Goal: Task Accomplishment & Management: Manage account settings

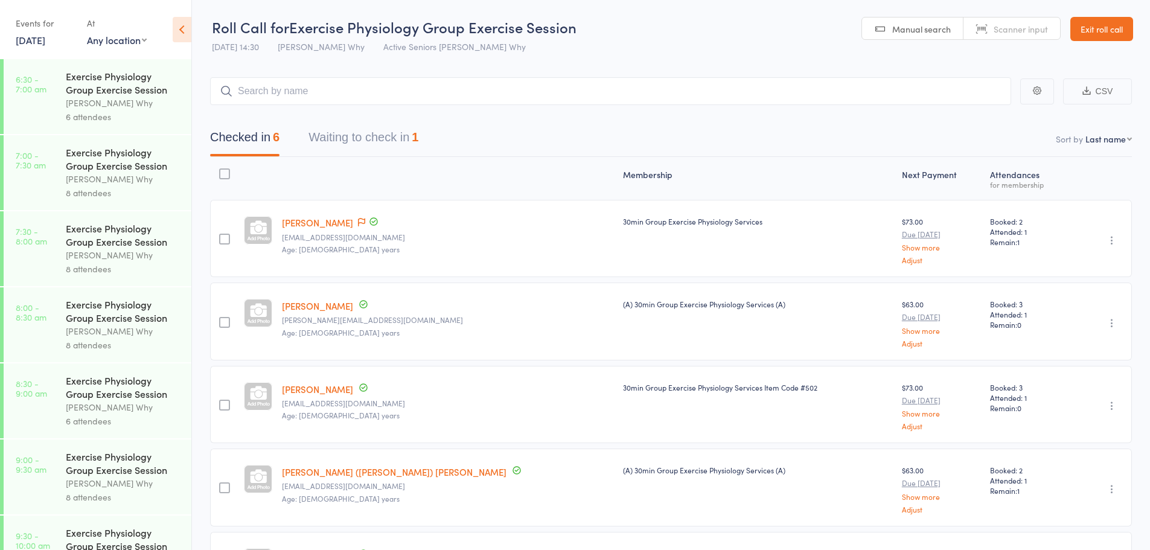
click at [377, 133] on button "Waiting to check in 1" at bounding box center [363, 140] width 110 height 32
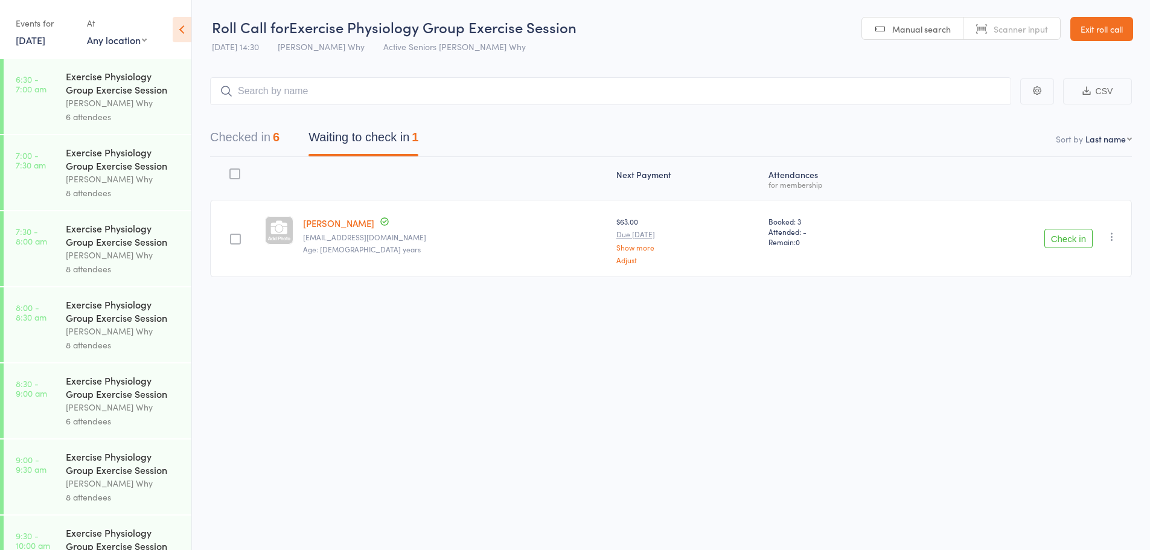
drag, startPoint x: 1076, startPoint y: 243, endPoint x: 550, endPoint y: 113, distance: 541.6
click at [1040, 237] on div "Check in Check in Send message Add Note Add Task Add Flag Remove Mark absent" at bounding box center [1022, 238] width 219 height 77
click at [1085, 248] on button "Check in" at bounding box center [1068, 238] width 48 height 19
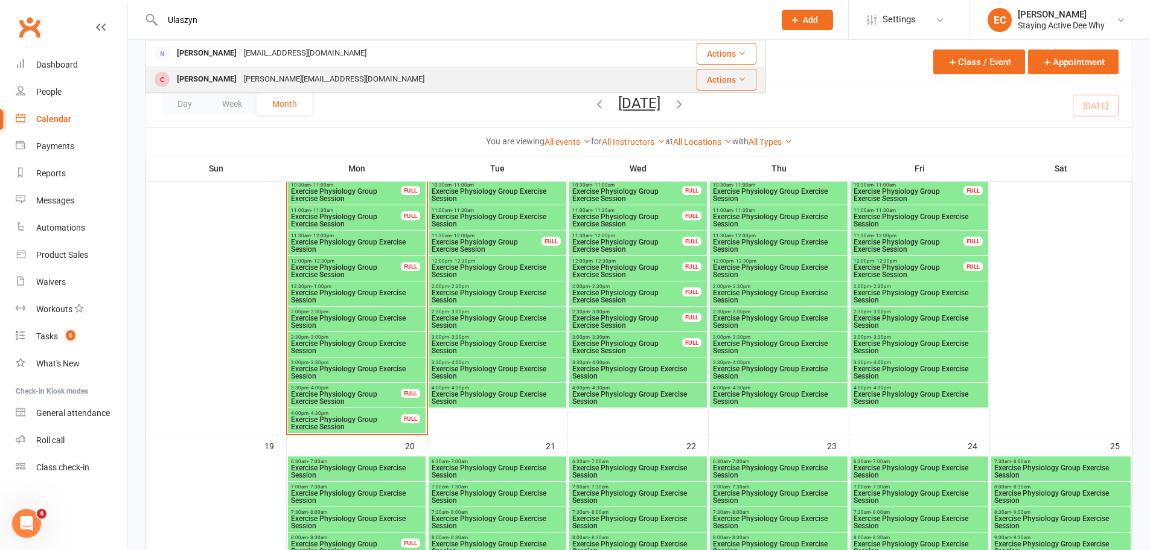
type input "Ulaszyn"
click at [179, 88] on div "Ellen Ulaszyn" at bounding box center [206, 80] width 67 height 18
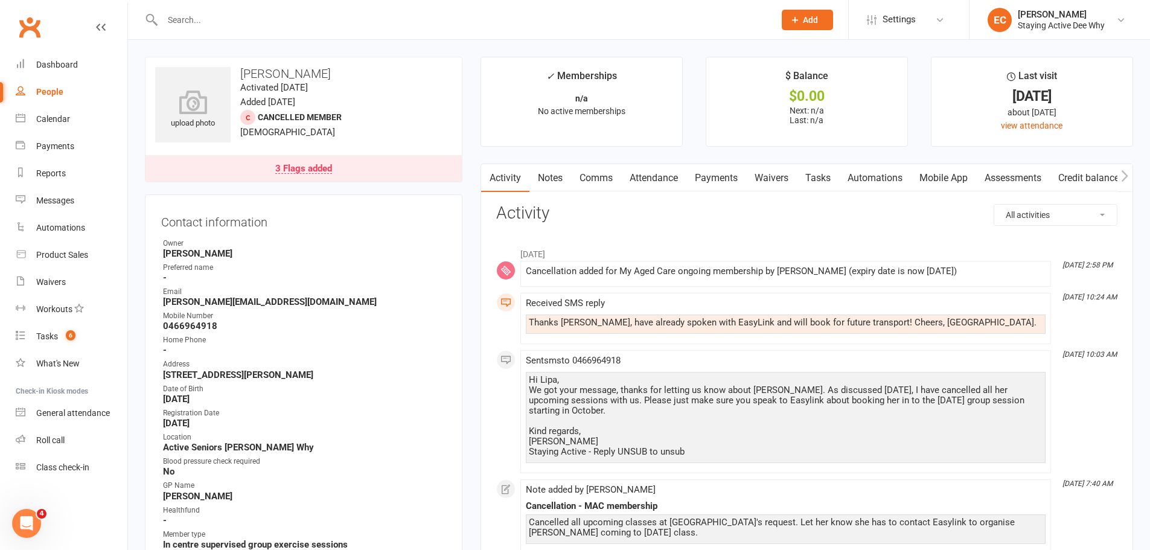
drag, startPoint x: 403, startPoint y: 17, endPoint x: 429, endPoint y: 4, distance: 29.4
click at [412, 13] on input "text" at bounding box center [462, 19] width 607 height 17
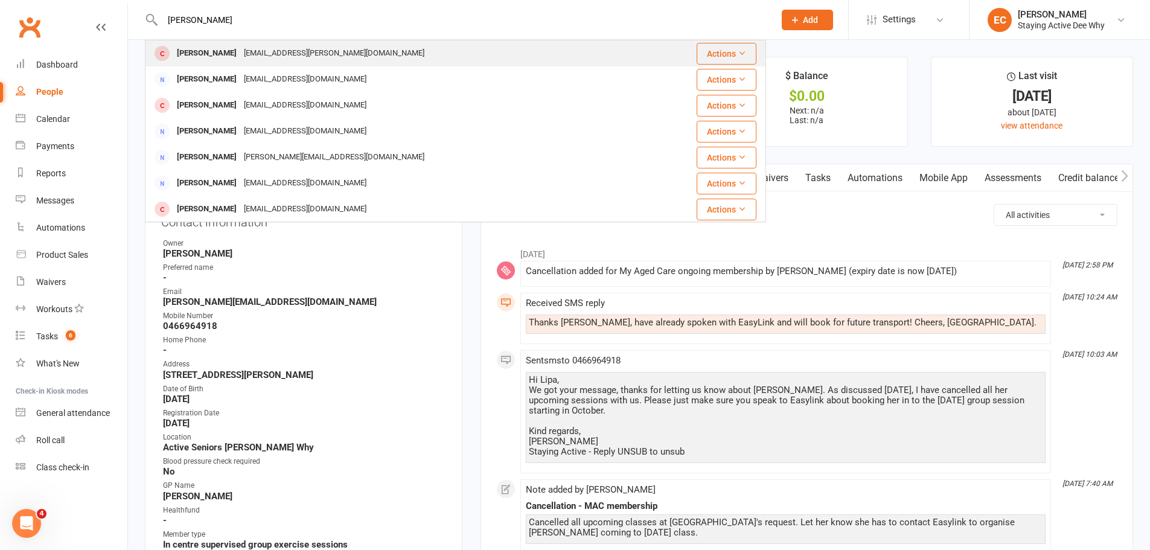
type input "tomm haz"
click at [193, 55] on div "Tom Hazell" at bounding box center [206, 54] width 67 height 18
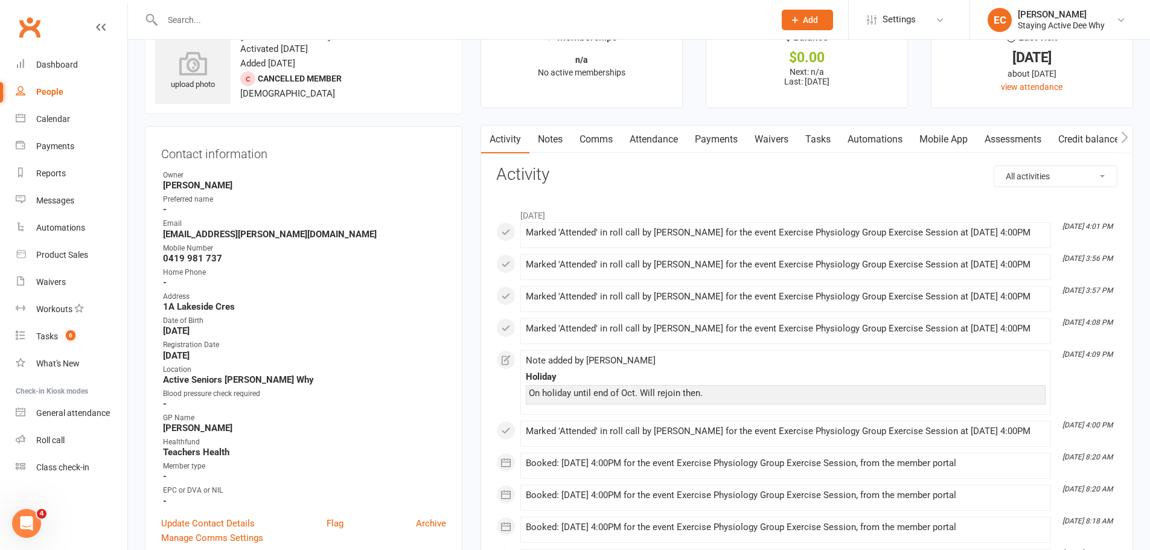
scroll to position [60, 0]
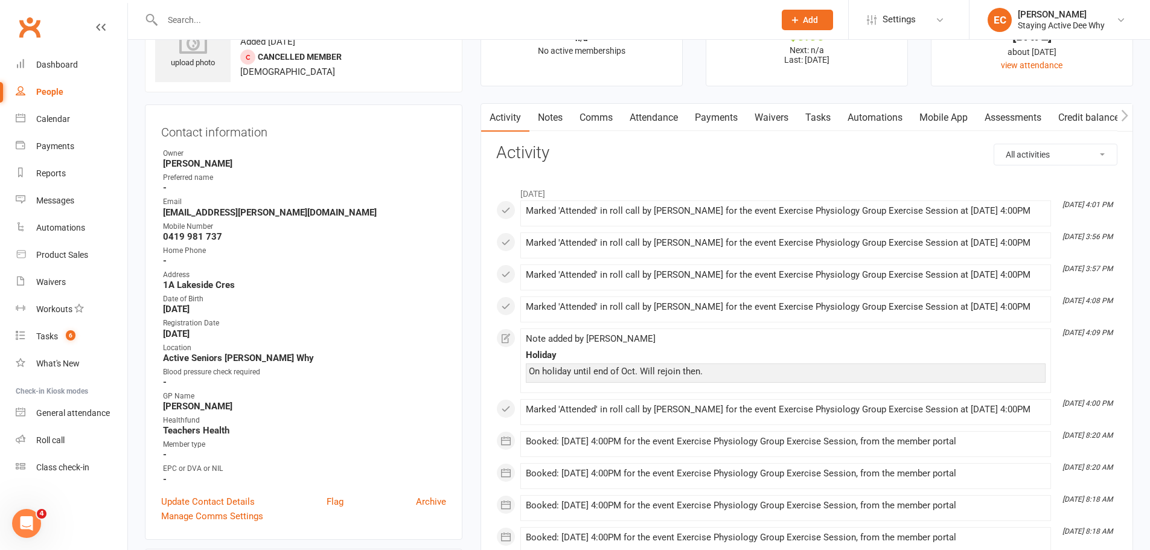
click at [392, 31] on div at bounding box center [455, 19] width 621 height 39
click at [400, 14] on input "text" at bounding box center [462, 19] width 607 height 17
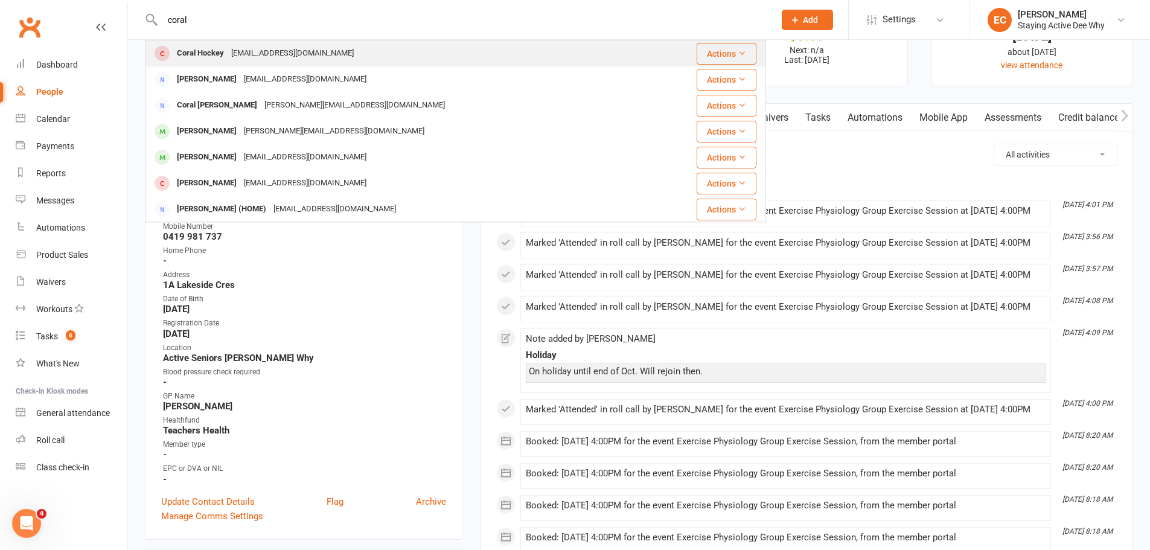
type input "coral"
click at [183, 57] on div "Coral Hockey" at bounding box center [200, 54] width 54 height 18
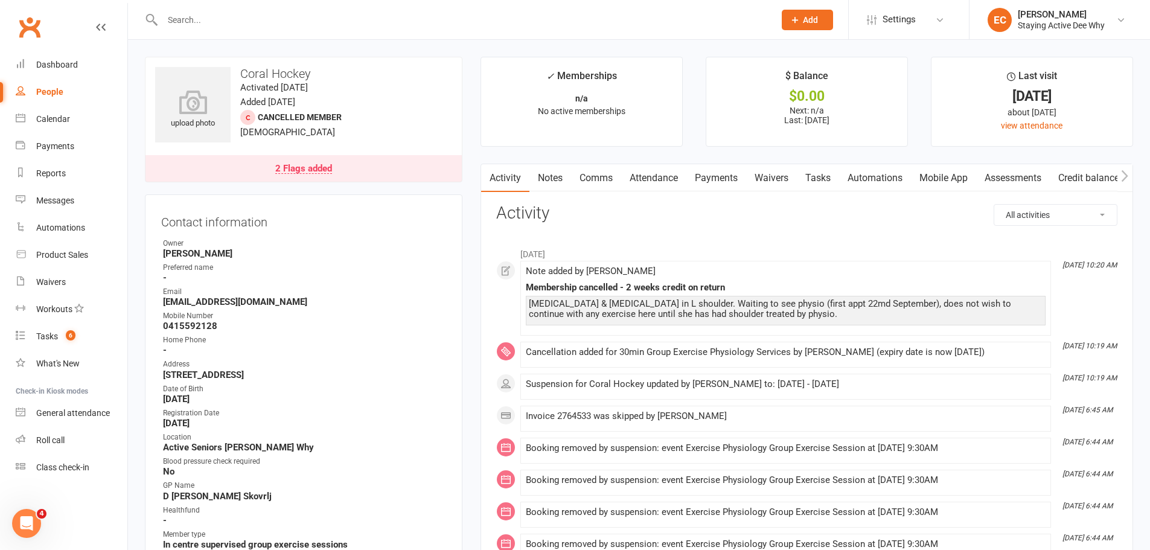
drag, startPoint x: 550, startPoint y: 174, endPoint x: 981, endPoint y: 232, distance: 434.9
click at [551, 174] on link "Notes" at bounding box center [550, 178] width 42 height 28
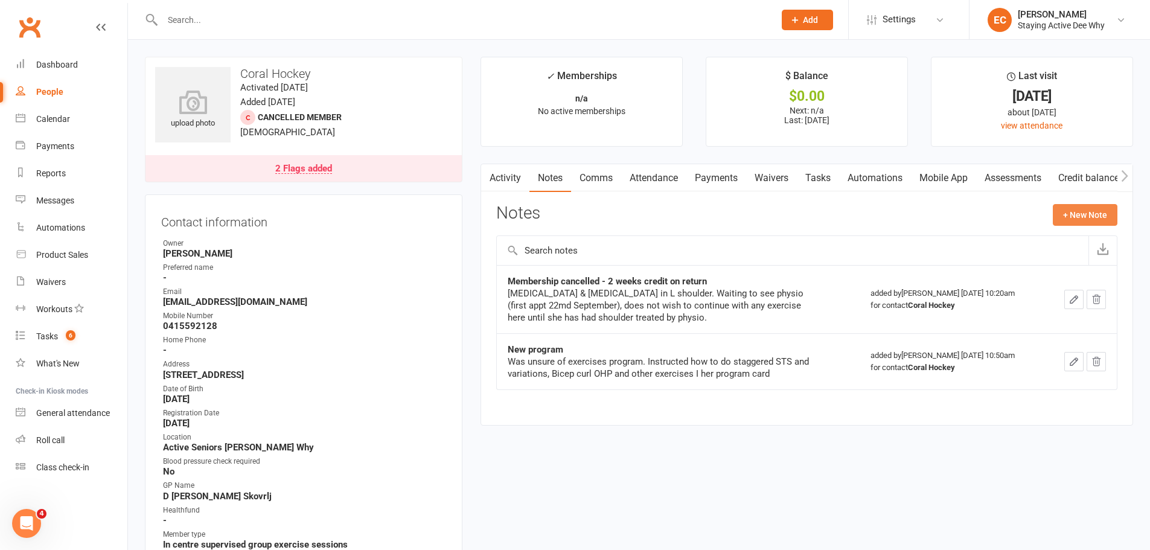
click at [1103, 214] on button "+ New Note" at bounding box center [1085, 215] width 65 height 22
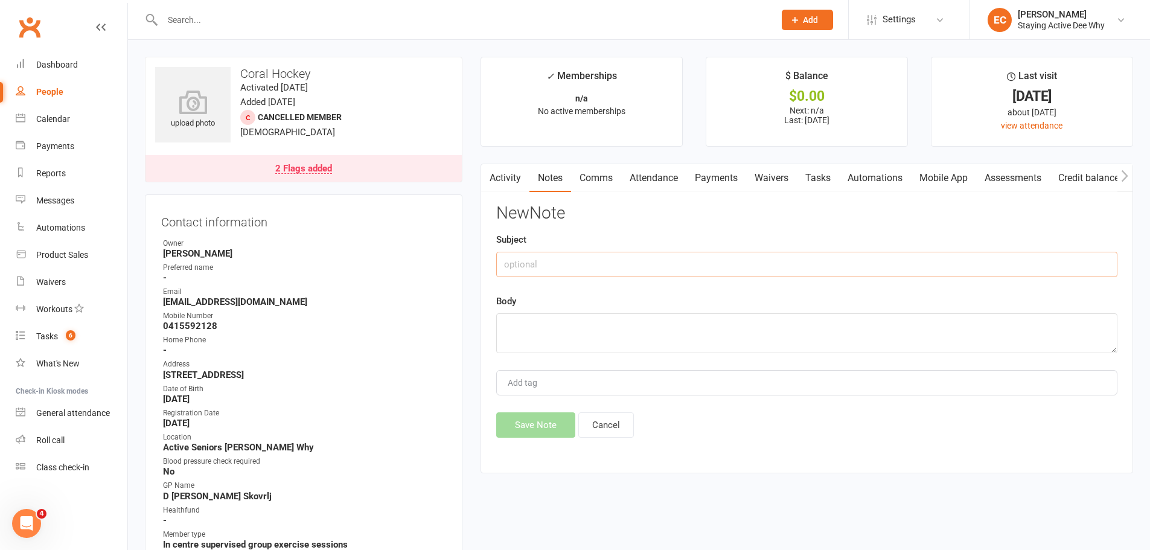
click at [706, 261] on input "text" at bounding box center [806, 264] width 621 height 25
type input "Follow up - TB"
paste textarea "Shoulder has been getting better, will drop in to centre soon to rebook"
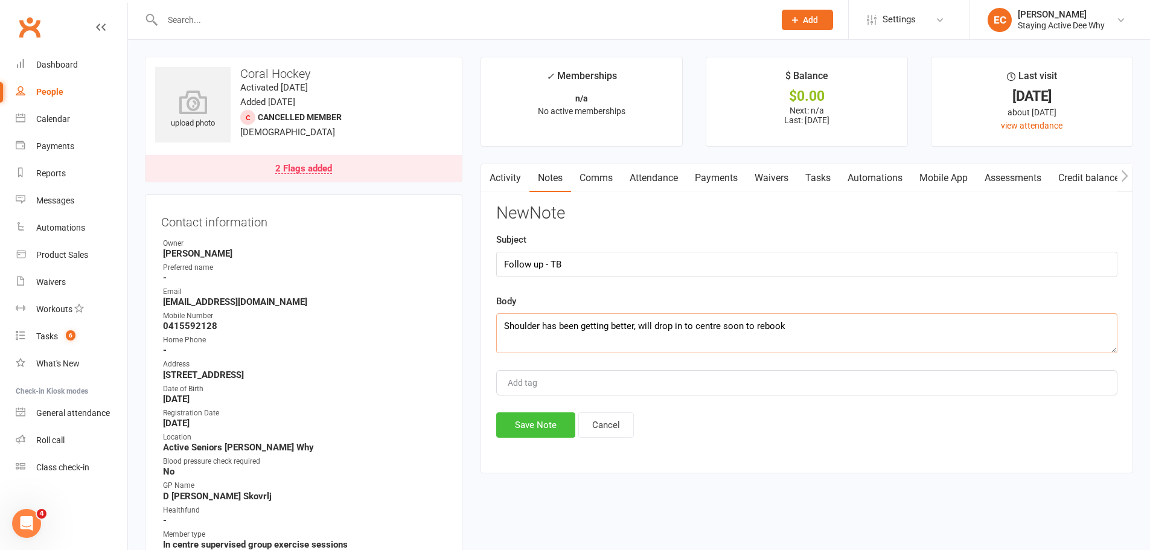
type textarea "Shoulder has been getting better, will drop in to centre soon to rebook"
click at [537, 430] on button "Save Note" at bounding box center [535, 424] width 79 height 25
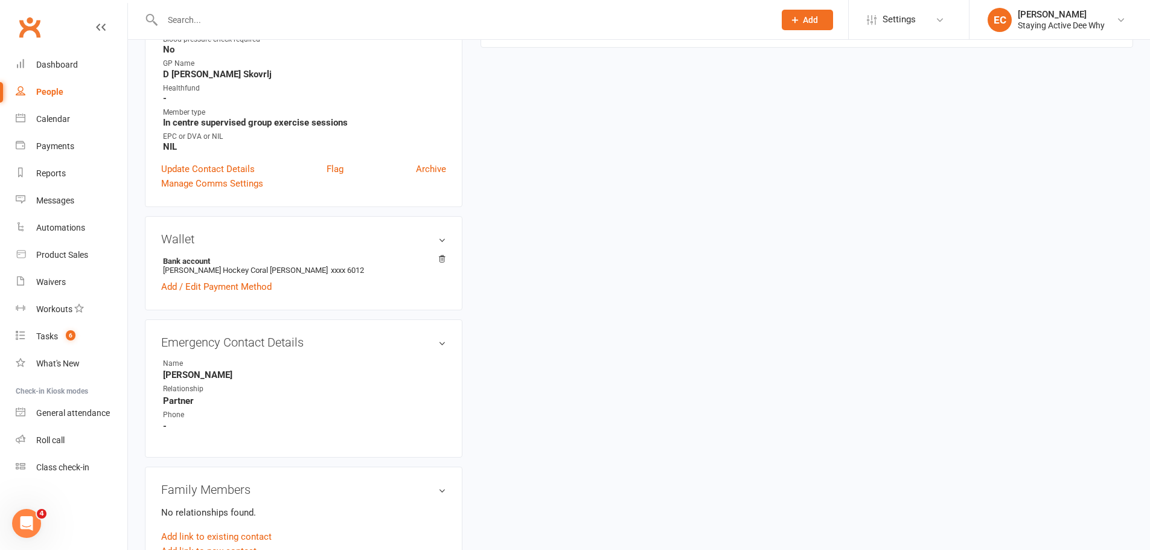
scroll to position [1038, 0]
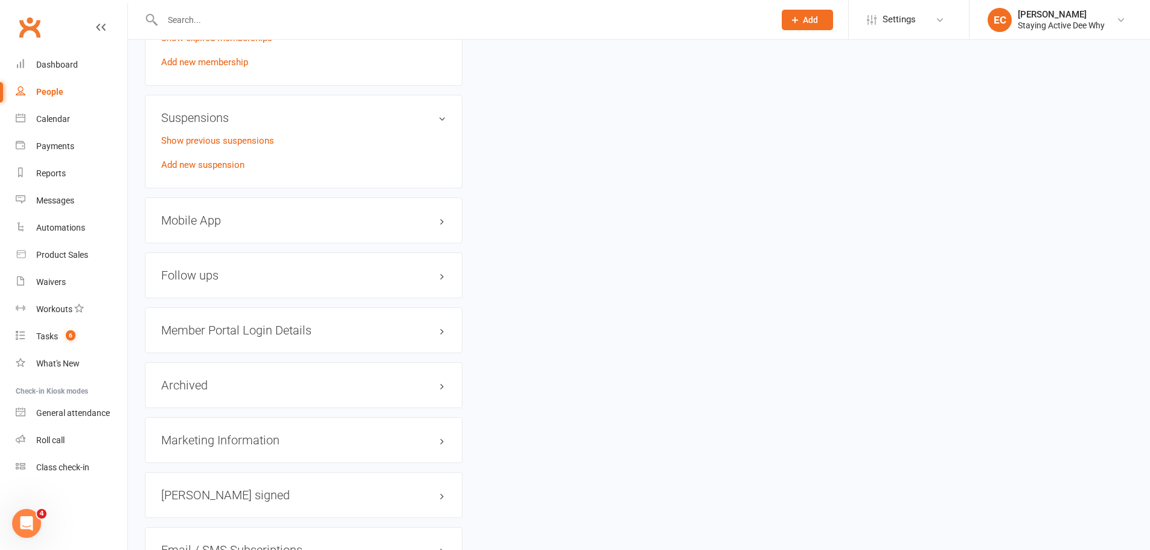
click at [249, 289] on div "Follow ups edit" at bounding box center [304, 275] width 318 height 46
click at [266, 280] on h3 "Follow ups edit" at bounding box center [303, 275] width 285 height 13
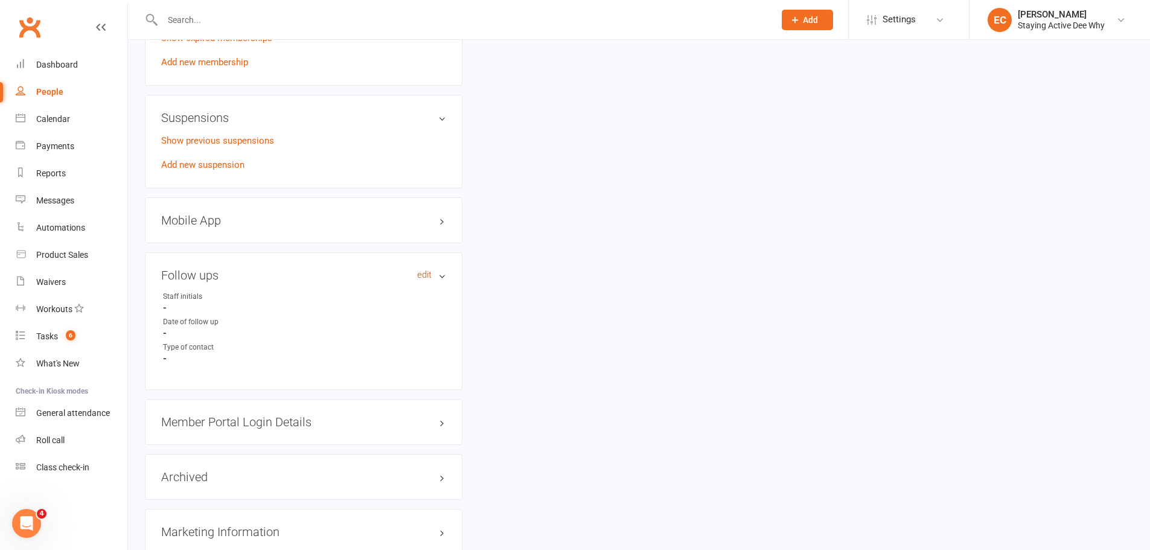
click at [424, 272] on link "edit" at bounding box center [424, 275] width 14 height 10
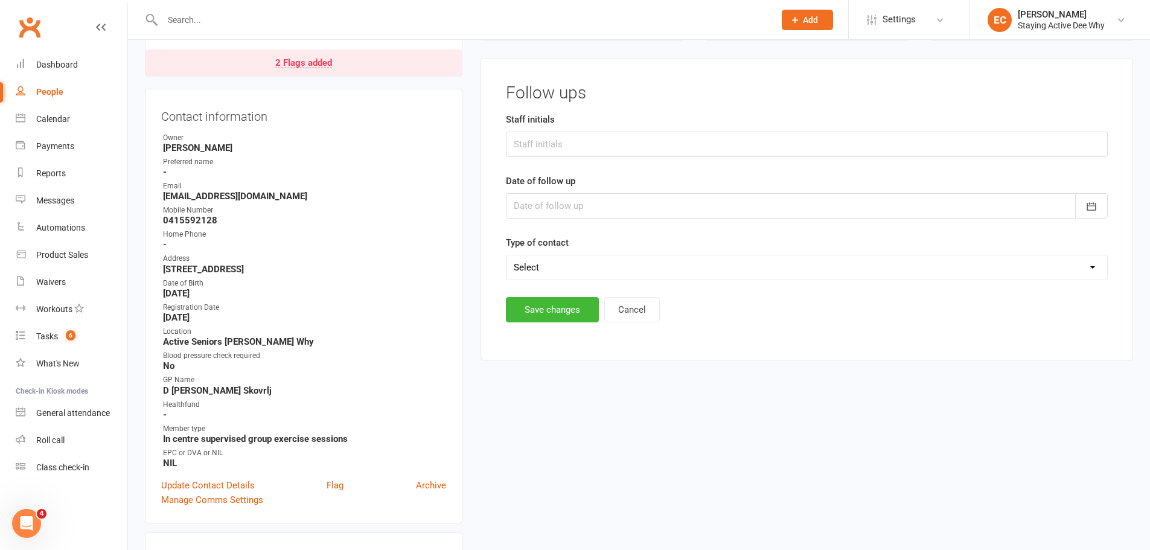
scroll to position [103, 0]
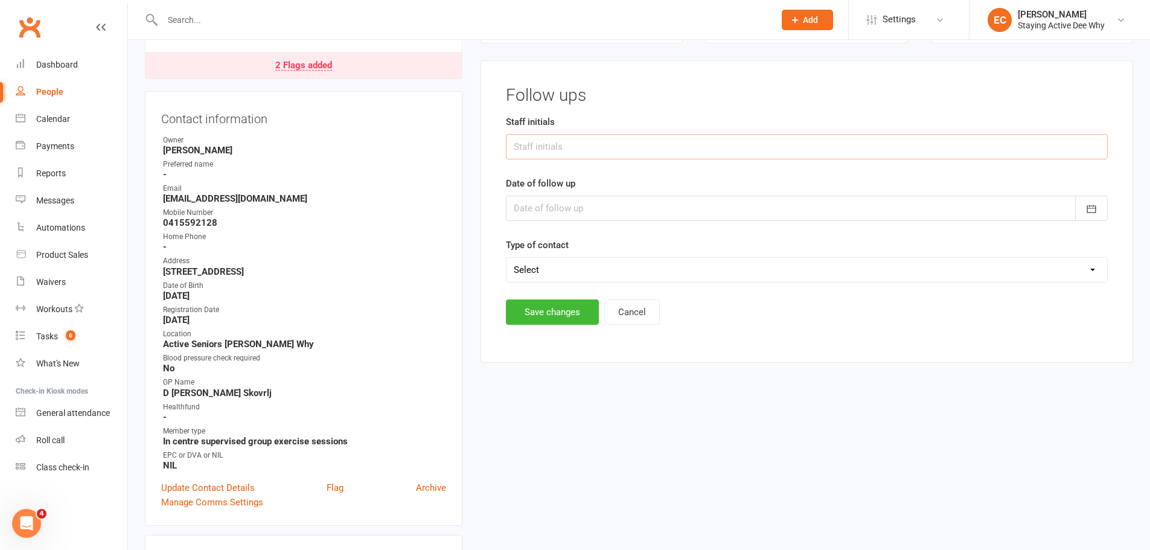
drag, startPoint x: 523, startPoint y: 153, endPoint x: 527, endPoint y: 166, distance: 13.9
click at [523, 153] on input "text" at bounding box center [807, 146] width 602 height 25
type input "TB"
click at [543, 212] on div at bounding box center [807, 208] width 602 height 25
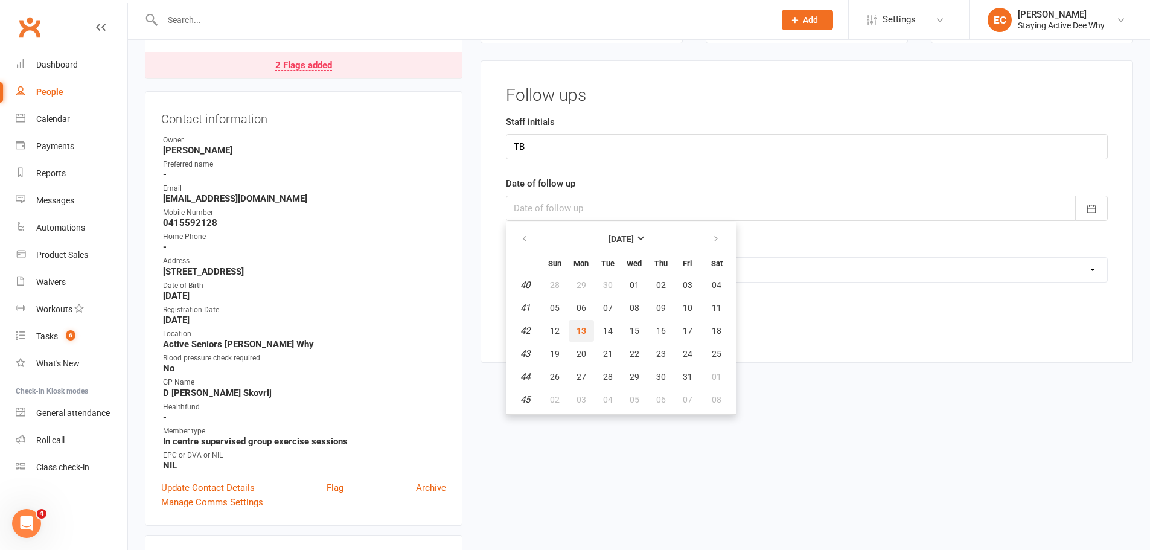
click at [580, 336] on button "13" at bounding box center [581, 331] width 25 height 22
type input "13 Oct 2025"
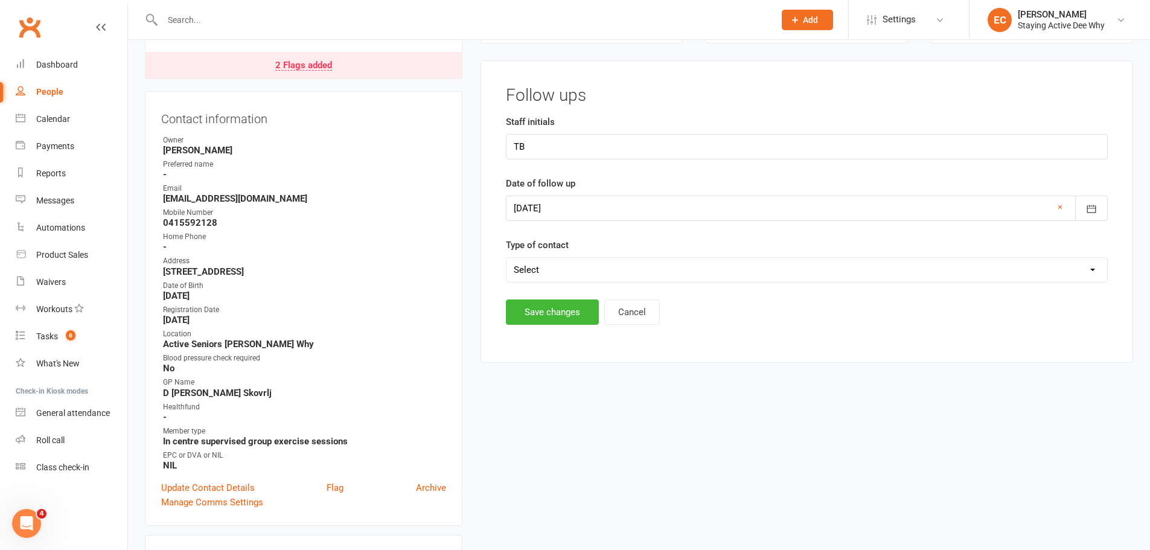
click at [570, 272] on select "Select Left message or sent email Spoke to member" at bounding box center [806, 270] width 601 height 24
select select "Spoke to member"
click at [506, 258] on select "Select Left message or sent email Spoke to member" at bounding box center [806, 270] width 601 height 24
click at [550, 324] on button "Save changes" at bounding box center [552, 311] width 93 height 25
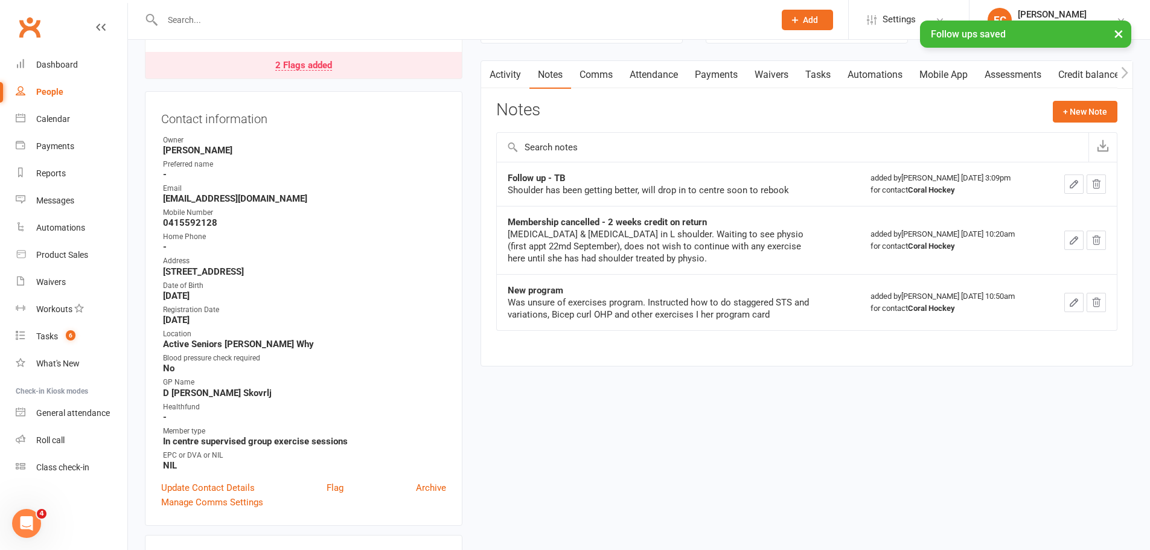
click at [362, 21] on div "× Follow ups saved" at bounding box center [567, 21] width 1134 height 0
click at [322, 21] on div "× Follow ups saved" at bounding box center [567, 21] width 1134 height 0
drag, startPoint x: 244, startPoint y: 25, endPoint x: 211, endPoint y: 33, distance: 33.4
click at [241, 21] on div "× Follow ups saved" at bounding box center [567, 21] width 1134 height 0
click at [191, 16] on input "text" at bounding box center [462, 19] width 607 height 17
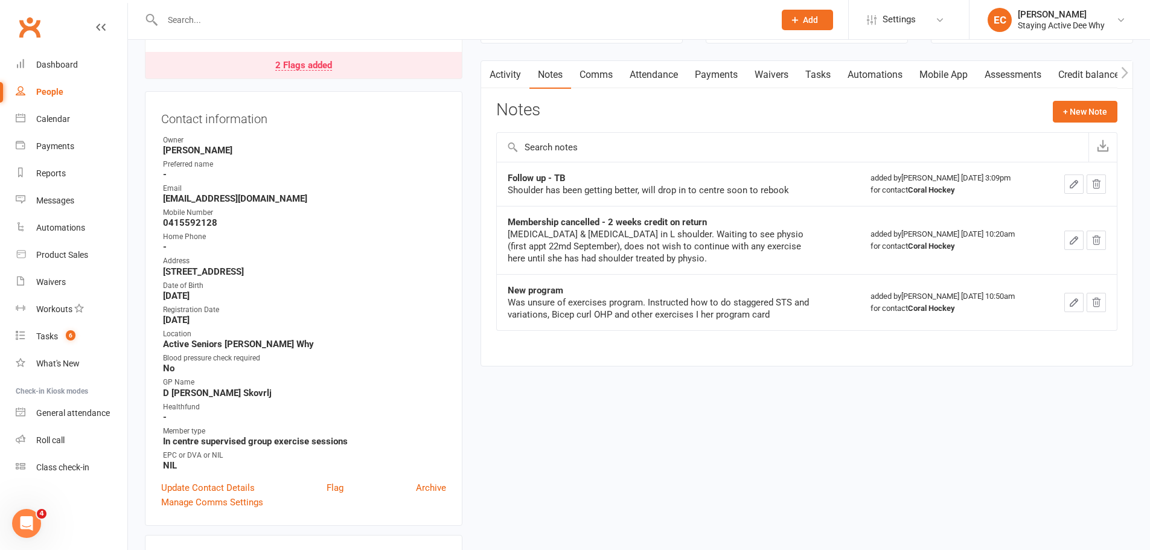
paste input "Letts"
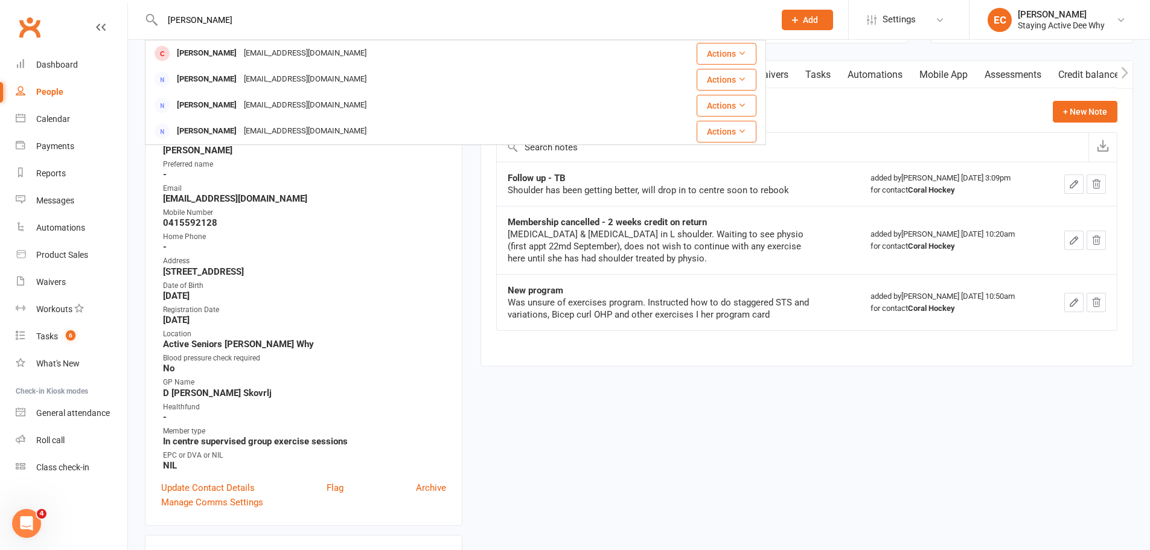
type input "Letts"
click at [193, 57] on div "Helen Letts" at bounding box center [206, 54] width 67 height 18
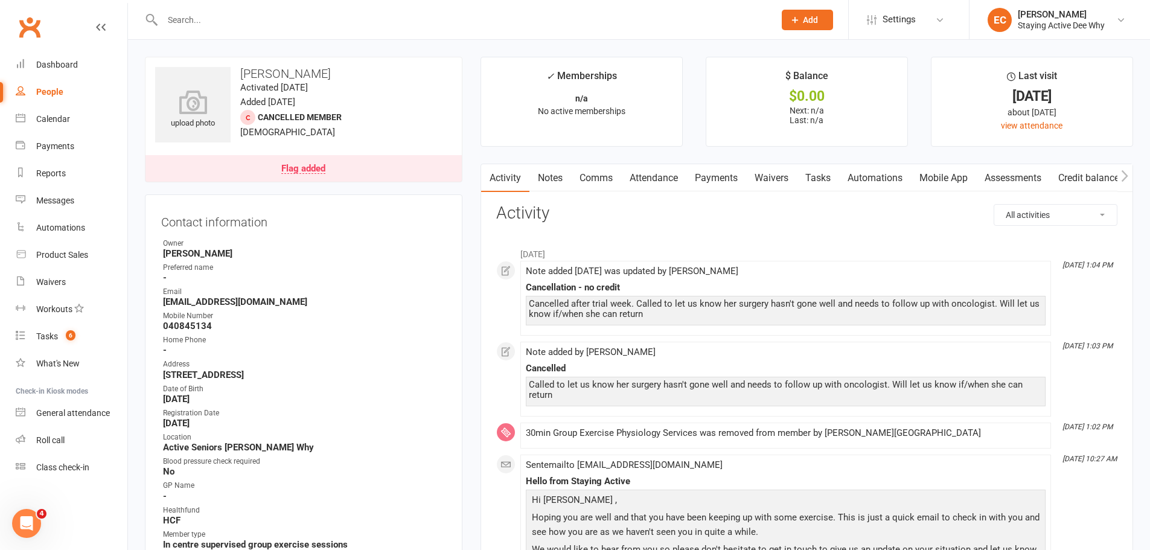
click at [289, 171] on div "Flag added" at bounding box center [303, 169] width 44 height 10
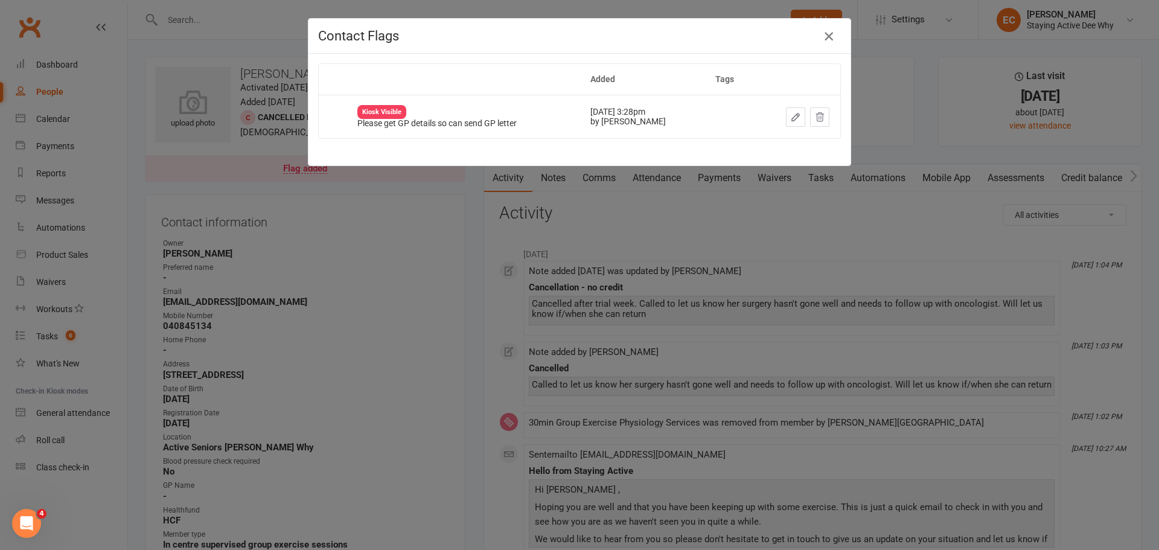
click at [826, 33] on icon "button" at bounding box center [829, 36] width 14 height 14
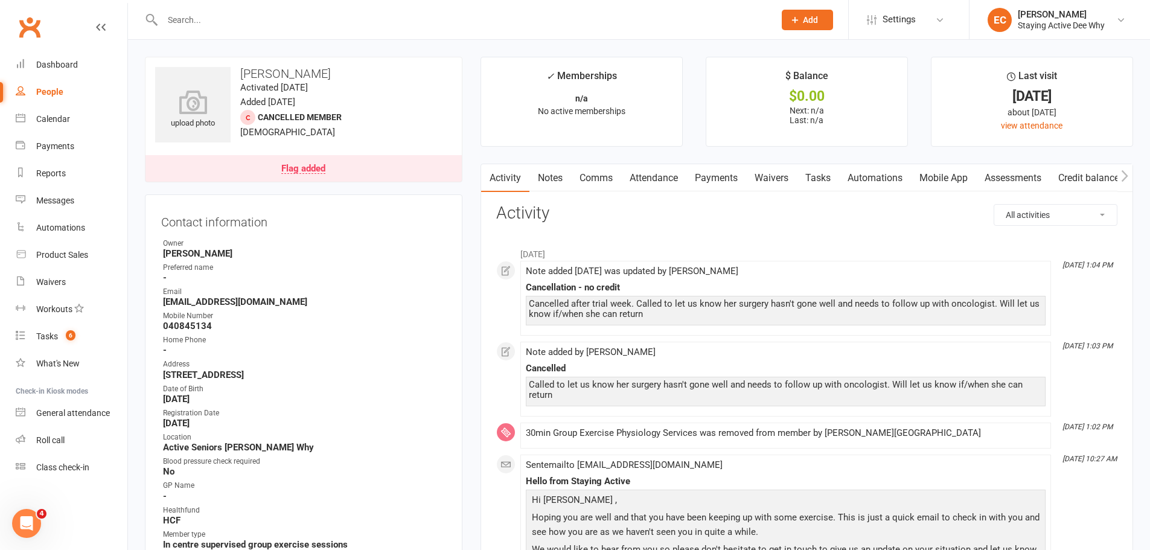
click at [442, 21] on input "text" at bounding box center [462, 19] width 607 height 17
paste input "Ramsey"
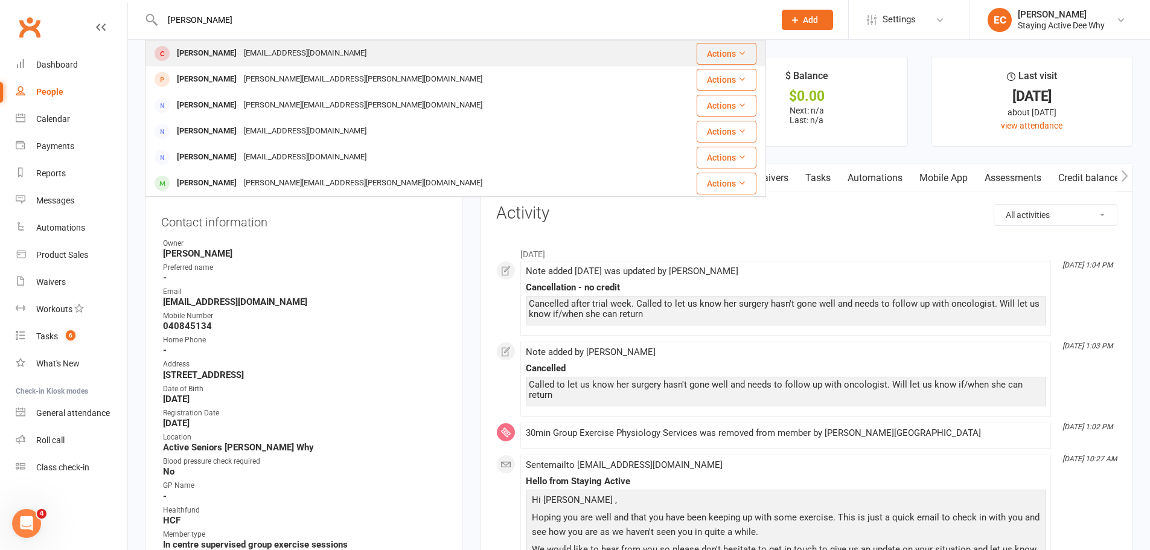
type input "Ramsey"
click at [204, 58] on div "Piers Ramsey" at bounding box center [206, 54] width 67 height 18
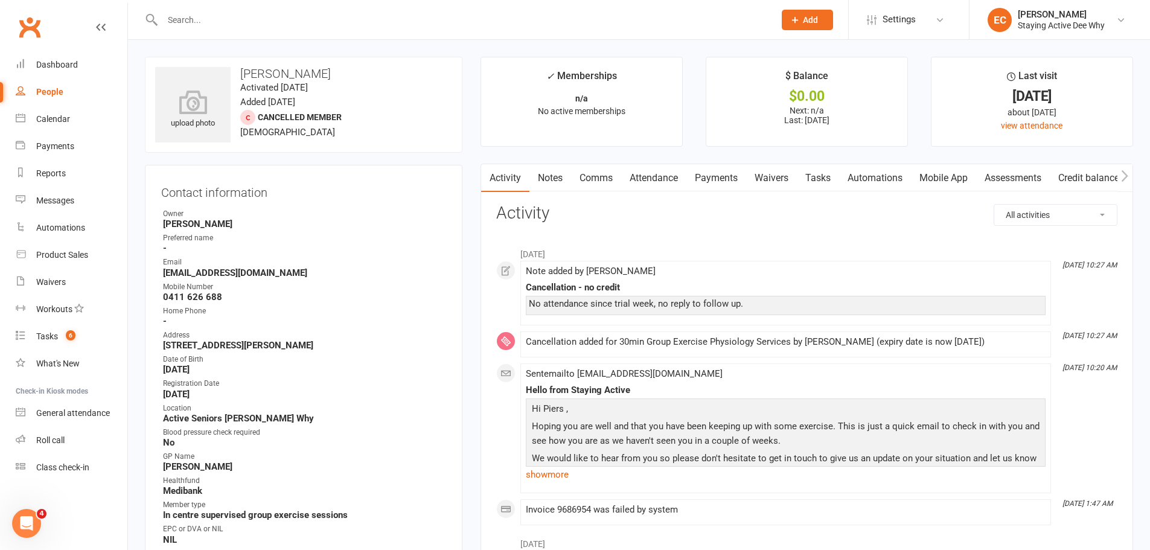
click at [439, 21] on input "text" at bounding box center [462, 19] width 607 height 17
paste input "Hillman"
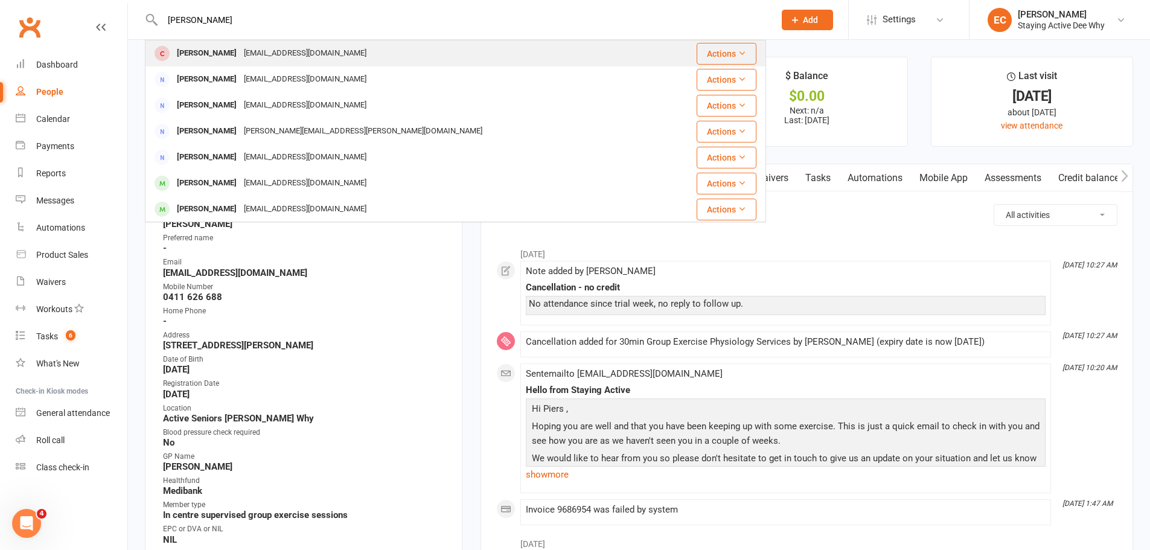
type input "Hillman"
click at [200, 59] on div "[PERSON_NAME]" at bounding box center [206, 54] width 67 height 18
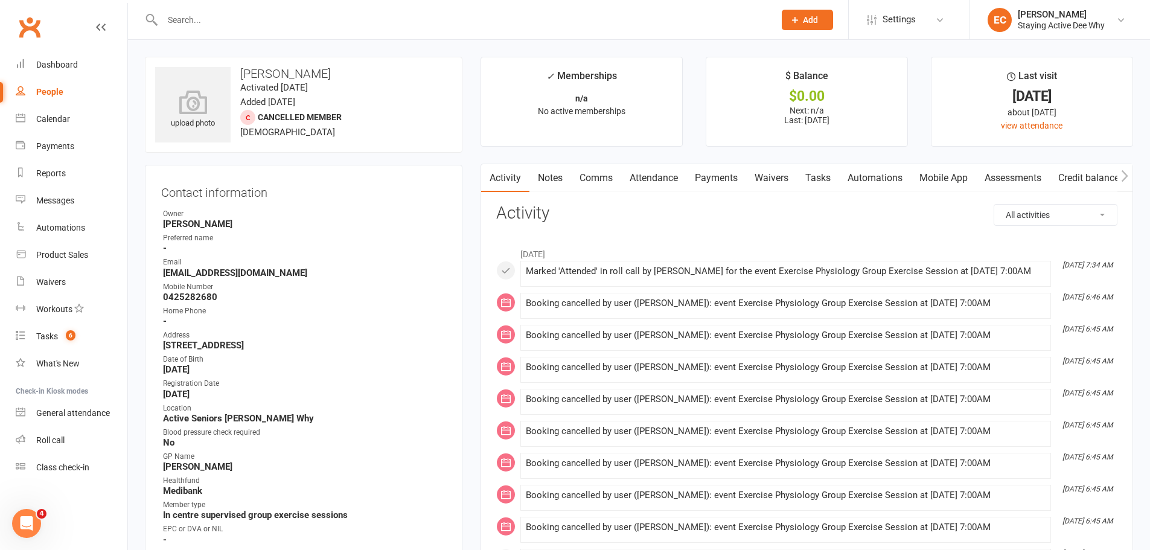
click at [547, 176] on link "Notes" at bounding box center [550, 178] width 42 height 28
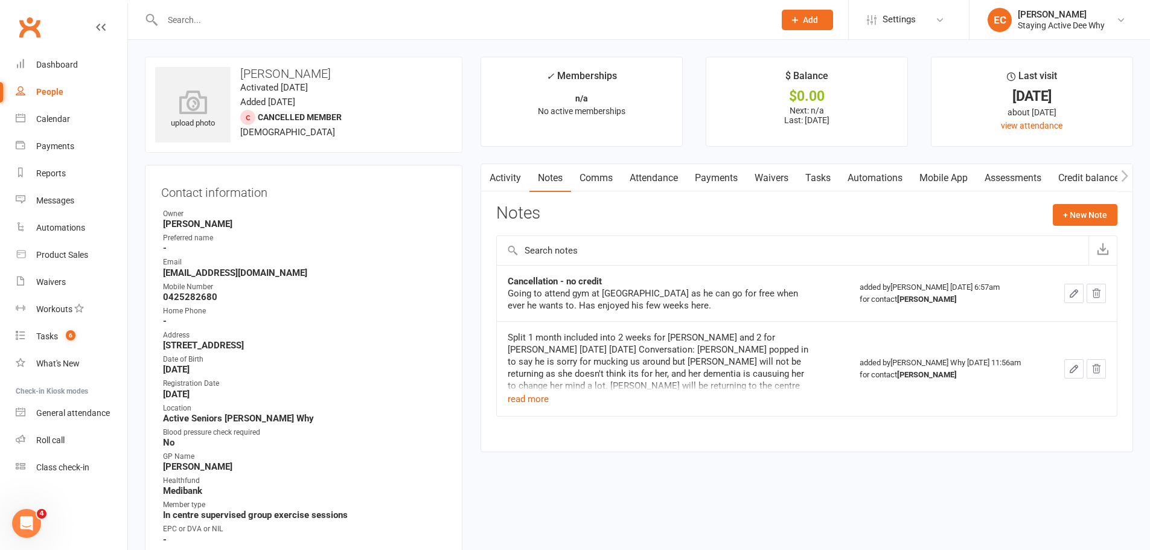
click at [669, 171] on link "Attendance" at bounding box center [653, 178] width 65 height 28
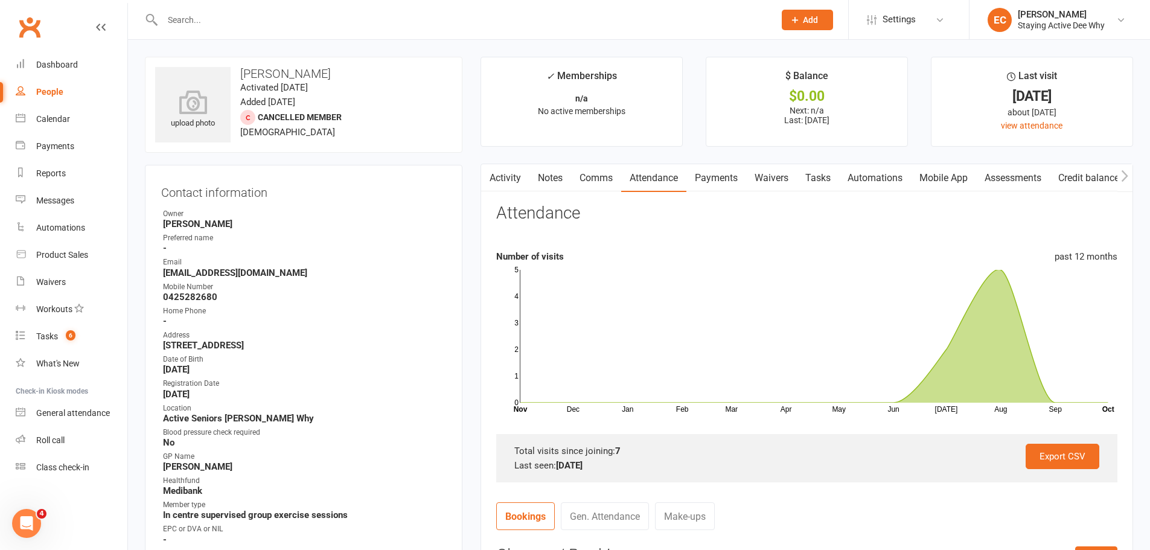
click at [583, 174] on link "Comms" at bounding box center [596, 178] width 50 height 28
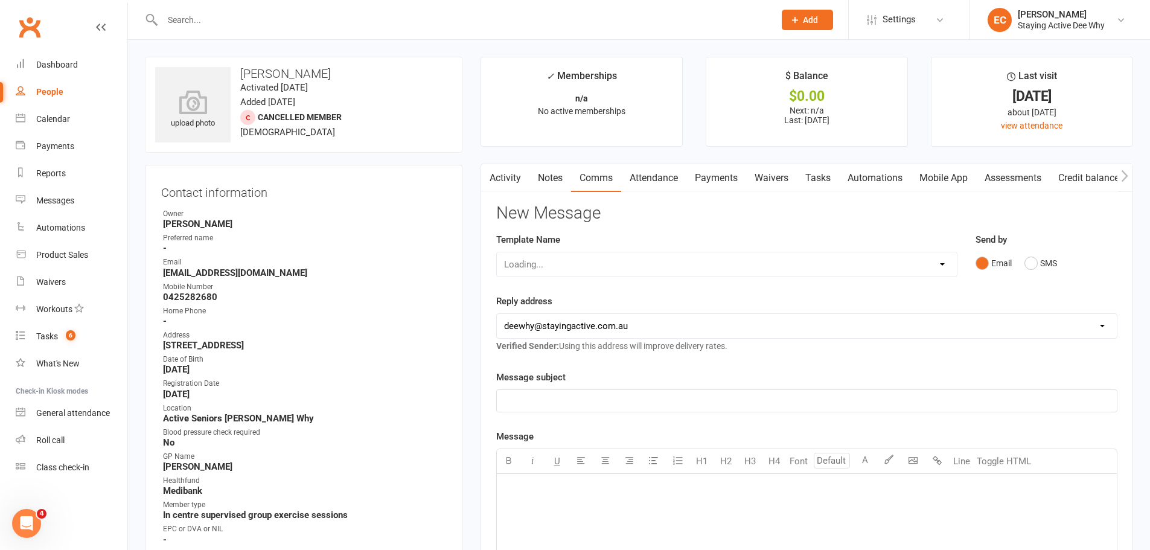
click at [580, 262] on div "Loading..." at bounding box center [726, 264] width 461 height 25
click at [552, 269] on select "Select Template [Email] 12 month follow-up [Email] 12 week health challenge [Em…" at bounding box center [727, 264] width 460 height 24
select select "3"
click at [497, 252] on select "Select Template [Email] 12 month follow-up [Email] 12 week health challenge [Em…" at bounding box center [727, 264] width 460 height 24
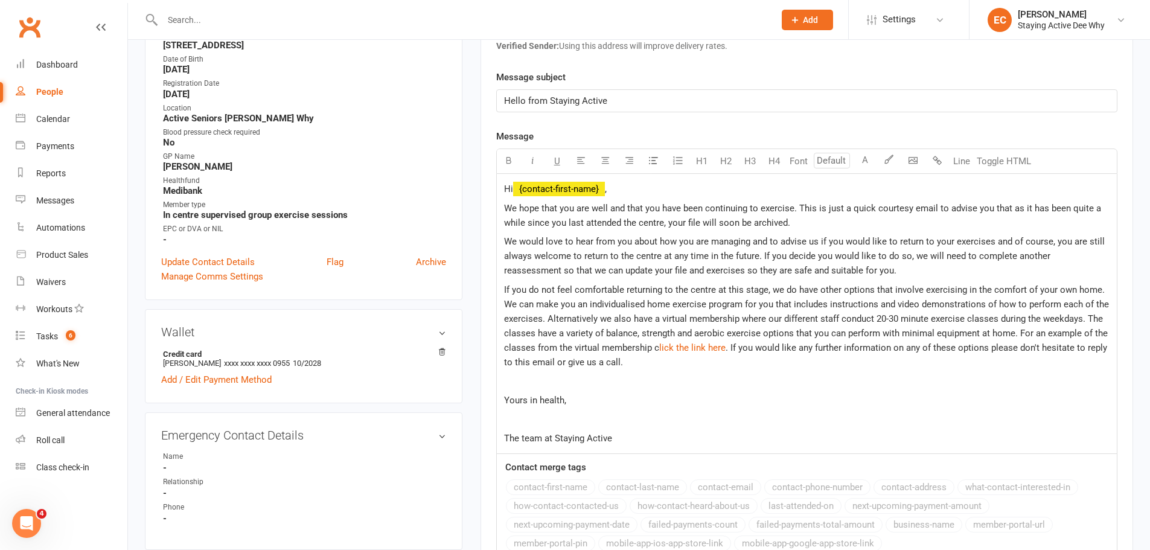
scroll to position [302, 0]
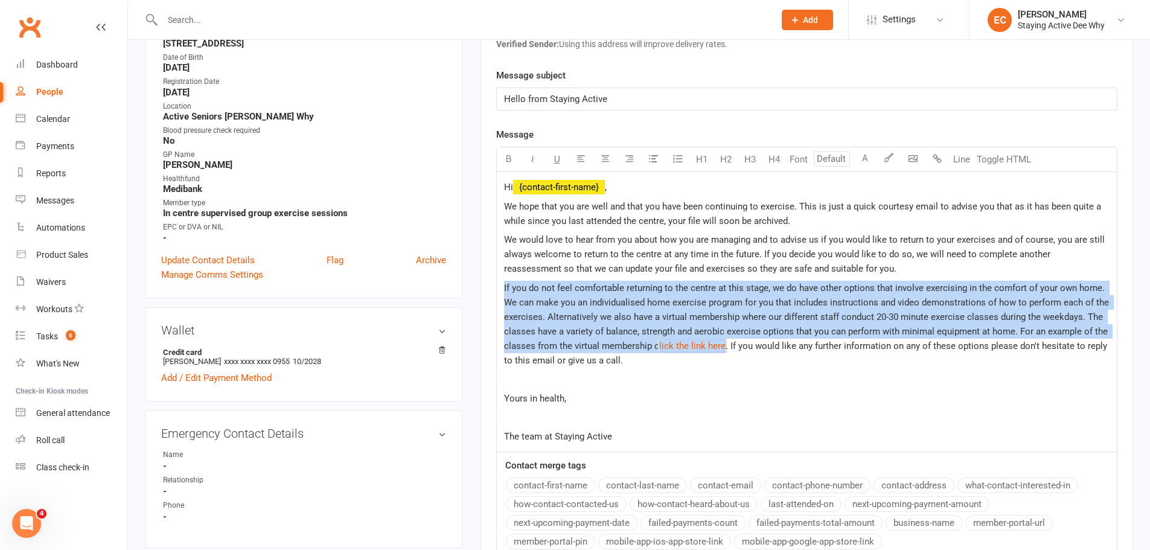
drag, startPoint x: 722, startPoint y: 346, endPoint x: 501, endPoint y: 289, distance: 228.1
click at [501, 289] on div "Hi ﻿ {contact-first-name} , We hope that you are well and that you have been co…" at bounding box center [807, 312] width 620 height 280
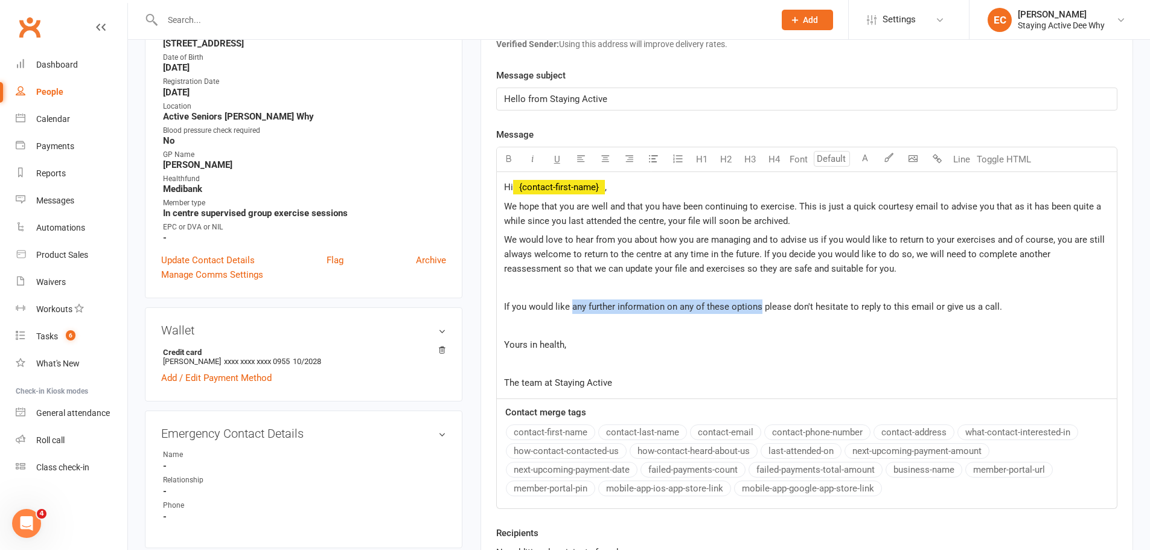
drag, startPoint x: 570, startPoint y: 306, endPoint x: 759, endPoint y: 307, distance: 189.0
click at [759, 307] on span "If you would like any further information on any of these options please don't …" at bounding box center [753, 306] width 498 height 11
click at [862, 306] on span "If you would like to get in touch, please don't hesitate to reply to this email…" at bounding box center [688, 306] width 368 height 11
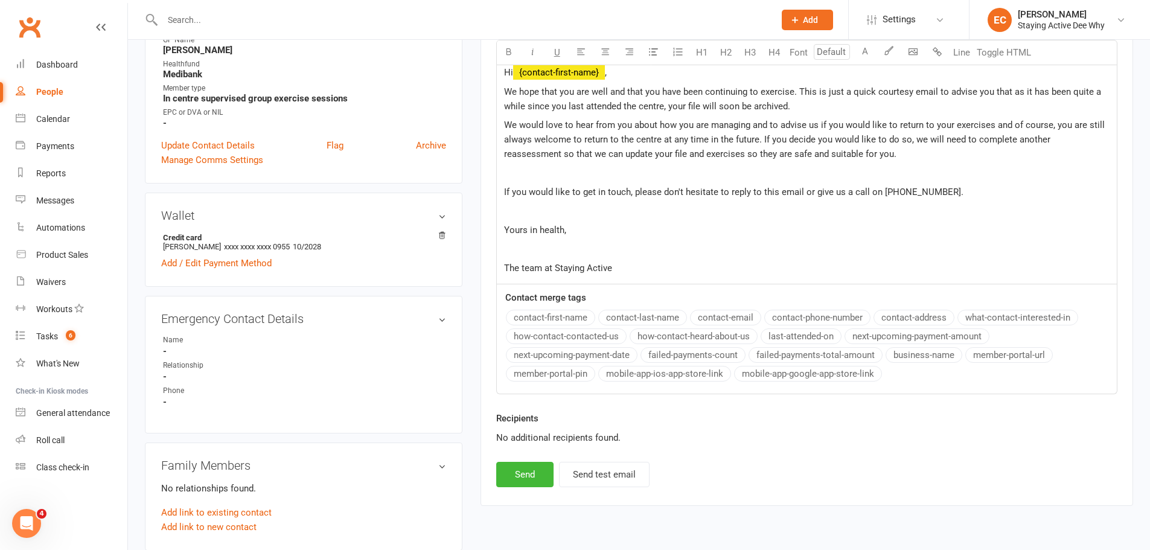
scroll to position [423, 0]
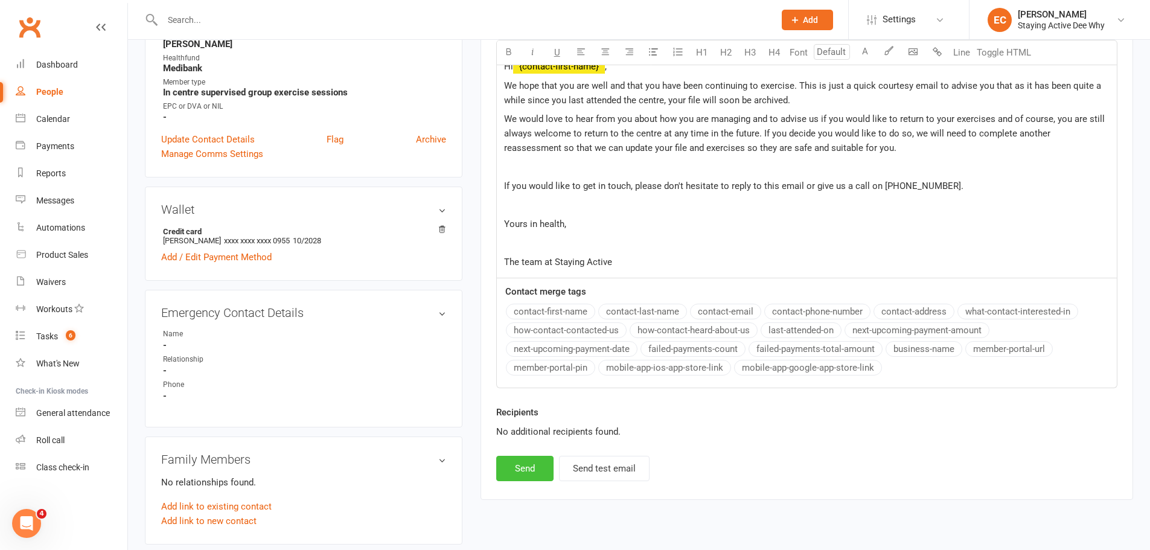
click at [532, 477] on button "Send" at bounding box center [524, 468] width 57 height 25
select select
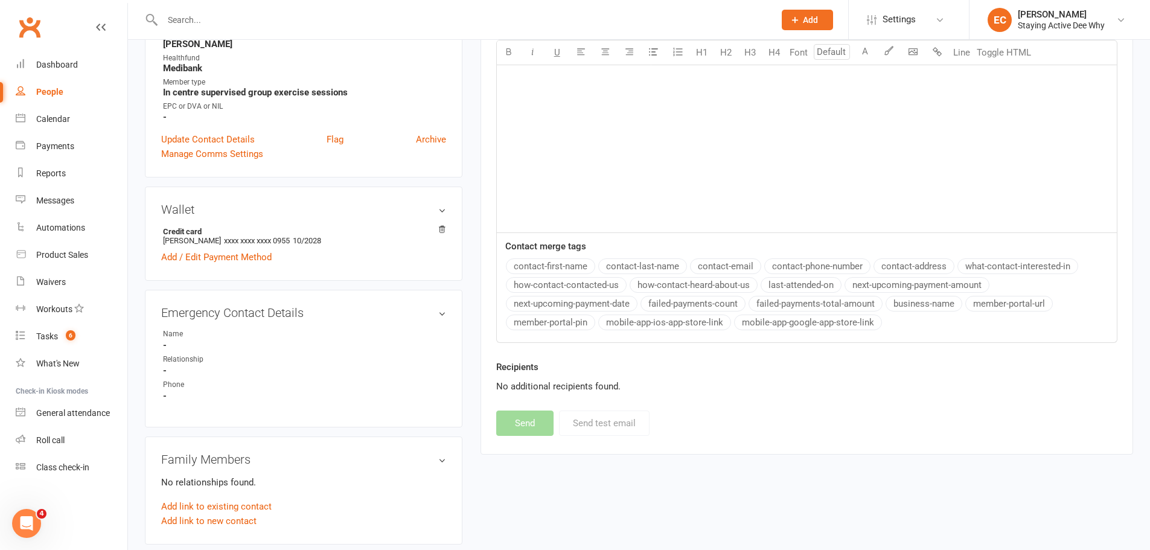
click at [378, 19] on input "text" at bounding box center [462, 19] width 607 height 17
paste input "Underwood"
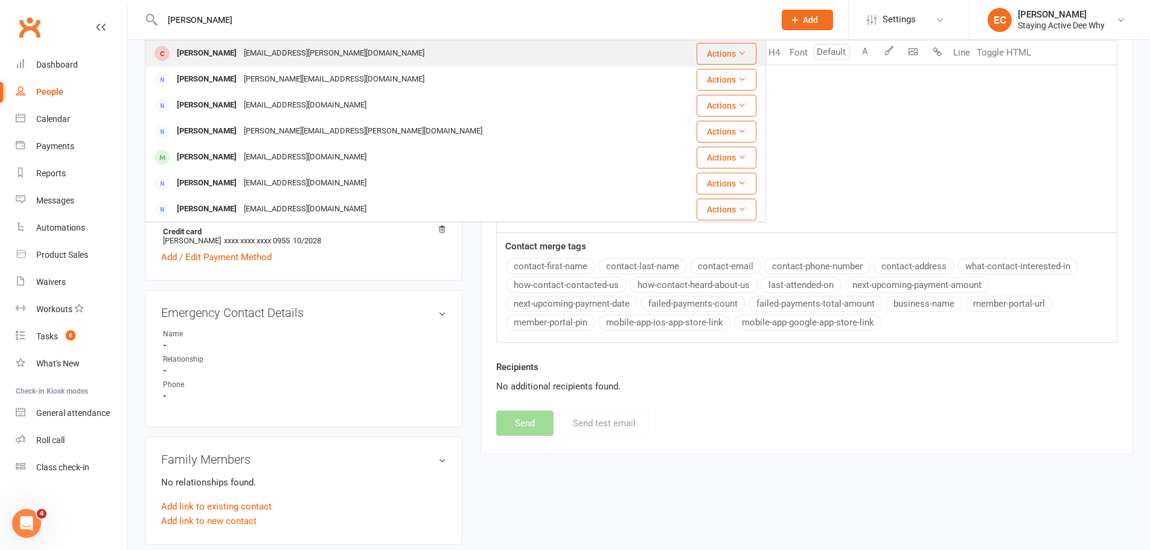
type input "Underwood"
click at [213, 55] on div "Pat Underwood" at bounding box center [206, 54] width 67 height 18
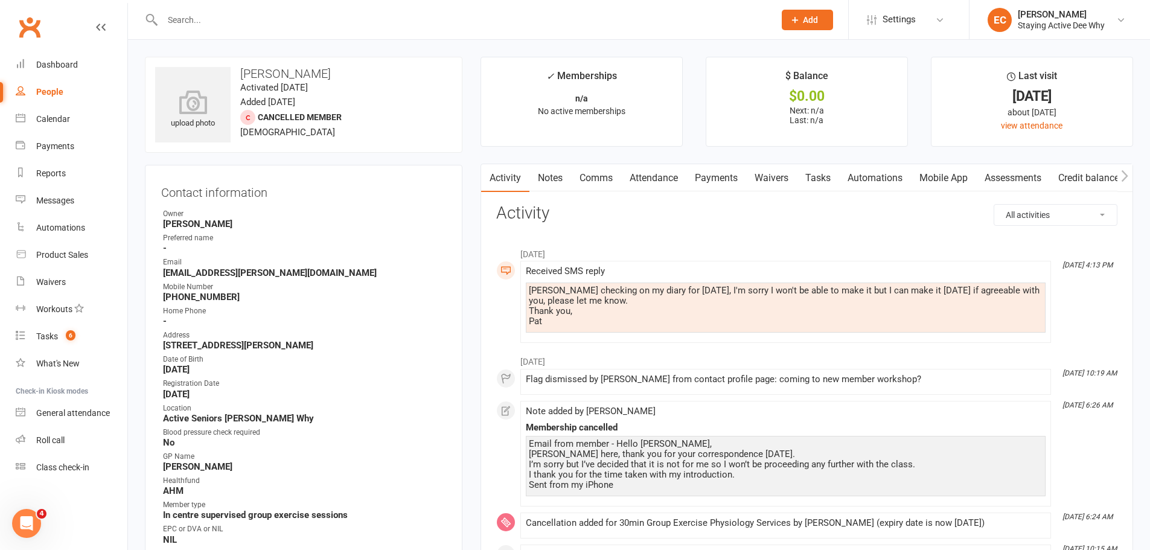
click at [345, 17] on input "text" at bounding box center [462, 19] width 607 height 17
paste input "[PERSON_NAME]"
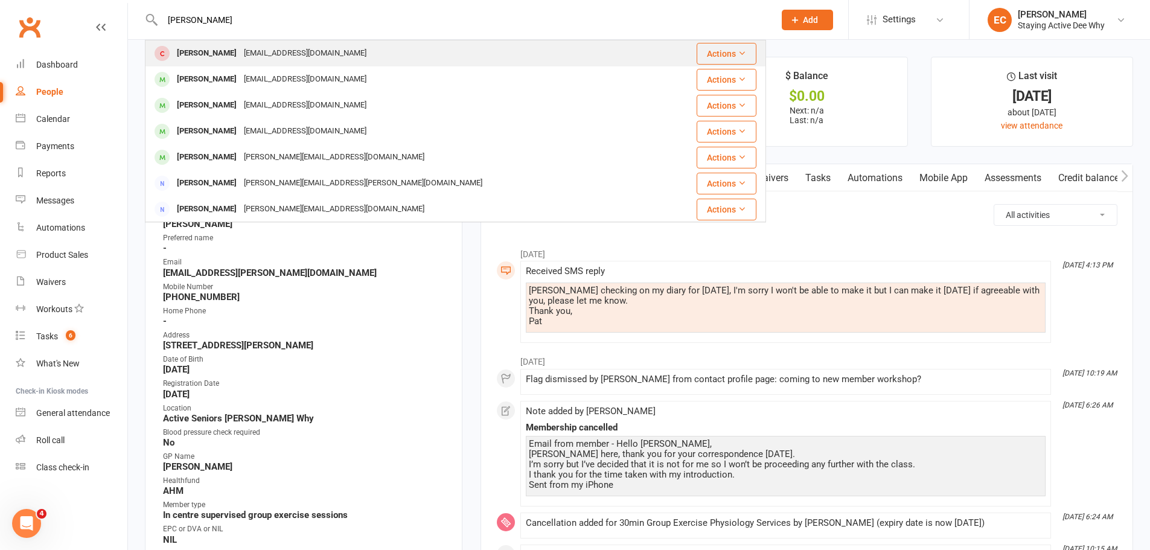
type input "[PERSON_NAME]"
click at [184, 56] on div "[PERSON_NAME]" at bounding box center [206, 54] width 67 height 18
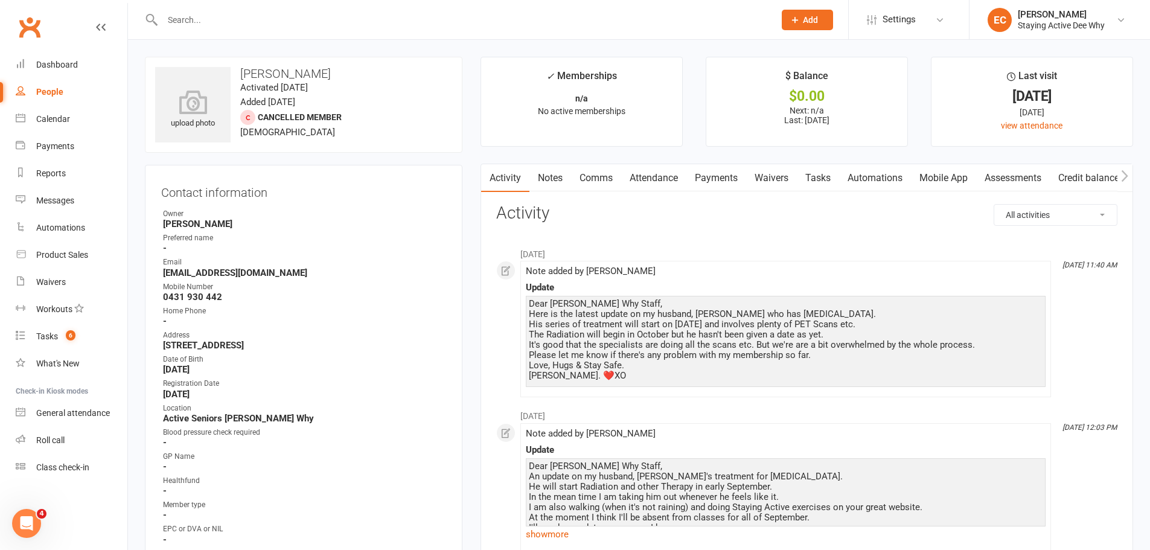
click at [593, 177] on link "Comms" at bounding box center [596, 178] width 50 height 28
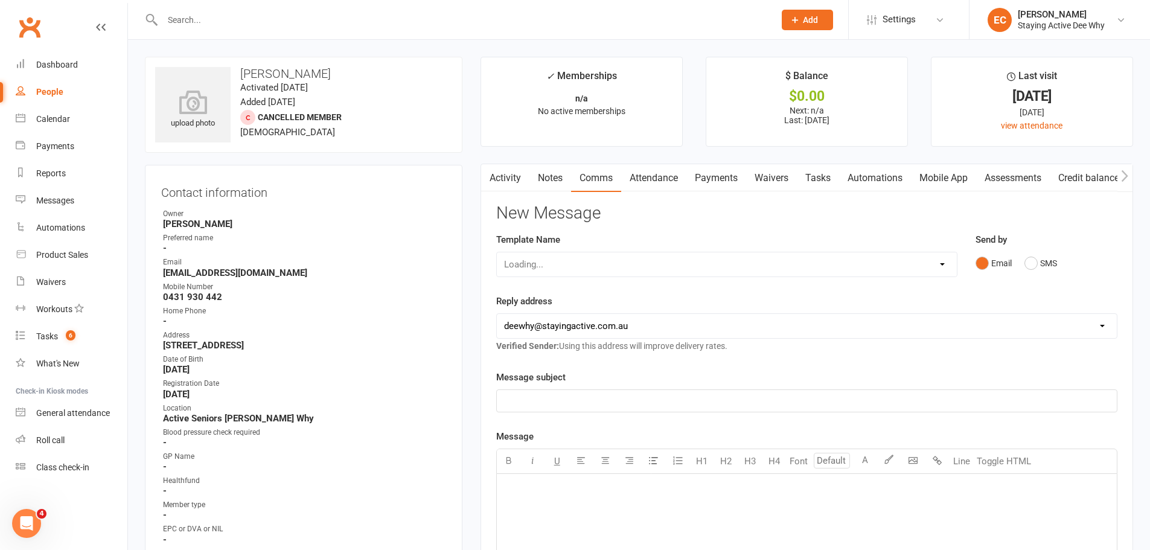
click at [500, 179] on link "Activity" at bounding box center [505, 178] width 48 height 28
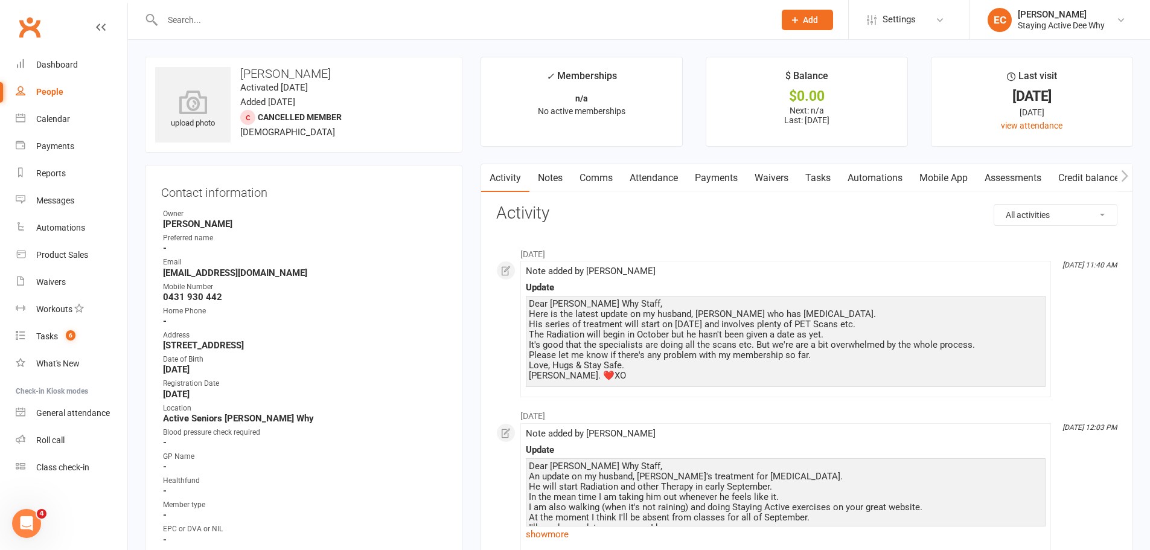
click at [599, 183] on link "Comms" at bounding box center [596, 178] width 50 height 28
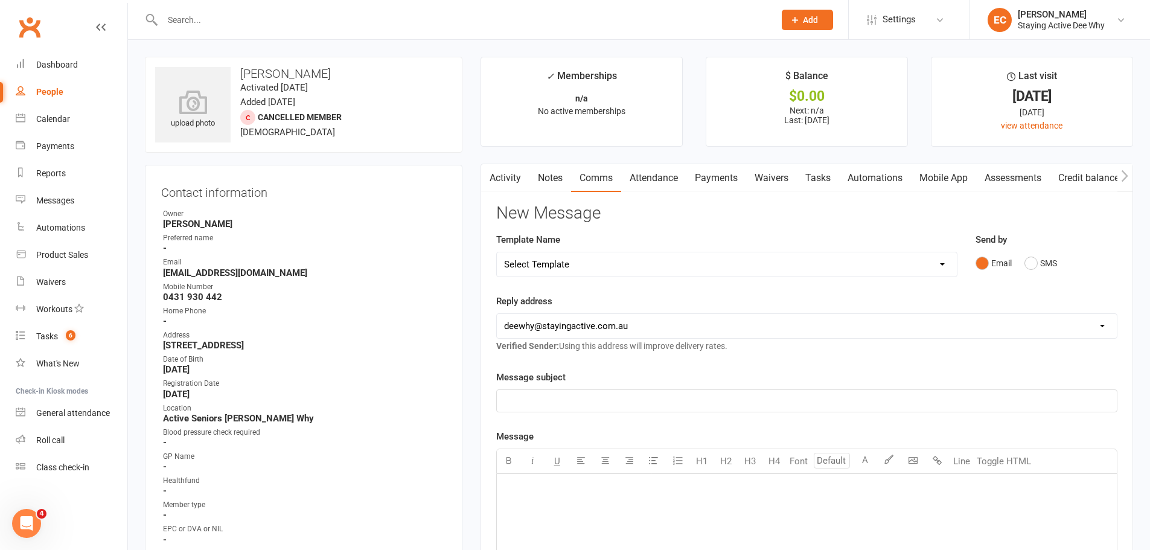
click at [599, 264] on select "Select Template [Email] 12 month follow-up [Email] 12 week health challenge [Em…" at bounding box center [727, 264] width 460 height 24
select select "3"
click at [497, 252] on select "Select Template [Email] 12 month follow-up [Email] 12 week health challenge [Em…" at bounding box center [727, 264] width 460 height 24
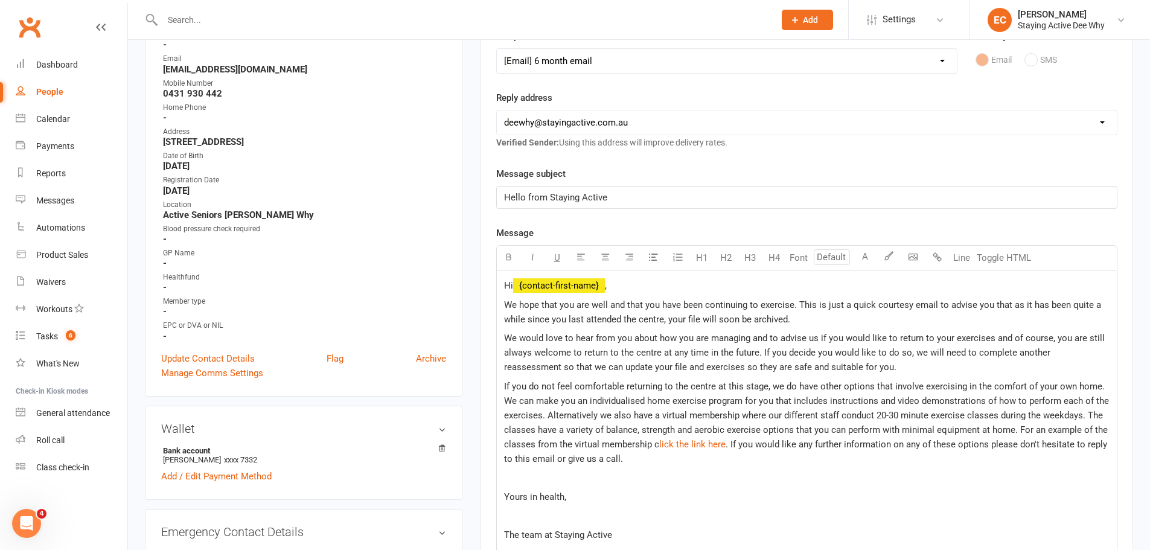
scroll to position [302, 0]
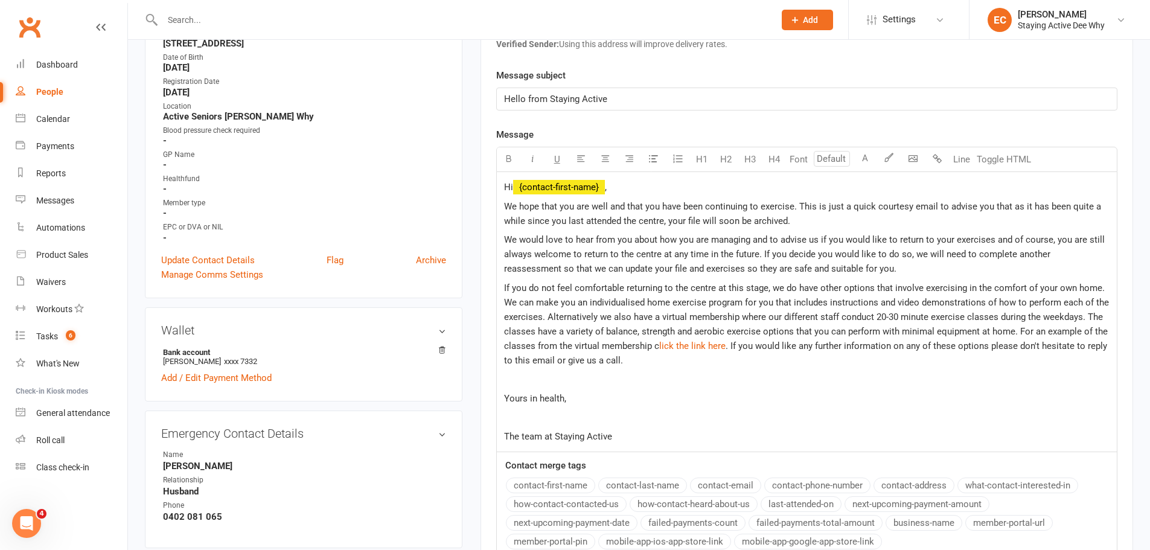
click at [506, 207] on span "We hope that you are well and that you have been continuing to exercise. This i…" at bounding box center [803, 213] width 599 height 25
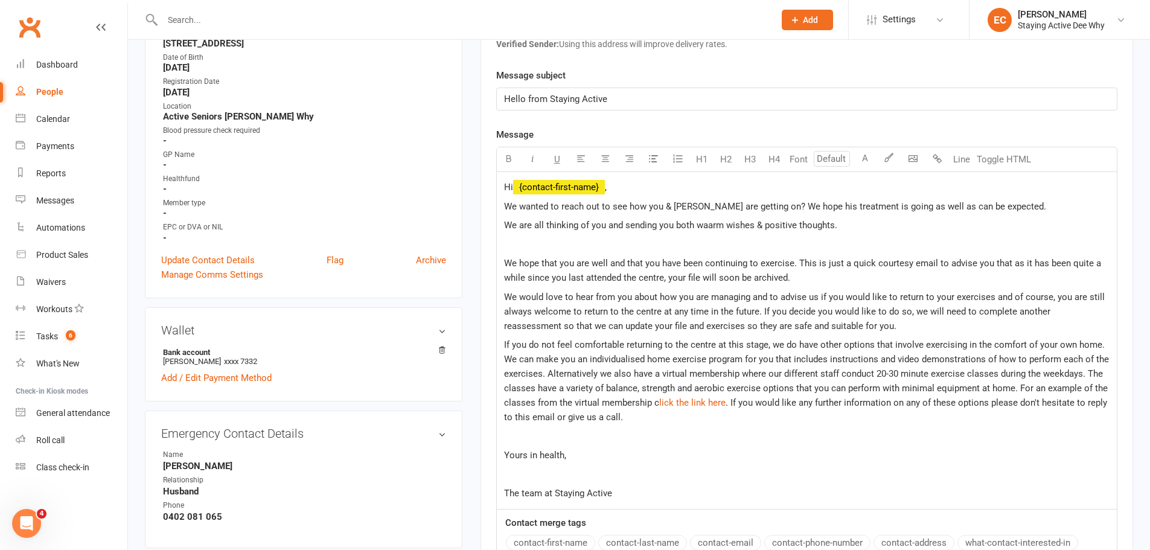
click at [701, 232] on p "We are all thinking of you and sending you both waarm wishes & positive thought…" at bounding box center [806, 225] width 605 height 14
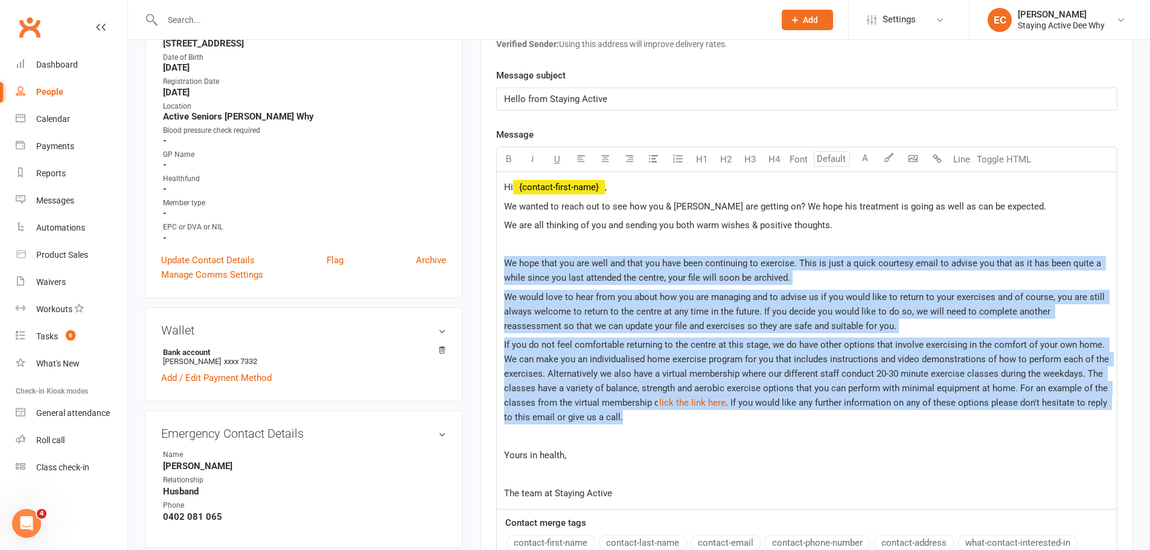
drag, startPoint x: 534, startPoint y: 324, endPoint x: 495, endPoint y: 259, distance: 75.8
click at [495, 259] on div "Activity Notes Comms Attendance Payments Waivers Tasks Automations Mobile App A…" at bounding box center [807, 296] width 653 height 869
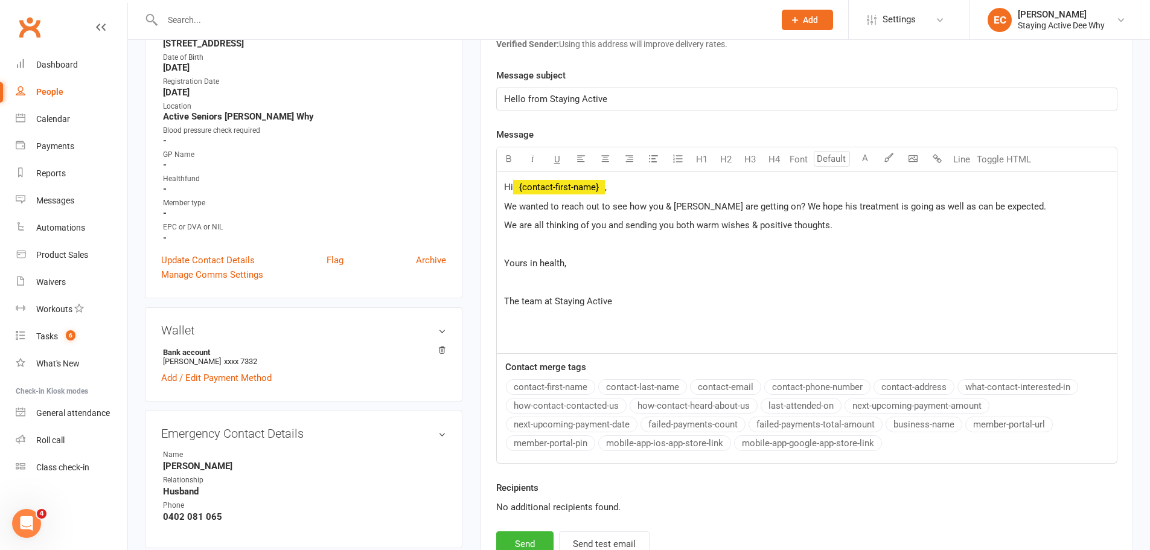
click at [573, 333] on div "Hi ﻿ {contact-first-name} , We wanted to reach out to see how you & Steve are g…" at bounding box center [807, 262] width 620 height 181
click at [506, 306] on span "The team at Staying Active" at bounding box center [558, 301] width 108 height 11
click at [535, 287] on p at bounding box center [806, 282] width 605 height 14
click at [605, 185] on span "﻿ {contact-first-name}" at bounding box center [559, 187] width 92 height 11
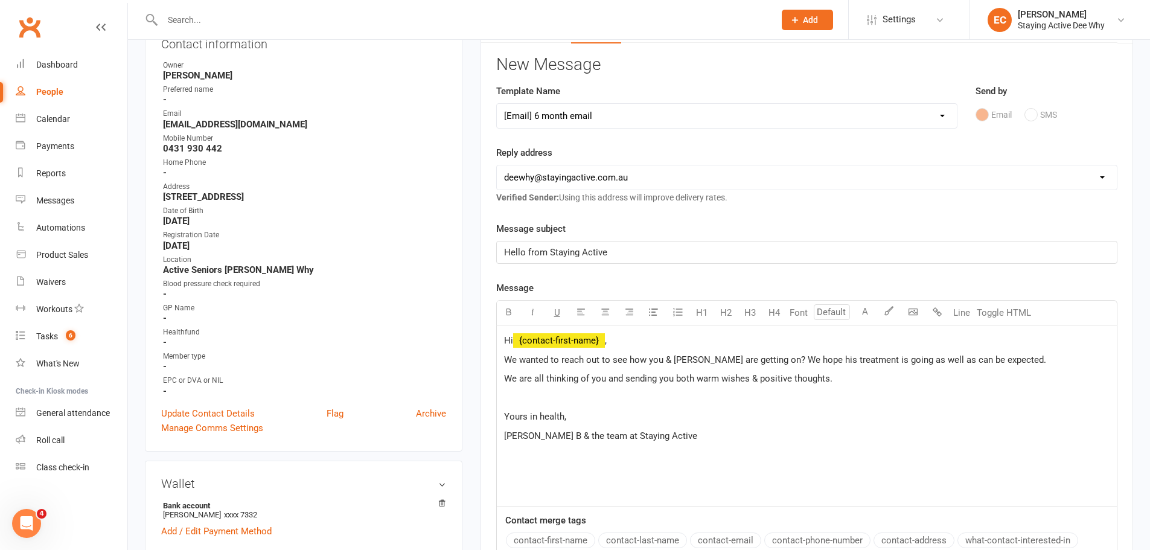
scroll to position [0, 0]
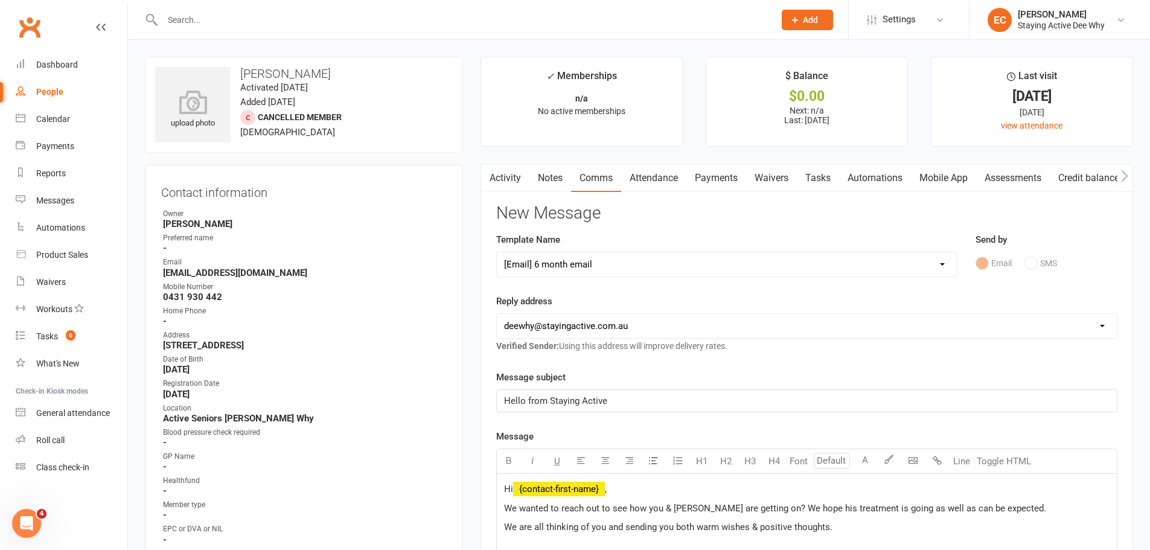
drag, startPoint x: 36, startPoint y: 32, endPoint x: 71, endPoint y: 45, distance: 37.2
click at [36, 32] on link "Clubworx" at bounding box center [29, 27] width 30 height 30
click at [292, 75] on h3 "[PERSON_NAME]" at bounding box center [303, 73] width 297 height 13
copy h3 "[PERSON_NAME]"
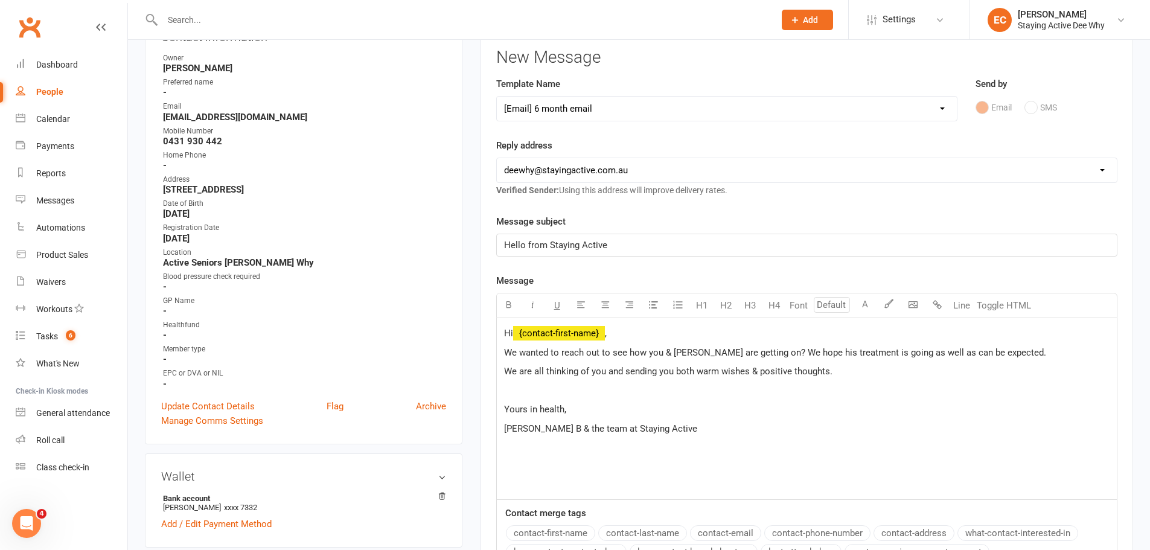
scroll to position [181, 0]
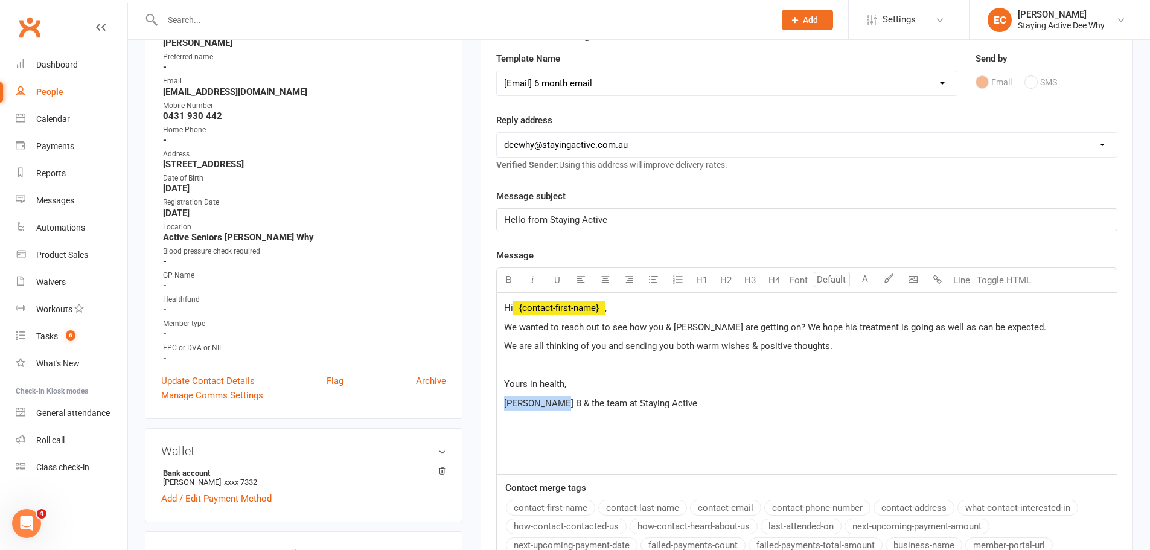
drag, startPoint x: 549, startPoint y: 405, endPoint x: 393, endPoint y: 397, distance: 156.5
click at [997, 328] on span "We wanted to reach out to see how you & Steve are getting on? We hope his treat…" at bounding box center [775, 327] width 542 height 11
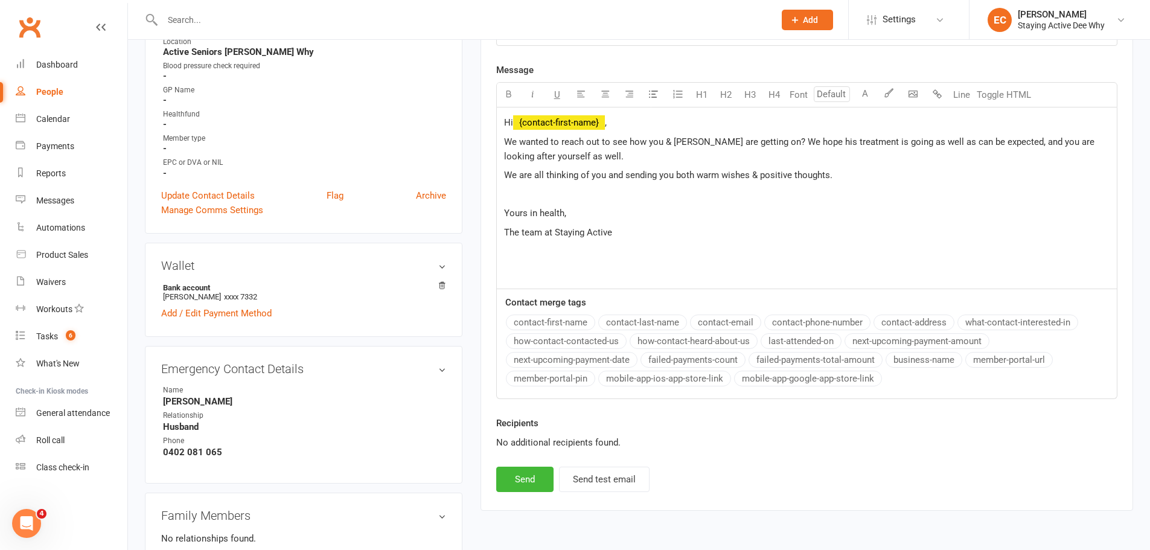
scroll to position [423, 0]
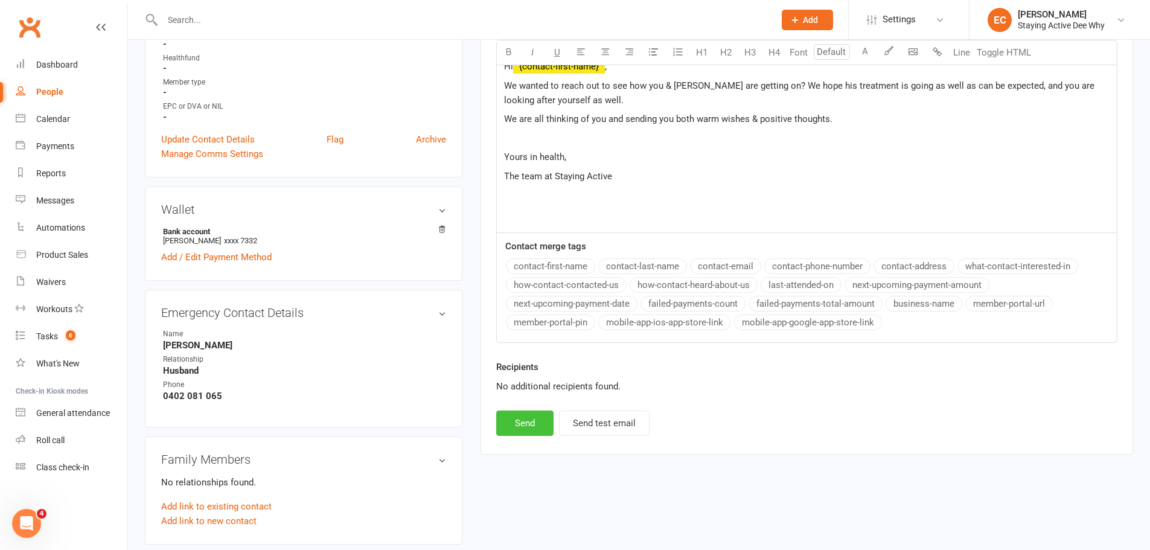
drag, startPoint x: 536, startPoint y: 433, endPoint x: 532, endPoint y: 427, distance: 7.4
click at [532, 428] on button "Send" at bounding box center [524, 422] width 57 height 25
select select
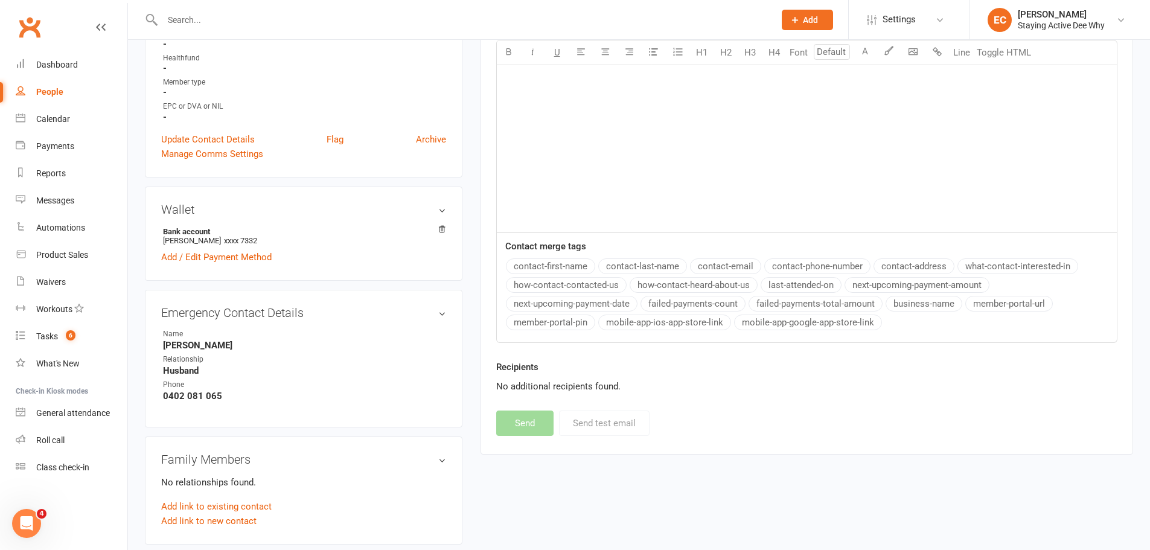
click at [320, 13] on input "text" at bounding box center [462, 19] width 607 height 17
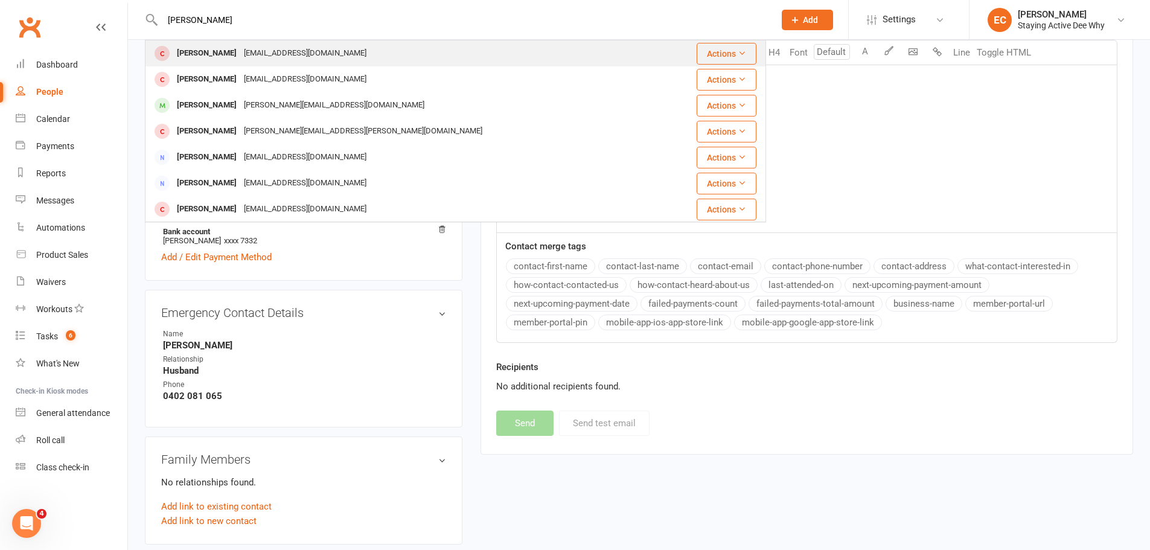
type input "diane fly"
click at [208, 59] on div "[PERSON_NAME]" at bounding box center [206, 54] width 67 height 18
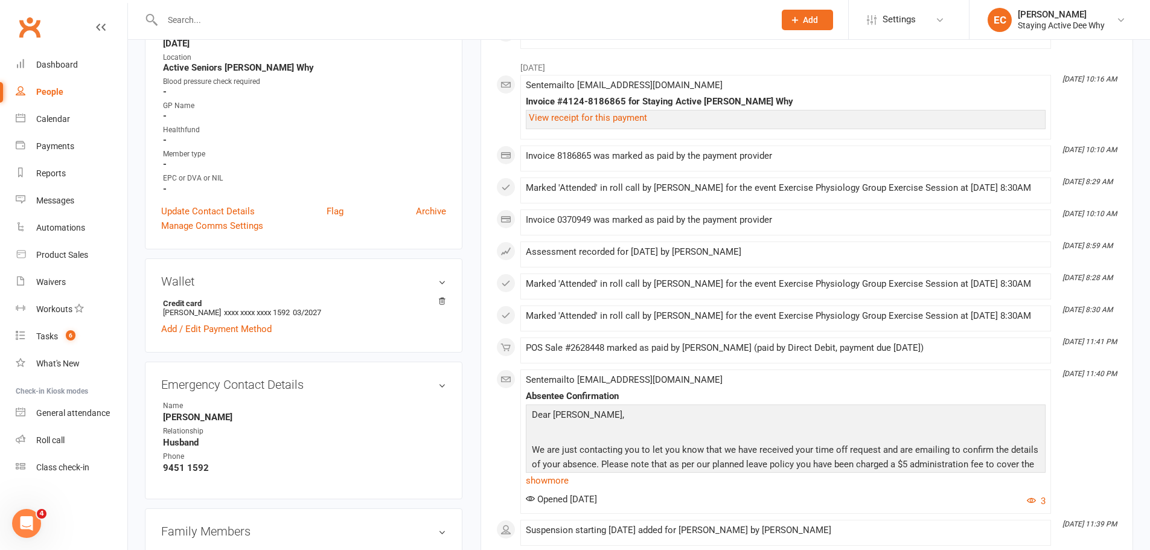
scroll to position [362, 0]
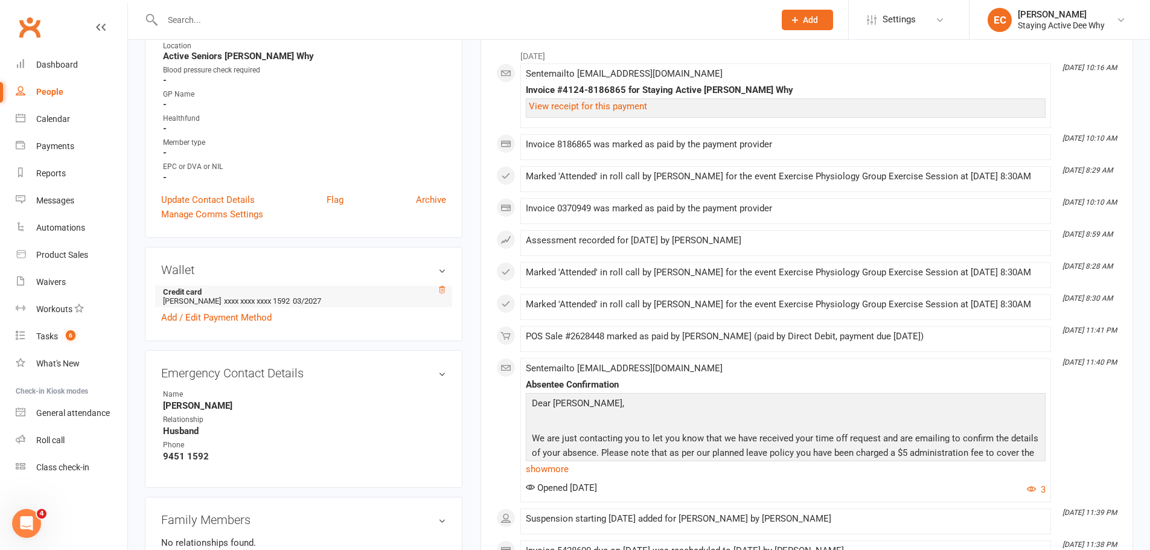
click at [438, 290] on icon at bounding box center [442, 290] width 8 height 8
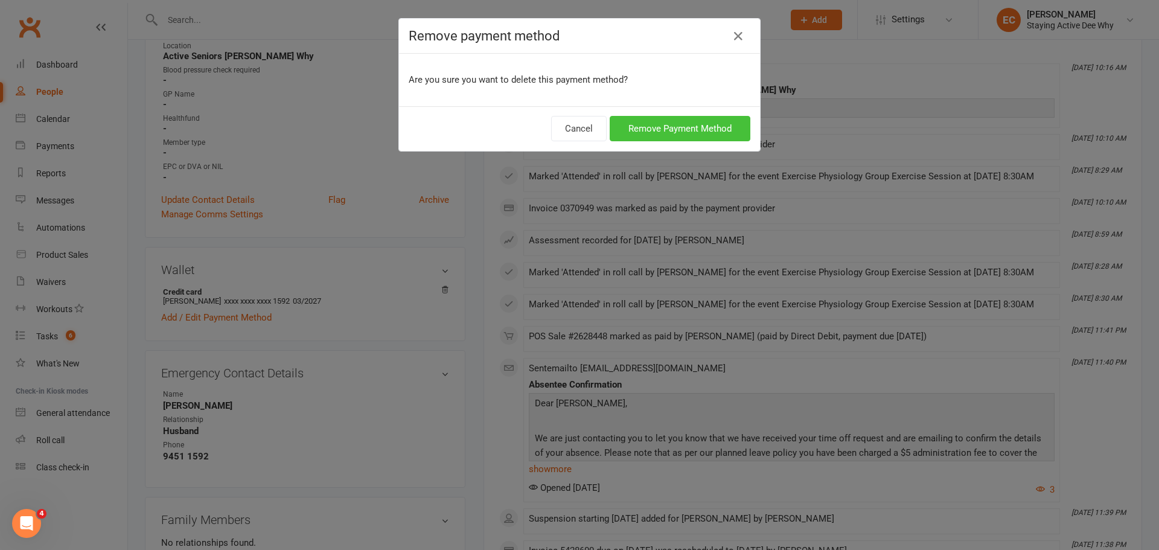
click at [660, 129] on button "Remove Payment Method" at bounding box center [680, 128] width 141 height 25
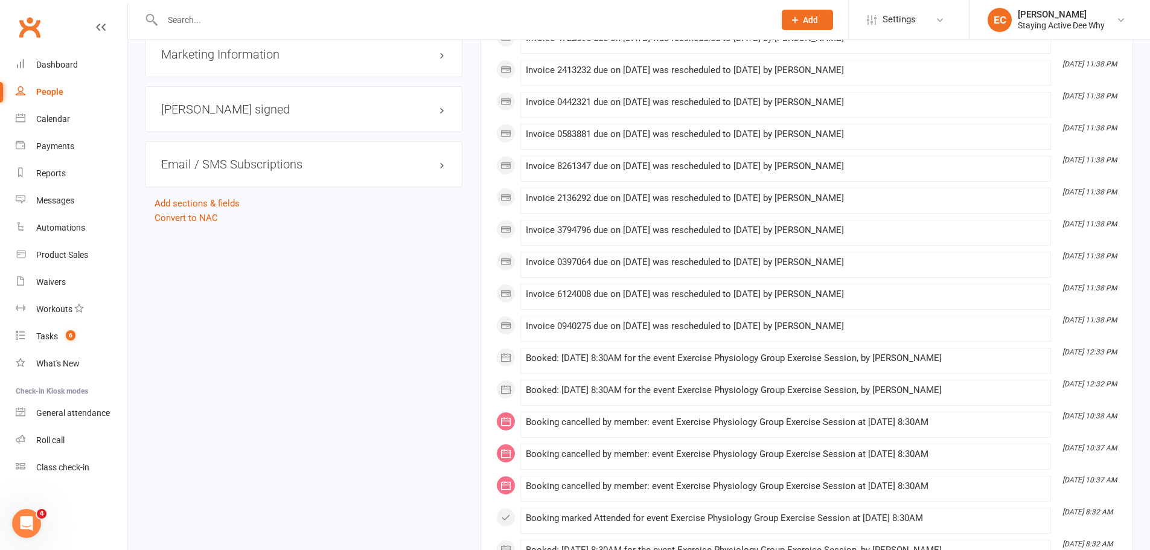
scroll to position [1388, 0]
click at [178, 216] on link "Convert to NAC" at bounding box center [186, 216] width 63 height 11
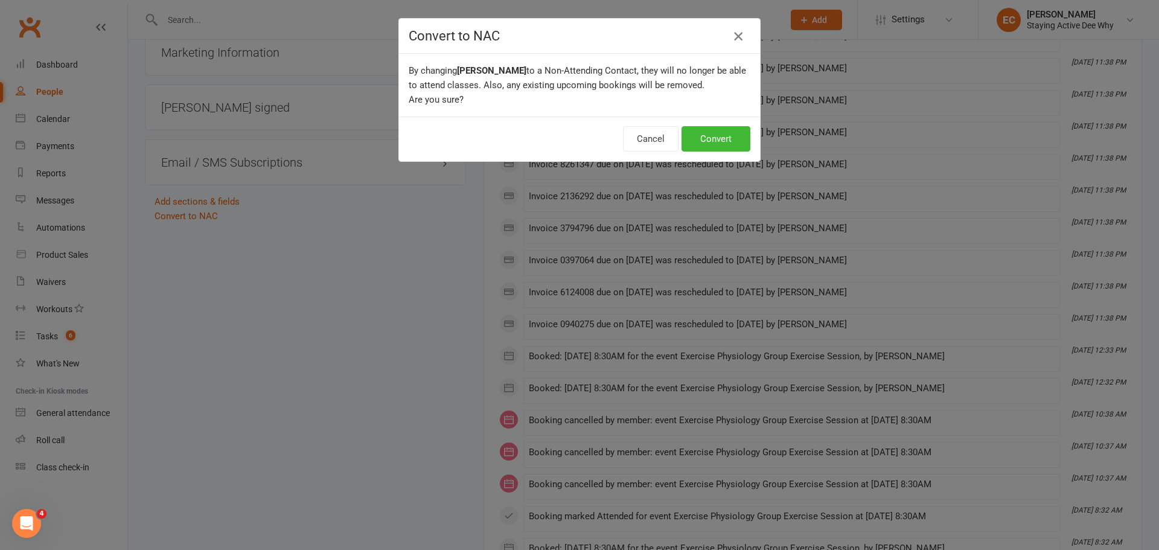
click at [731, 28] on button "button" at bounding box center [738, 36] width 19 height 19
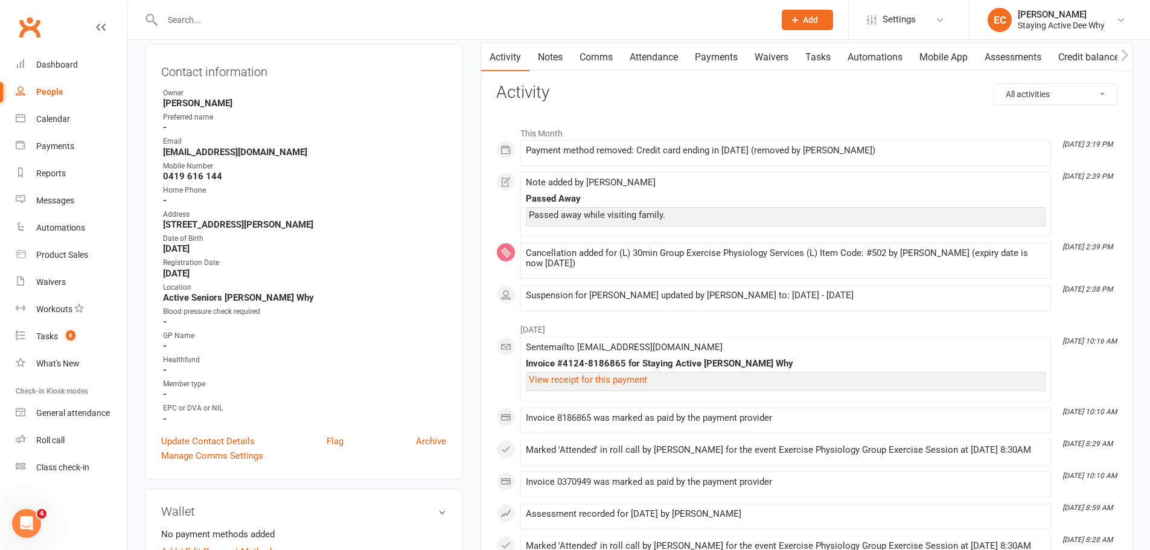
scroll to position [0, 0]
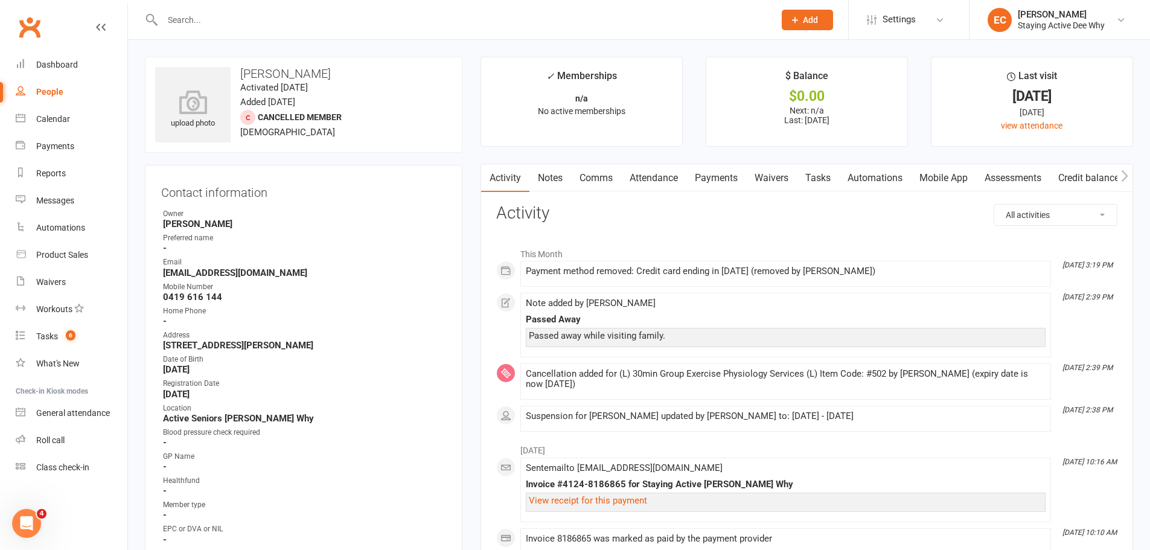
click at [552, 174] on link "Notes" at bounding box center [550, 178] width 42 height 28
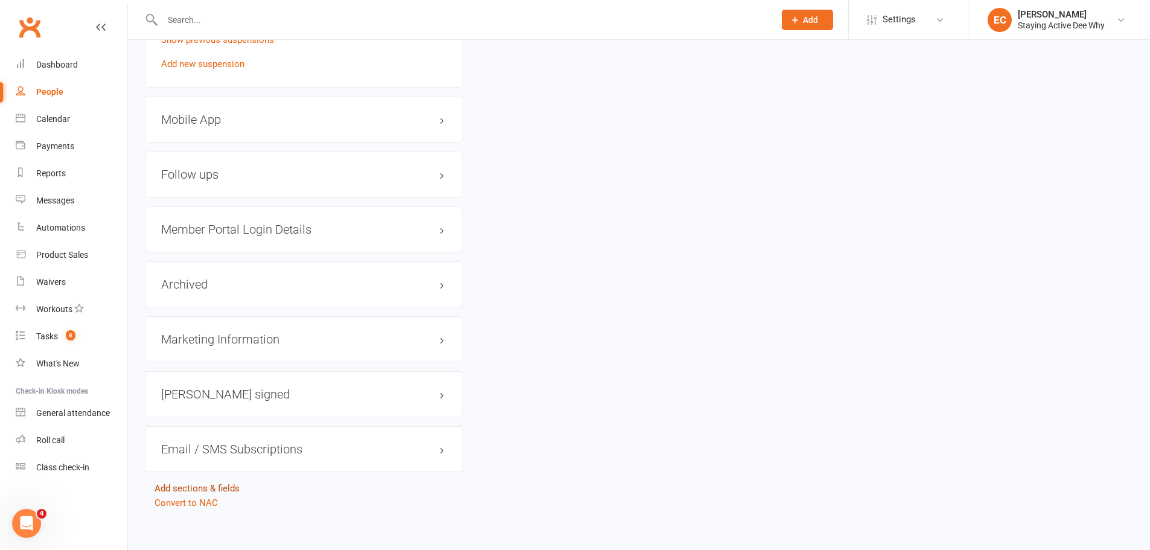
scroll to position [1110, 0]
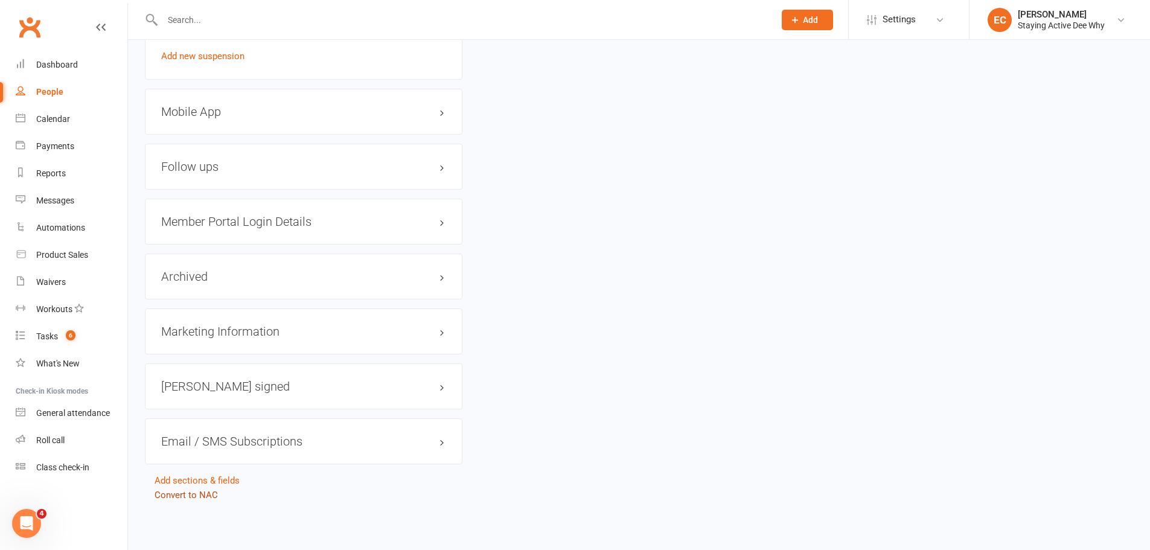
click at [165, 497] on link "Convert to NAC" at bounding box center [186, 495] width 63 height 11
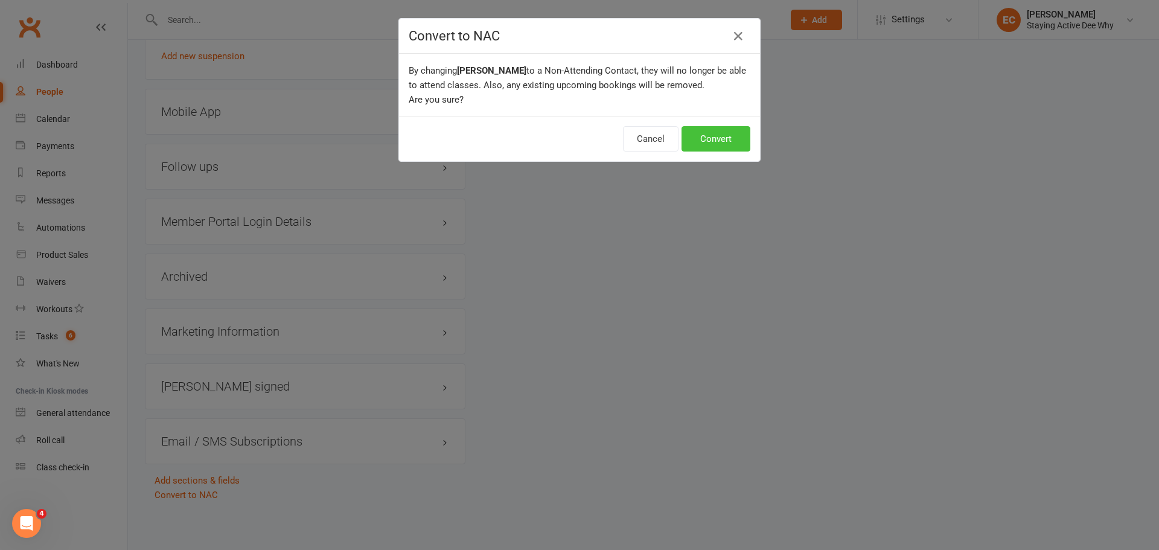
click at [727, 133] on button "Convert" at bounding box center [716, 138] width 69 height 25
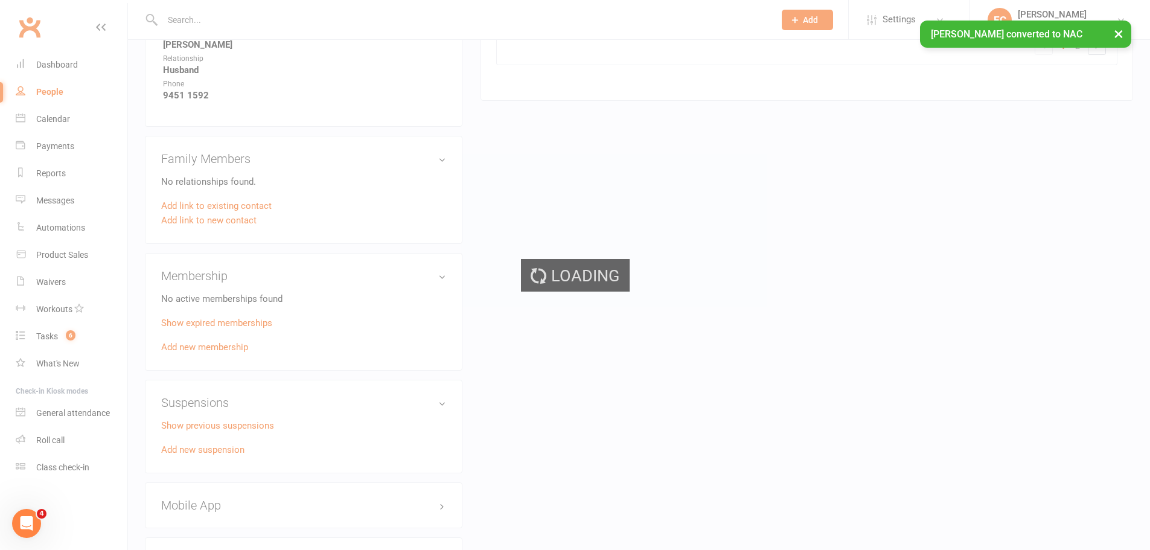
scroll to position [325, 0]
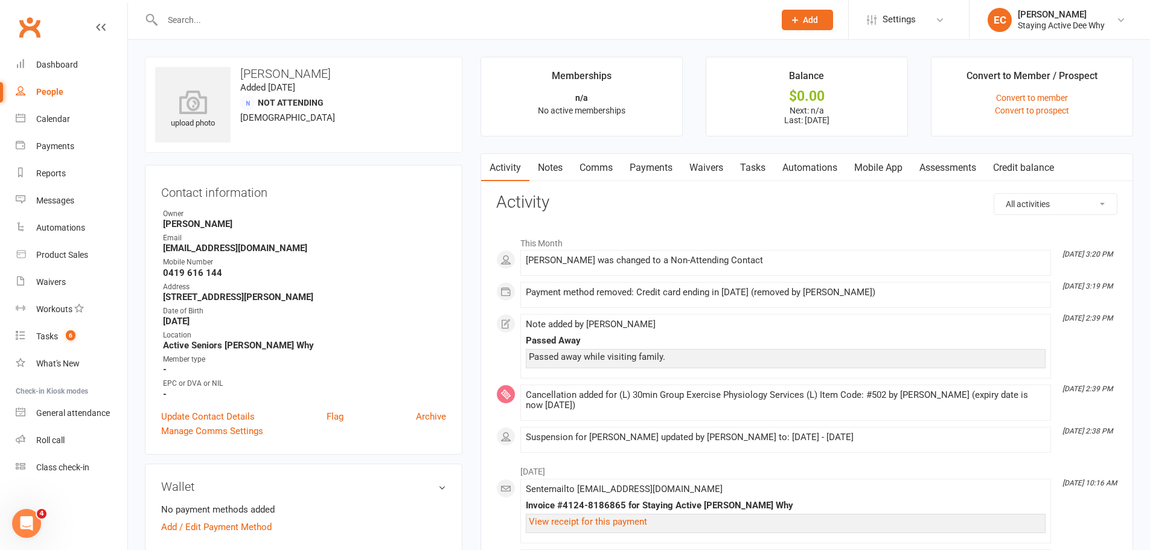
click at [343, 24] on input "text" at bounding box center [462, 19] width 607 height 17
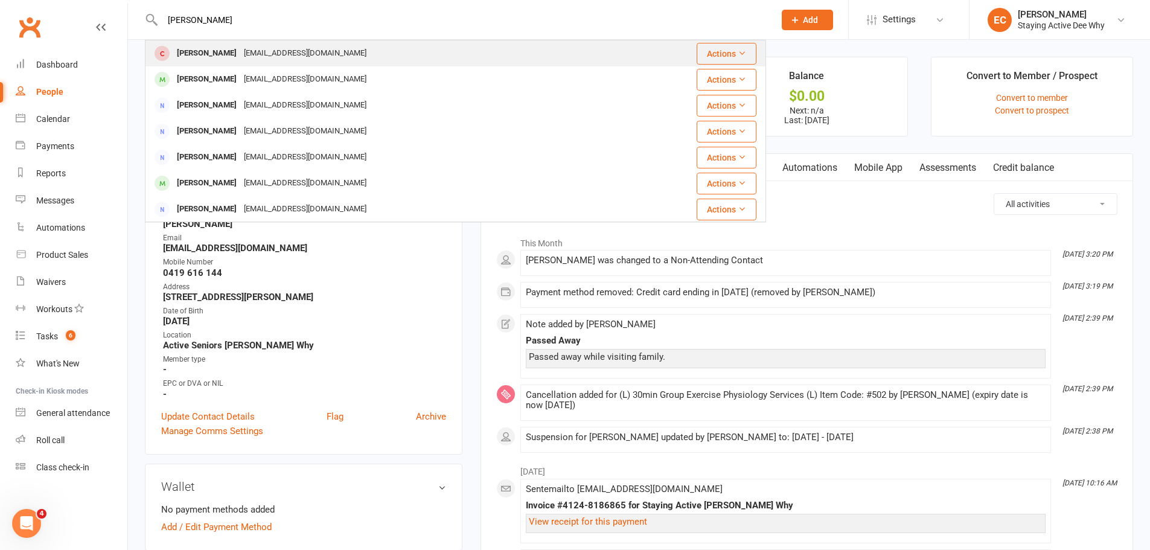
type input "rich wood"
click at [169, 56] on span at bounding box center [162, 53] width 15 height 15
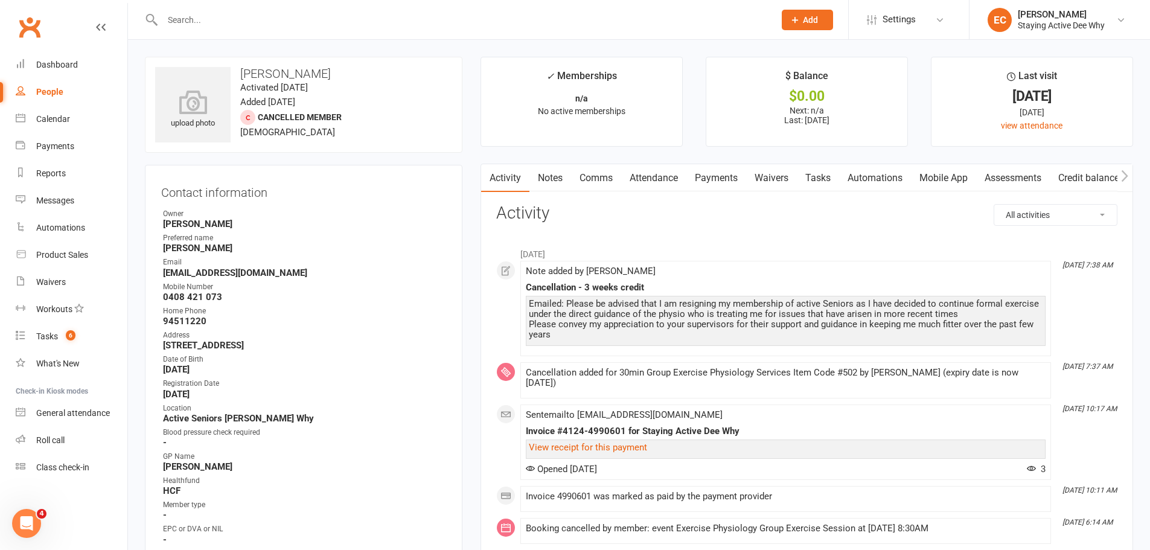
drag, startPoint x: 380, startPoint y: 5, endPoint x: 380, endPoint y: 15, distance: 9.7
click at [380, 10] on div at bounding box center [455, 19] width 621 height 39
click at [380, 15] on input "text" at bounding box center [462, 19] width 607 height 17
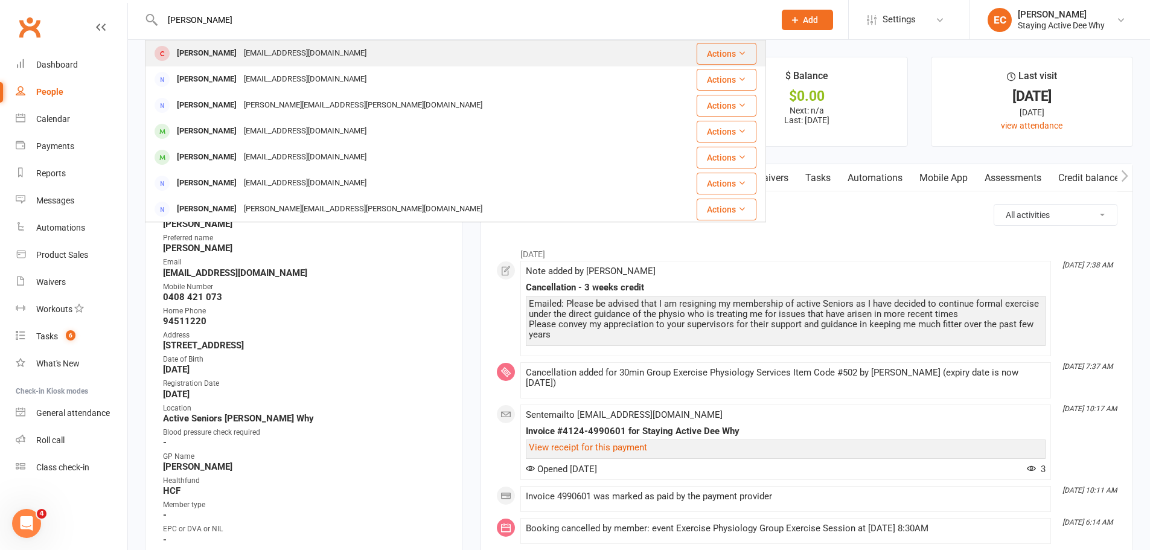
type input "joan white"
click at [167, 57] on span at bounding box center [162, 53] width 15 height 15
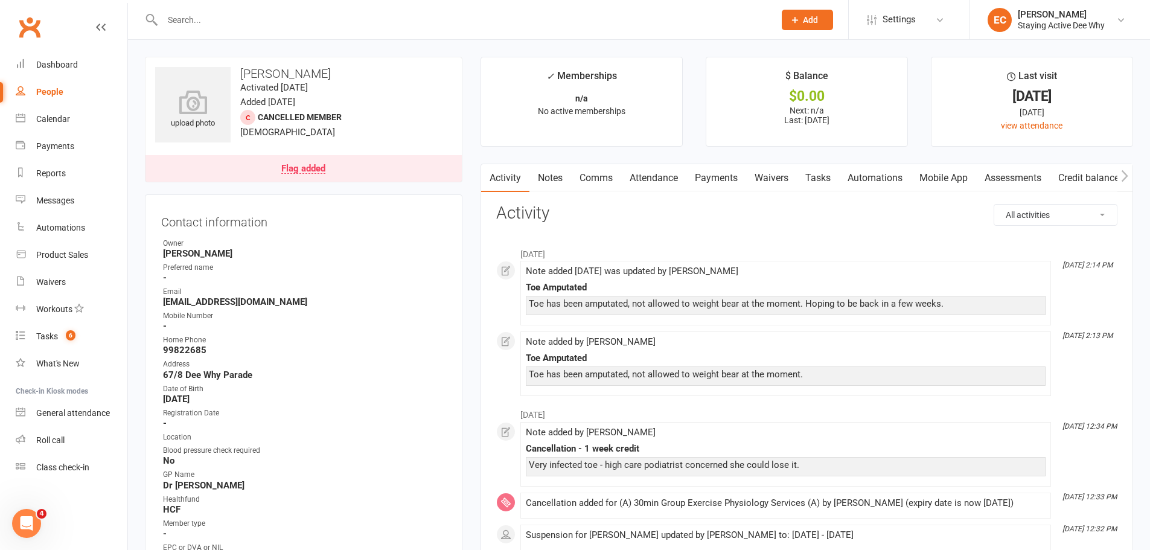
click at [281, 167] on div "Flag added" at bounding box center [303, 169] width 44 height 10
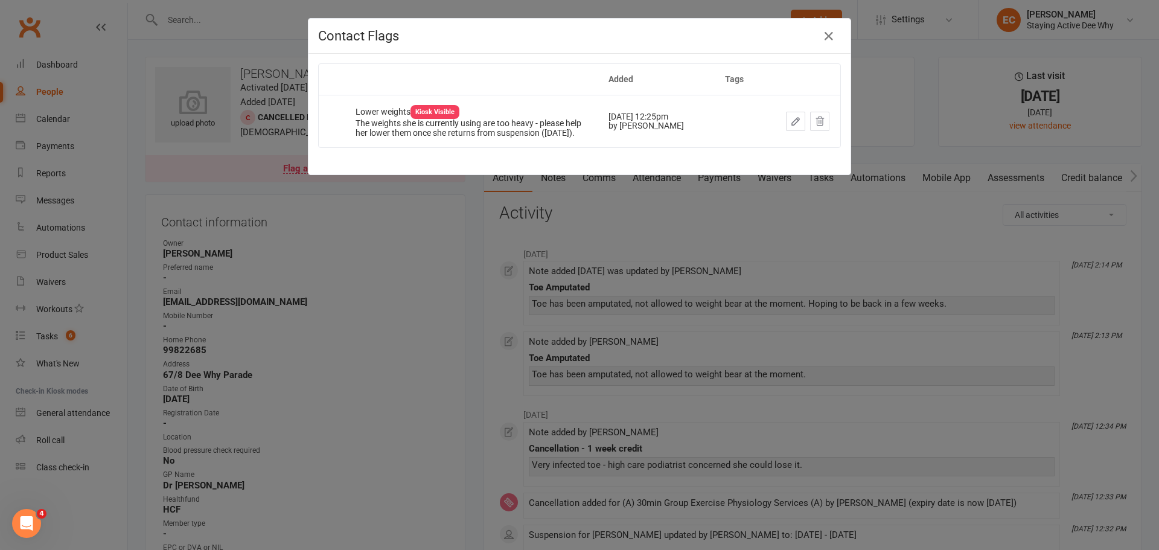
click at [791, 125] on icon "button" at bounding box center [795, 121] width 11 height 11
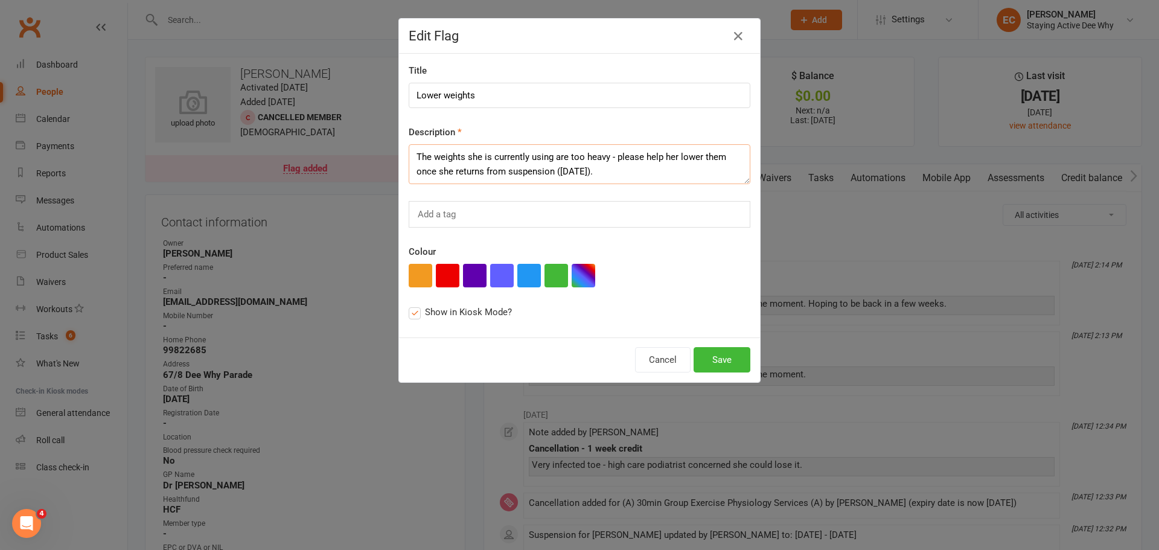
drag, startPoint x: 505, startPoint y: 174, endPoint x: 614, endPoint y: 176, distance: 109.3
click at [614, 176] on textarea "The weights she is currently using are too heavy - please help her lower them o…" at bounding box center [580, 164] width 342 height 40
click at [513, 171] on textarea "The weights she is currently using are too heavy - please help her lower them o…" at bounding box center [580, 164] width 342 height 40
type textarea "The weights she is currently using are too heavy - please help her lower them o…"
drag, startPoint x: 438, startPoint y: 279, endPoint x: 613, endPoint y: 334, distance: 184.2
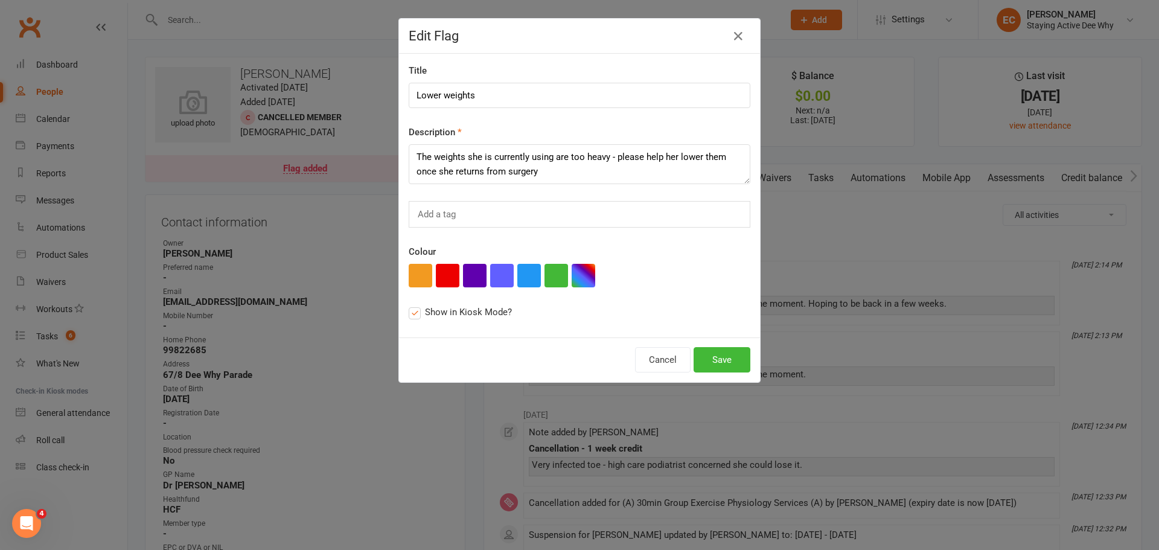
click at [438, 279] on button "button" at bounding box center [448, 276] width 24 height 24
drag, startPoint x: 723, startPoint y: 362, endPoint x: 738, endPoint y: 343, distance: 23.6
click at [727, 357] on button "Save" at bounding box center [722, 359] width 57 height 25
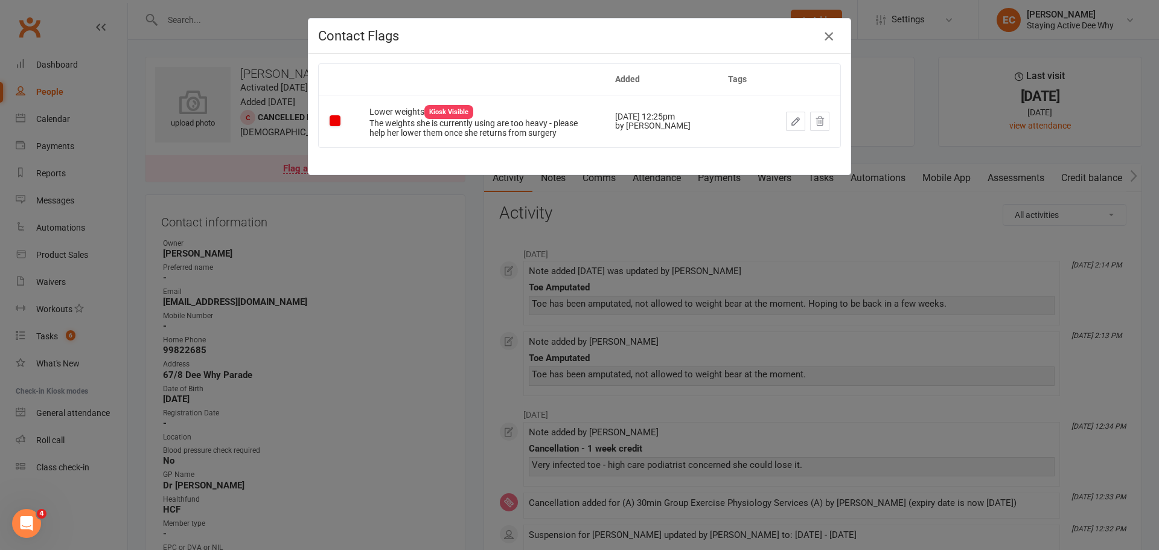
click at [825, 34] on icon "button" at bounding box center [829, 36] width 14 height 14
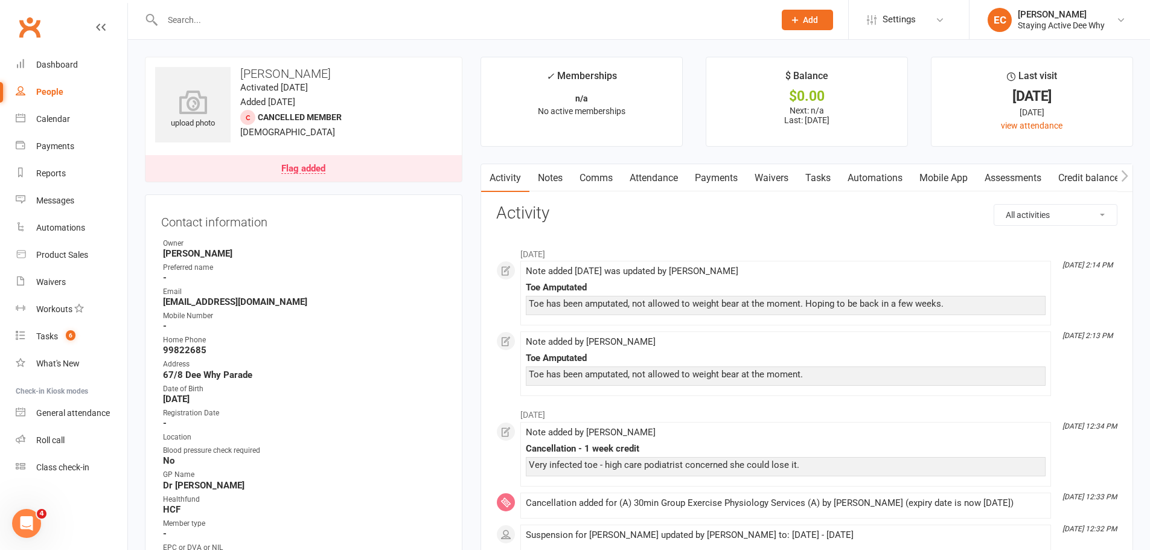
click at [596, 181] on link "Comms" at bounding box center [596, 178] width 50 height 28
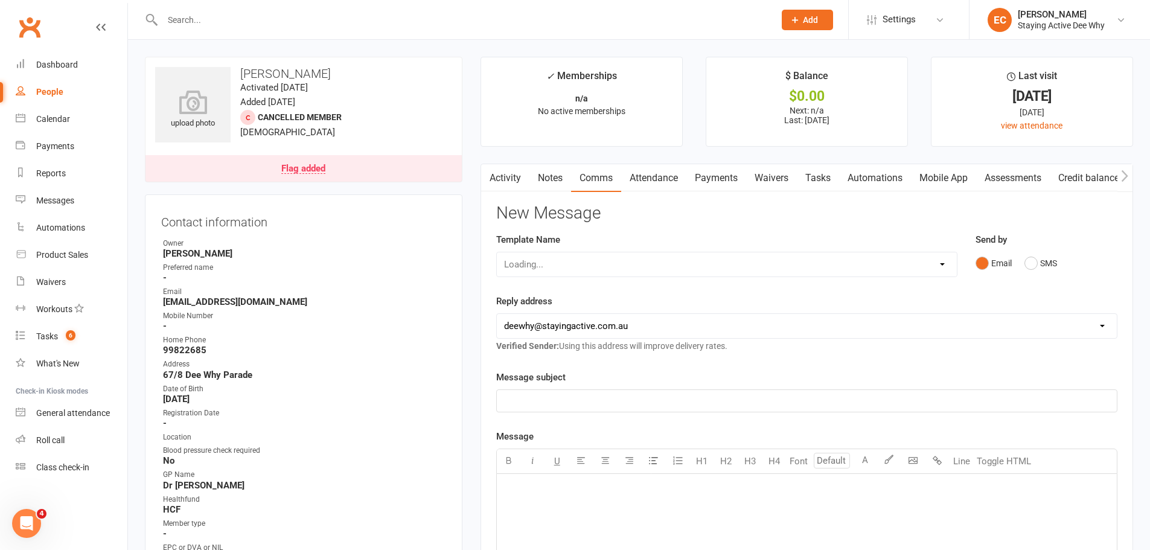
click at [567, 271] on div "Loading..." at bounding box center [726, 264] width 461 height 25
click at [566, 269] on div "Loading..." at bounding box center [726, 264] width 461 height 25
click at [573, 266] on div "Loading..." at bounding box center [726, 264] width 461 height 25
click at [573, 266] on select "Select Template [Email] 12 month follow-up [Email] 12 week health challenge [Em…" at bounding box center [727, 264] width 460 height 24
select select "3"
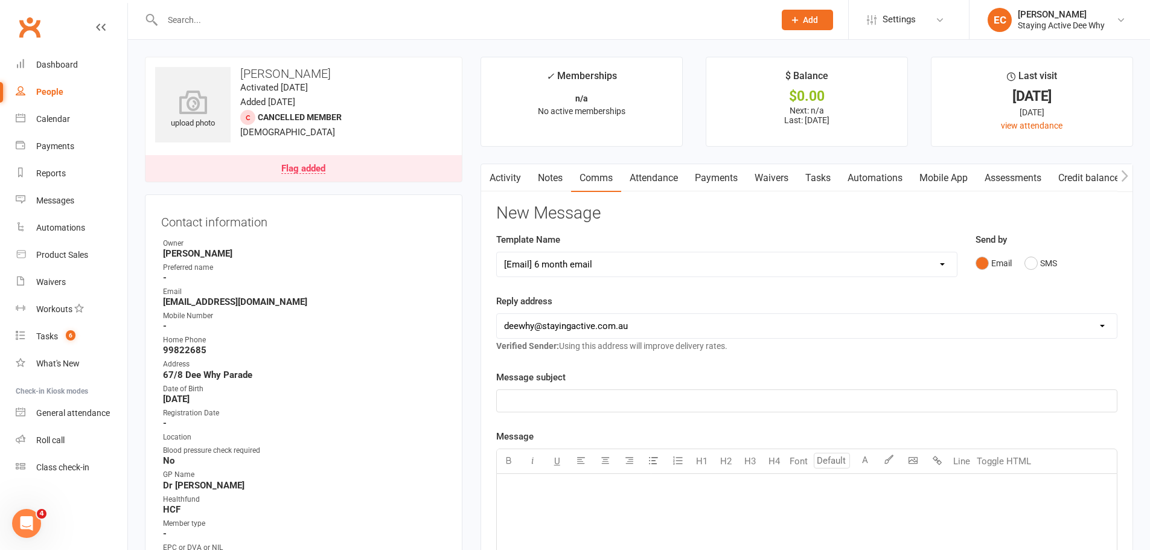
click at [497, 252] on select "Select Template [Email] 12 month follow-up [Email] 12 week health challenge [Em…" at bounding box center [727, 264] width 460 height 24
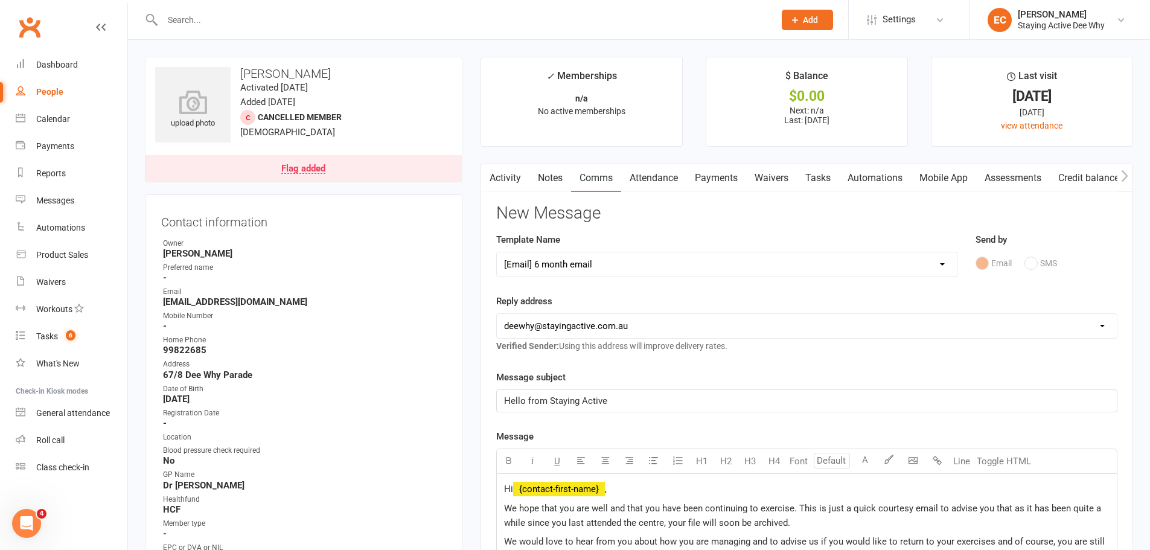
scroll to position [302, 0]
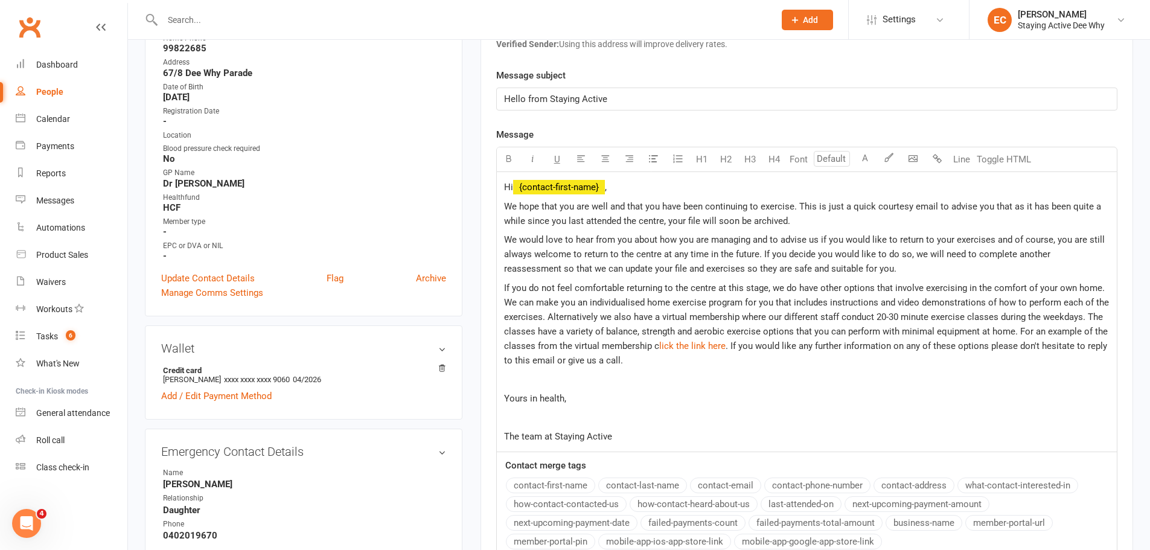
click at [509, 203] on span "We hope that you are well and that you have been continuing to exercise. This i…" at bounding box center [803, 213] width 599 height 25
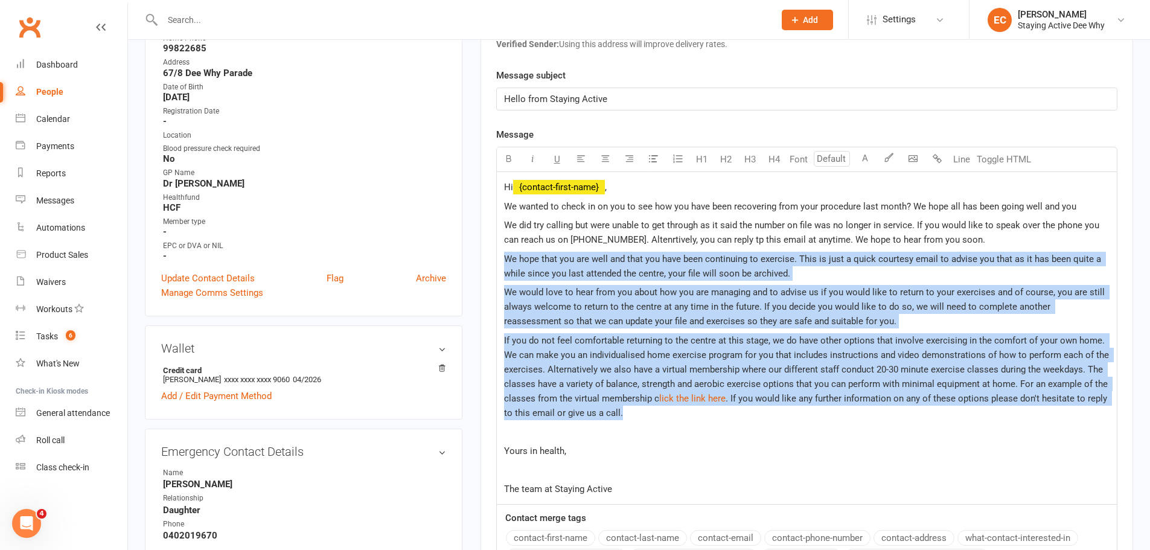
click at [647, 409] on p "If you do not feel comfortable returning to the centre at this stage, we do hav…" at bounding box center [806, 376] width 605 height 87
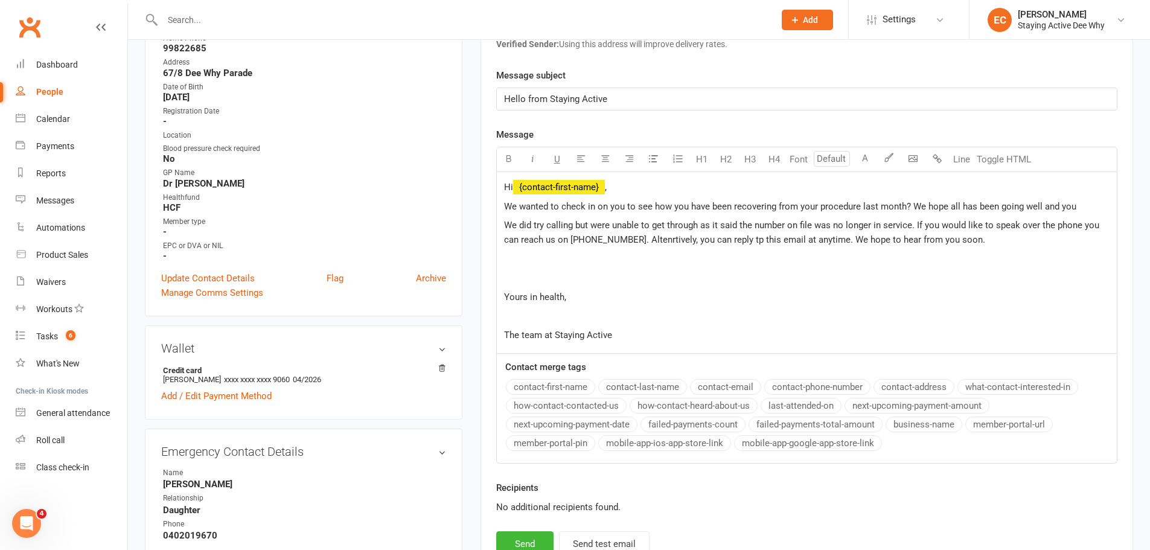
click at [1081, 208] on p "We wanted to check in on you to see how you have been recovering from your proc…" at bounding box center [806, 206] width 605 height 14
drag, startPoint x: 1079, startPoint y: 208, endPoint x: 1038, endPoint y: 202, distance: 40.9
click at [1038, 202] on p "We wanted to check in on you to see how you have been recovering from your proc…" at bounding box center [806, 206] width 605 height 14
click at [648, 241] on span "We did try calling but were unable to get through as it said the number on file…" at bounding box center [803, 232] width 598 height 25
click at [717, 235] on span "We did try calling but were unable to get through as it said the number on file…" at bounding box center [803, 232] width 598 height 25
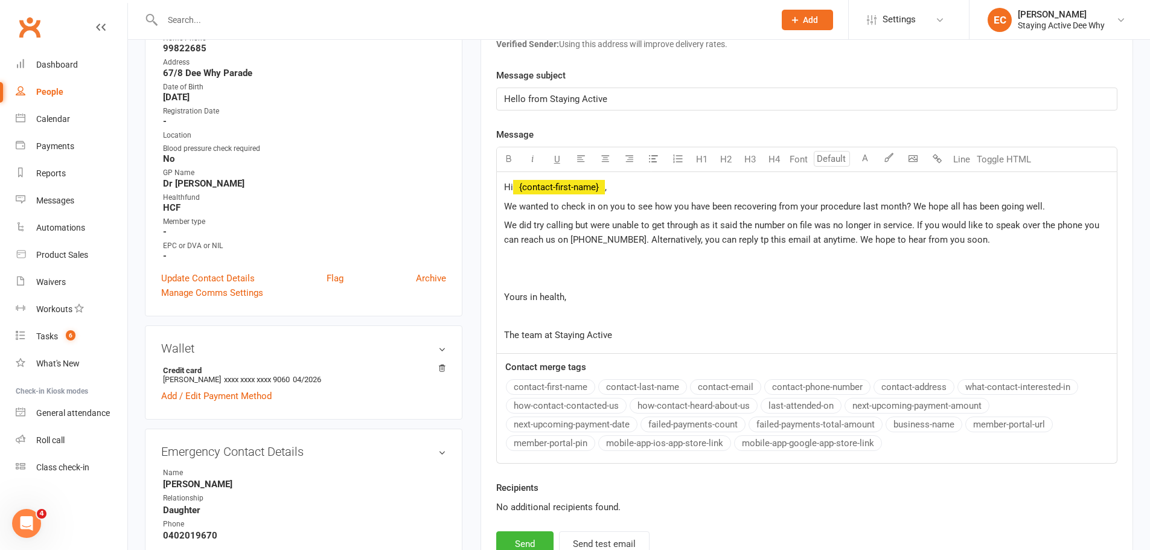
click at [740, 239] on span "We did try calling but were unable to get through as it said the number on file…" at bounding box center [803, 232] width 598 height 25
click at [732, 240] on span "We did try calling but were unable to get through as it said the number on file…" at bounding box center [803, 232] width 598 height 25
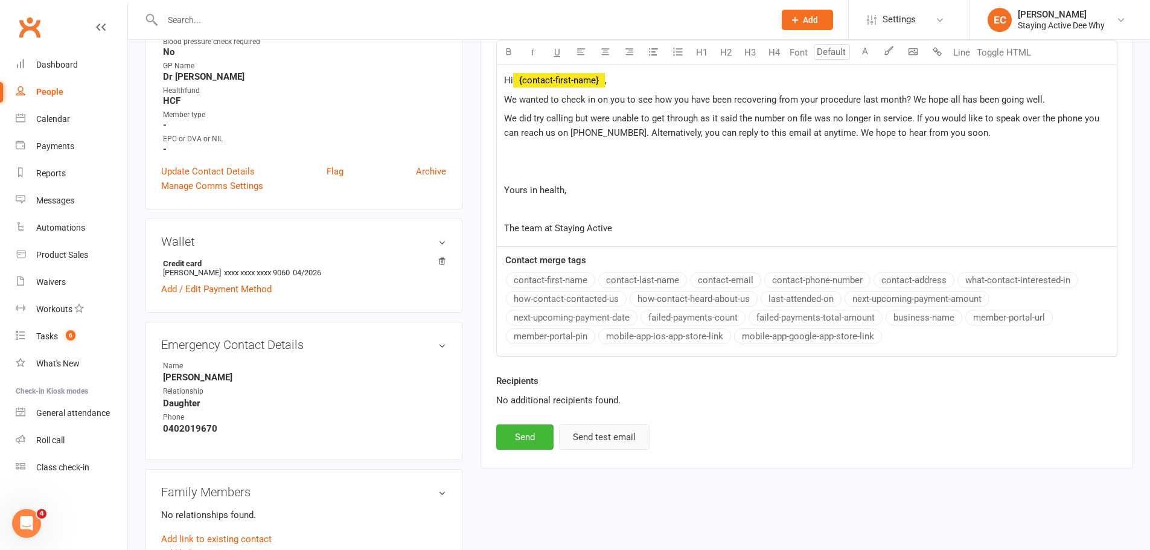
scroll to position [423, 0]
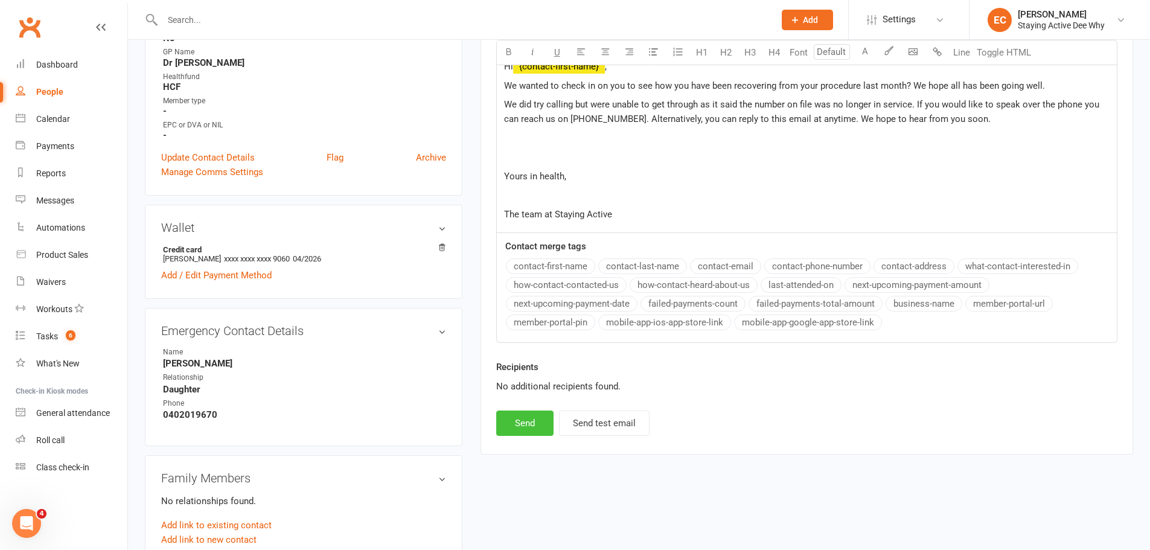
click at [528, 427] on button "Send" at bounding box center [524, 422] width 57 height 25
select select
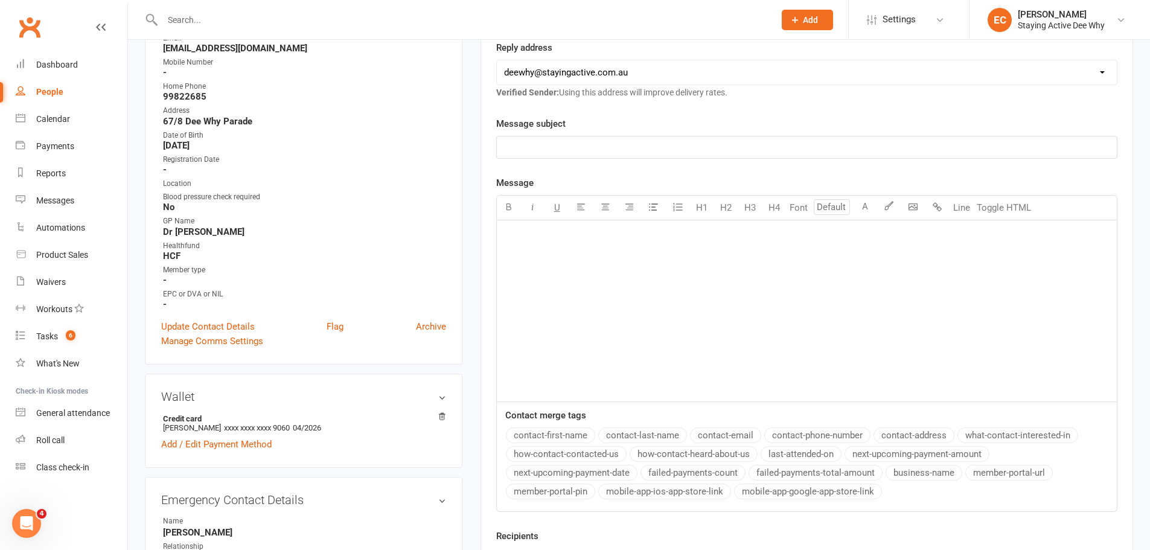
scroll to position [60, 0]
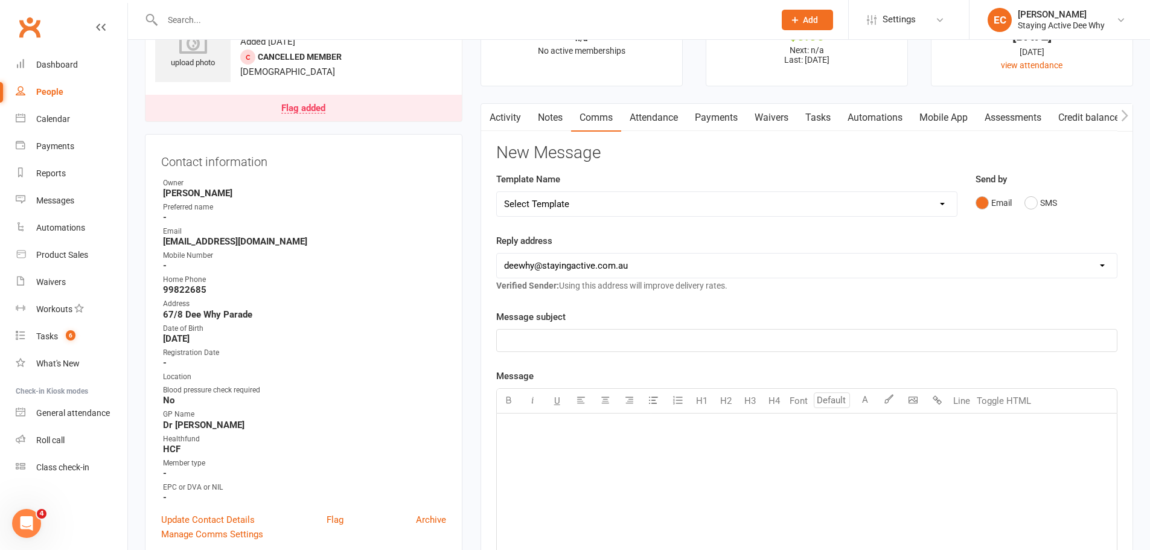
click at [320, 15] on input "text" at bounding box center [462, 19] width 607 height 17
paste input "Diane Cronin"
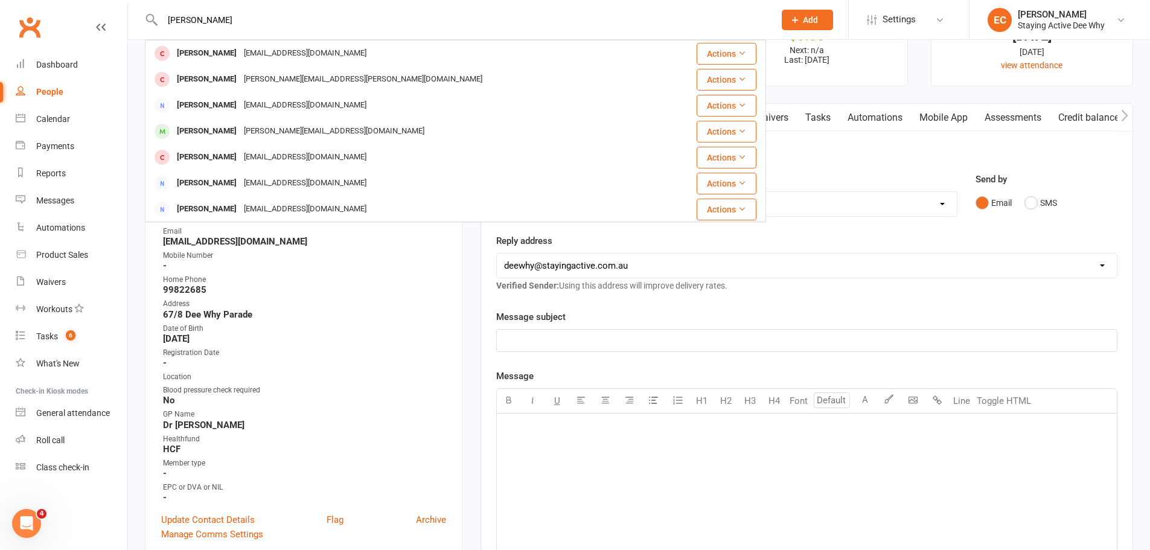
type input "Diane Cronin"
click at [174, 56] on div "[PERSON_NAME]" at bounding box center [206, 54] width 67 height 18
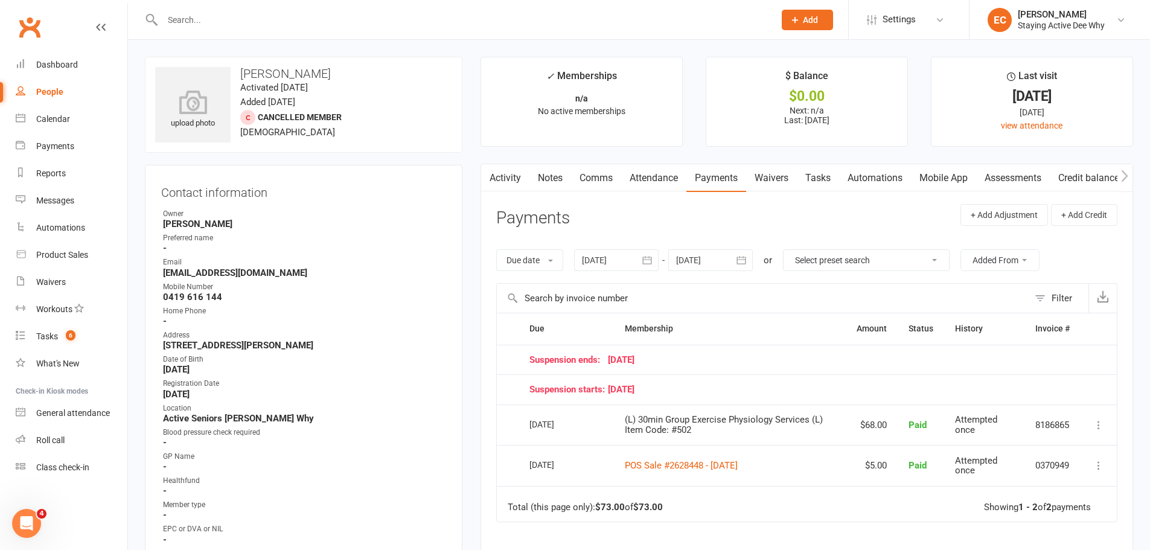
click at [269, 24] on input "text" at bounding box center [462, 19] width 607 height 17
paste input "Dimock"
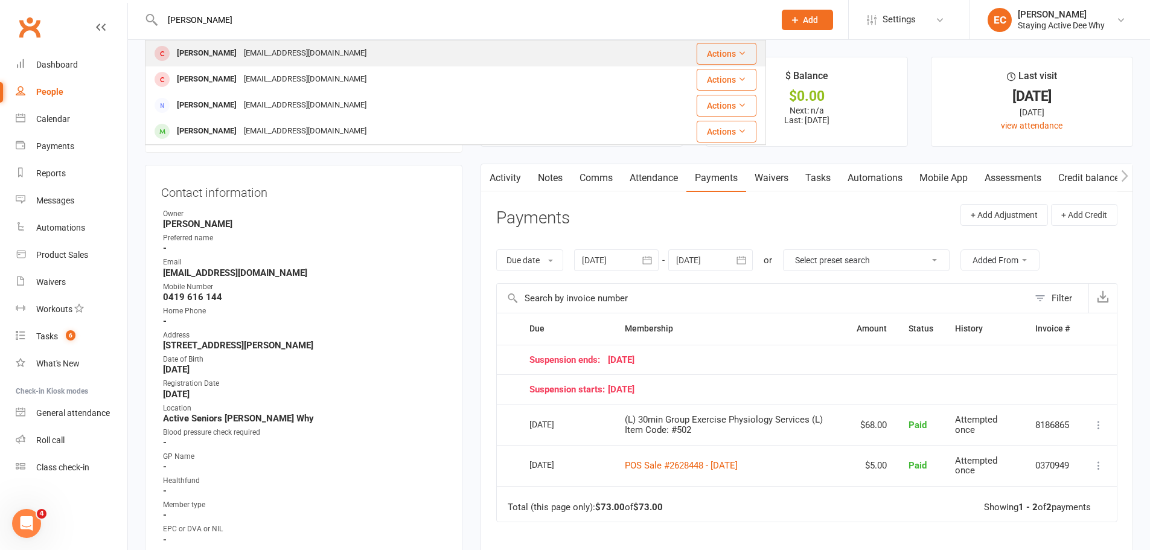
type input "Dimock"
click at [185, 54] on div "Sue Dimock" at bounding box center [206, 54] width 67 height 18
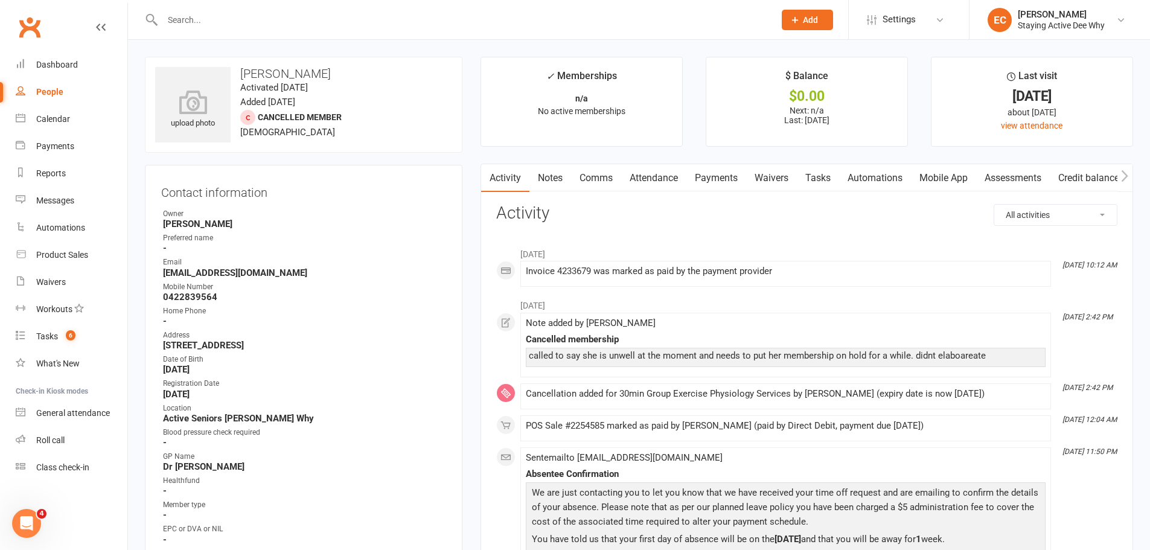
click at [237, 19] on input "text" at bounding box center [462, 19] width 607 height 17
paste input "Degotardi"
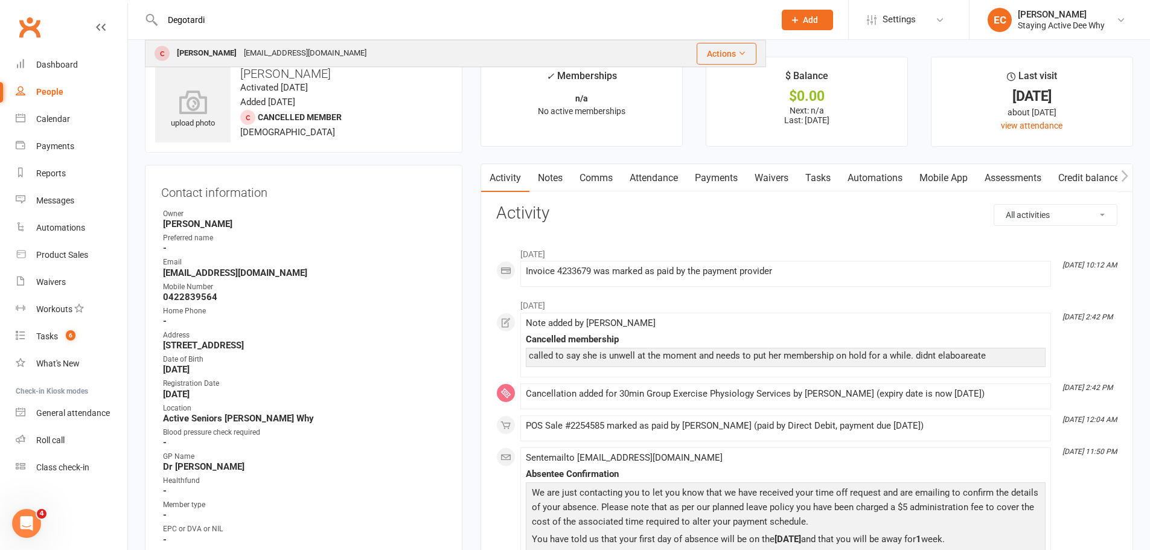
type input "Degotardi"
click at [191, 54] on div "Nancye Degotardi" at bounding box center [206, 54] width 67 height 18
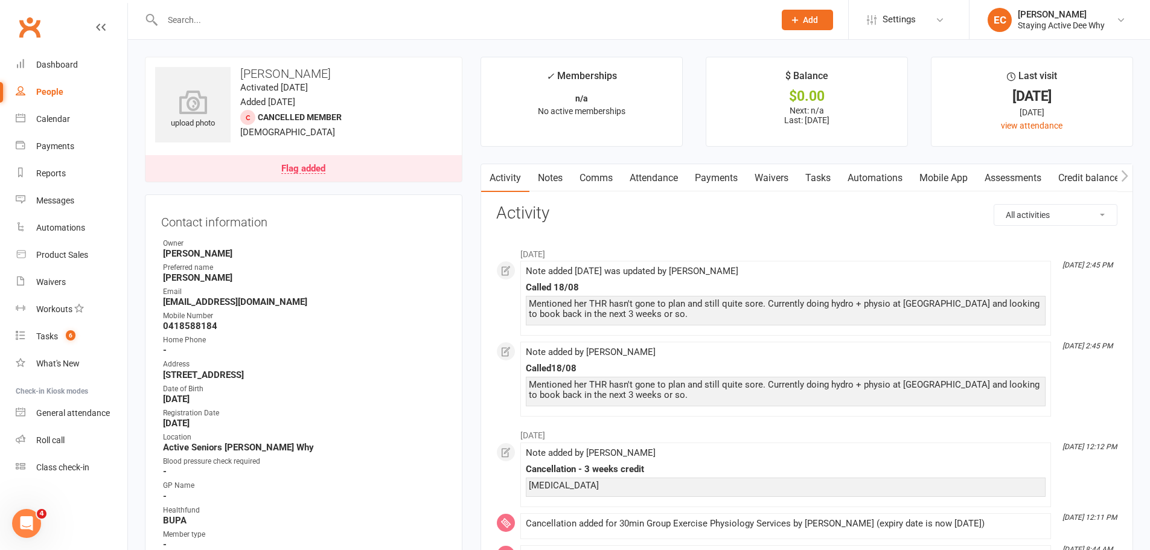
click at [298, 166] on div "Flag added" at bounding box center [303, 169] width 44 height 10
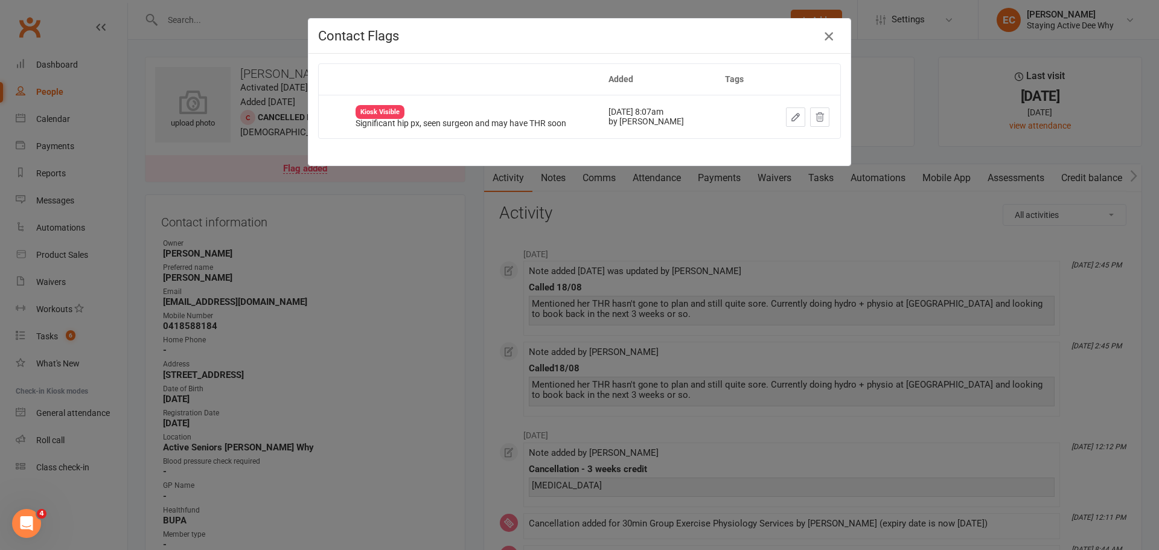
click at [819, 28] on button "button" at bounding box center [828, 36] width 19 height 19
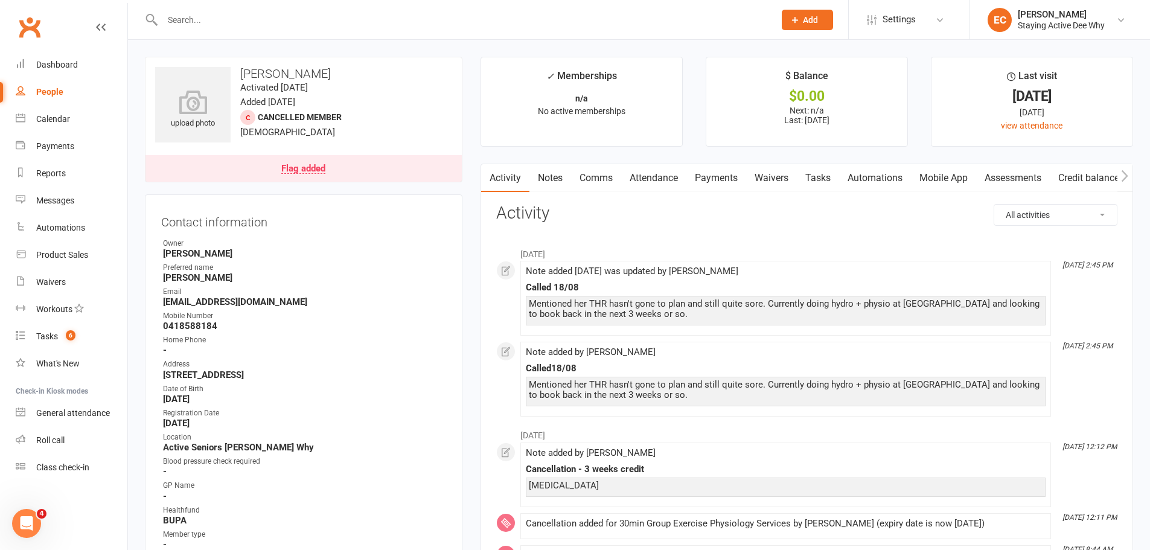
click at [700, 176] on link "Payments" at bounding box center [716, 178] width 60 height 28
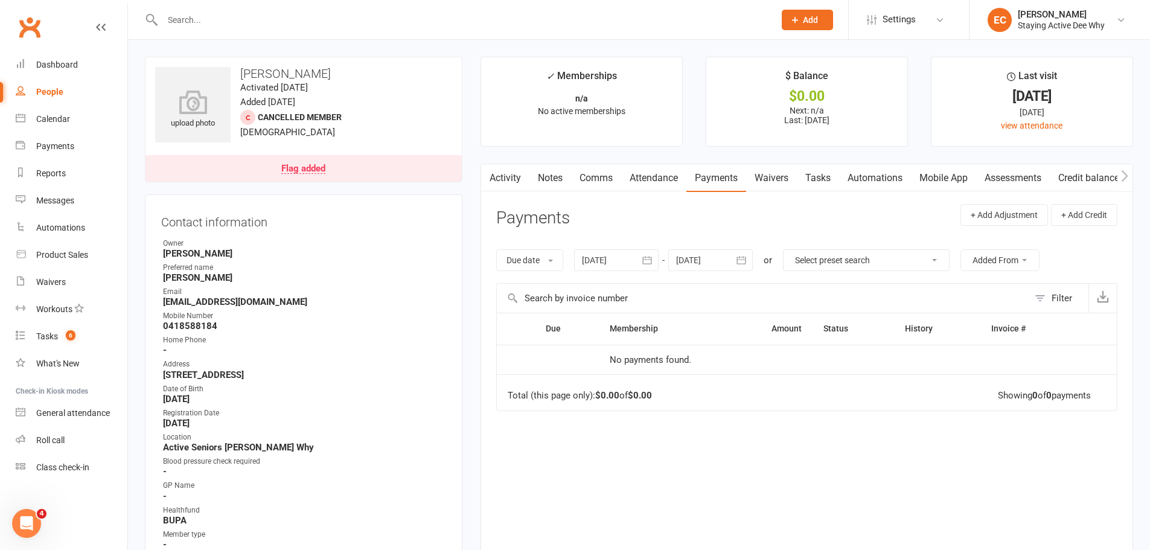
click at [197, 13] on input "text" at bounding box center [462, 19] width 607 height 17
paste input "Christine Robbins"
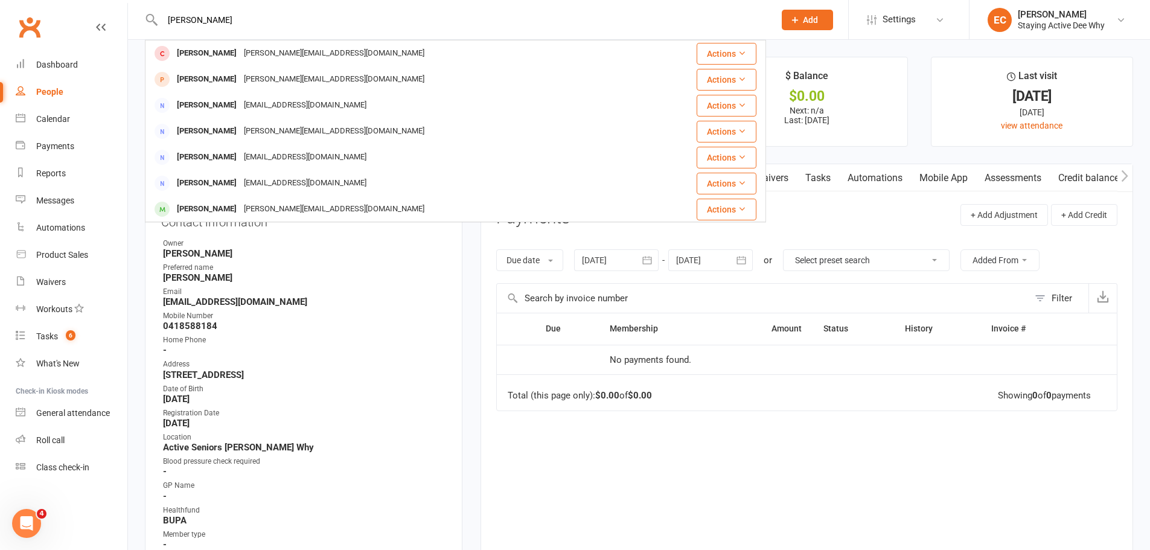
type input "Christine Robbins"
click at [223, 54] on div "Christine Robbins" at bounding box center [206, 54] width 67 height 18
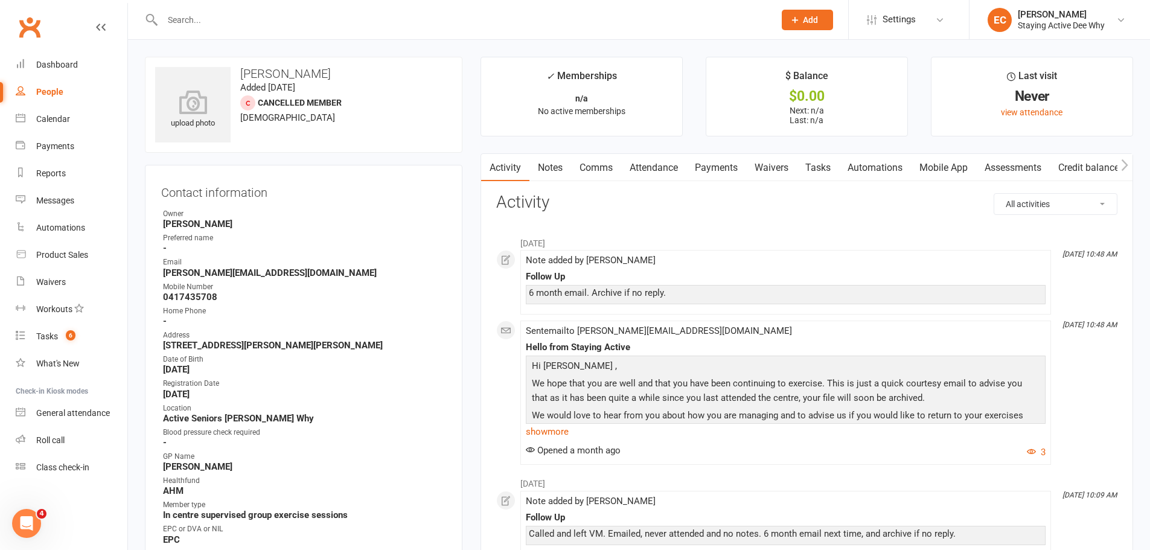
click at [262, 23] on input "text" at bounding box center [462, 19] width 607 height 17
paste input "Mary Rose McNamara"
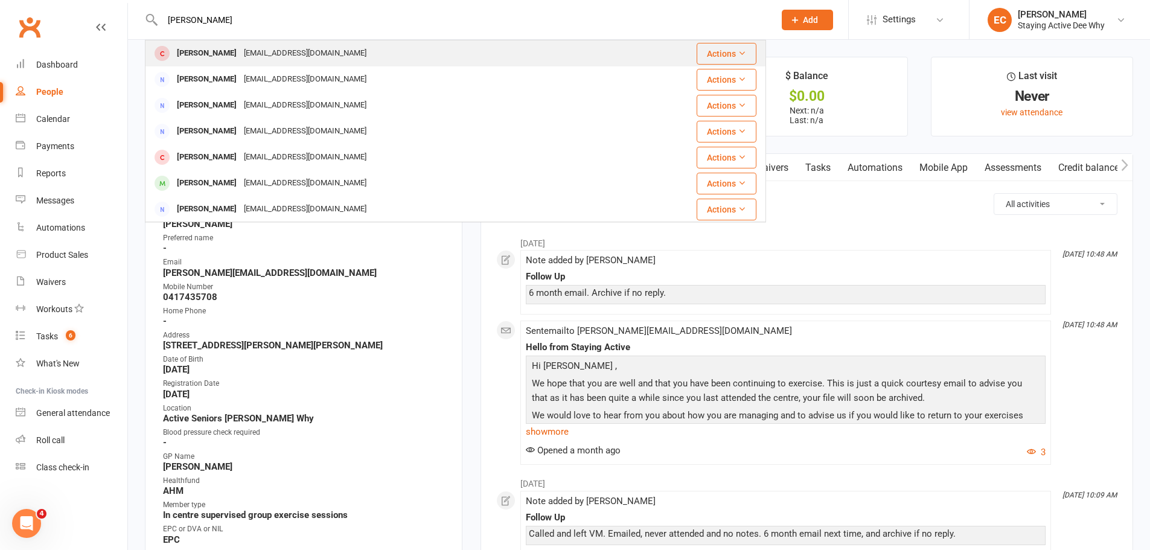
type input "Mary Rose McNamara"
click at [218, 60] on div "Mary Rose McNamara" at bounding box center [206, 54] width 67 height 18
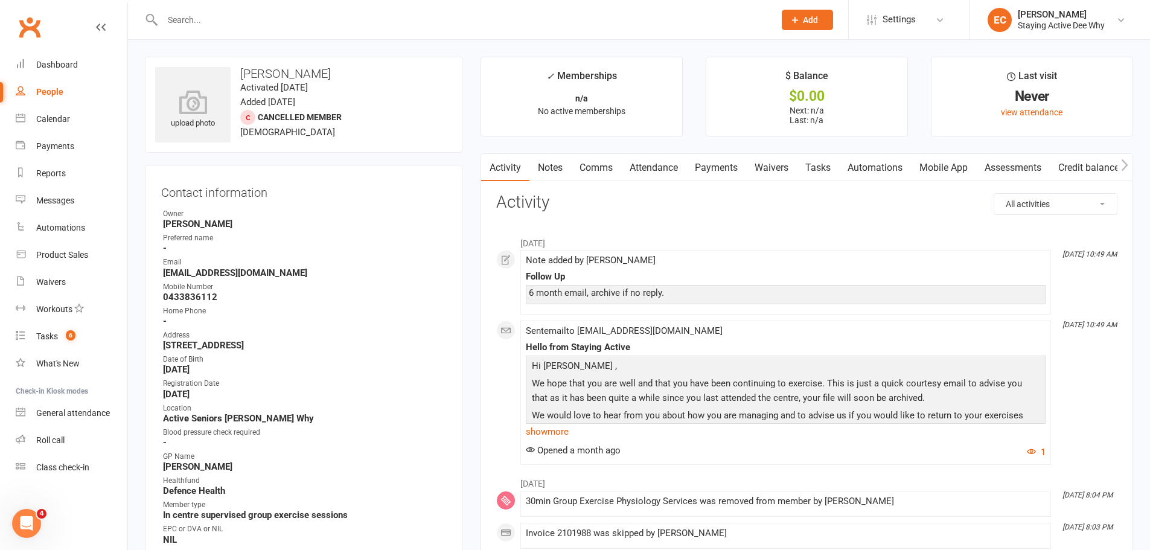
click at [267, 30] on div at bounding box center [455, 19] width 621 height 39
click at [265, 24] on input "text" at bounding box center [462, 19] width 607 height 17
paste input "Maree Purcell"
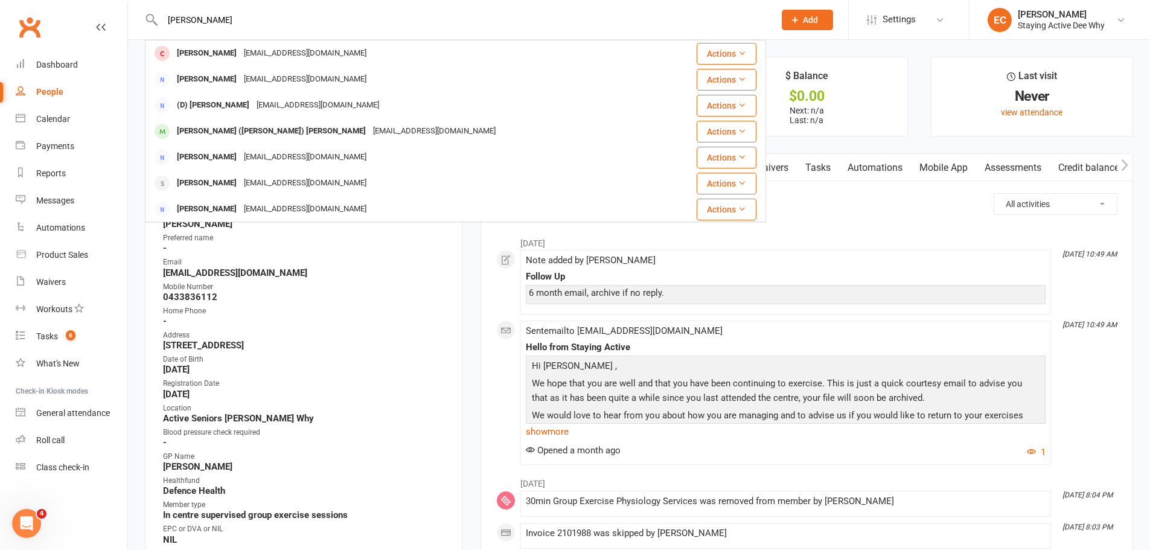
type input "Maree Purcell"
click at [194, 52] on div "Maree Purcell" at bounding box center [206, 54] width 67 height 18
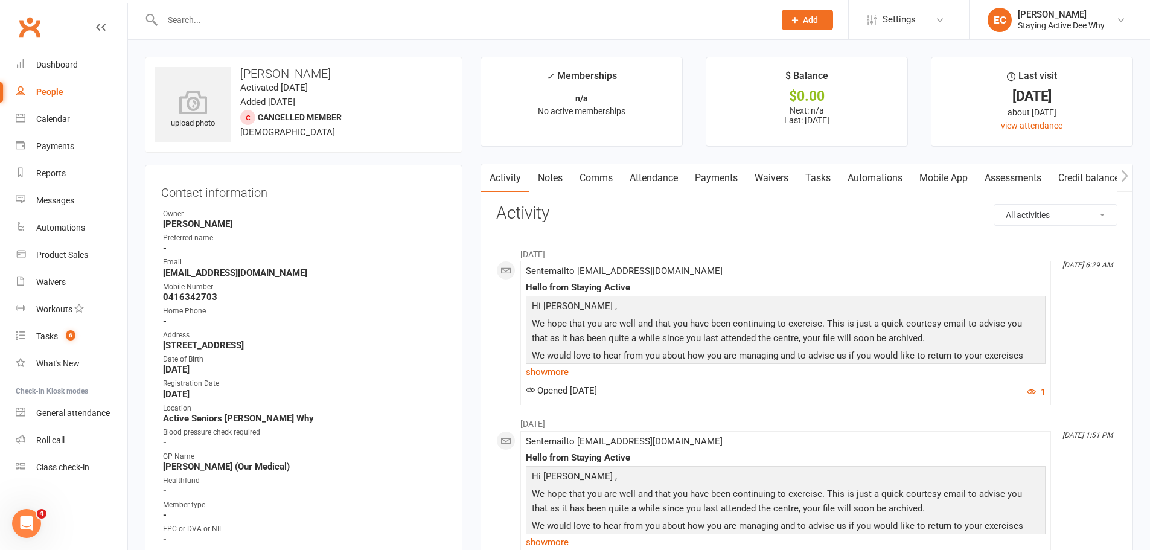
click at [240, 16] on input "text" at bounding box center [462, 19] width 607 height 17
paste input "Robyn Alexander"
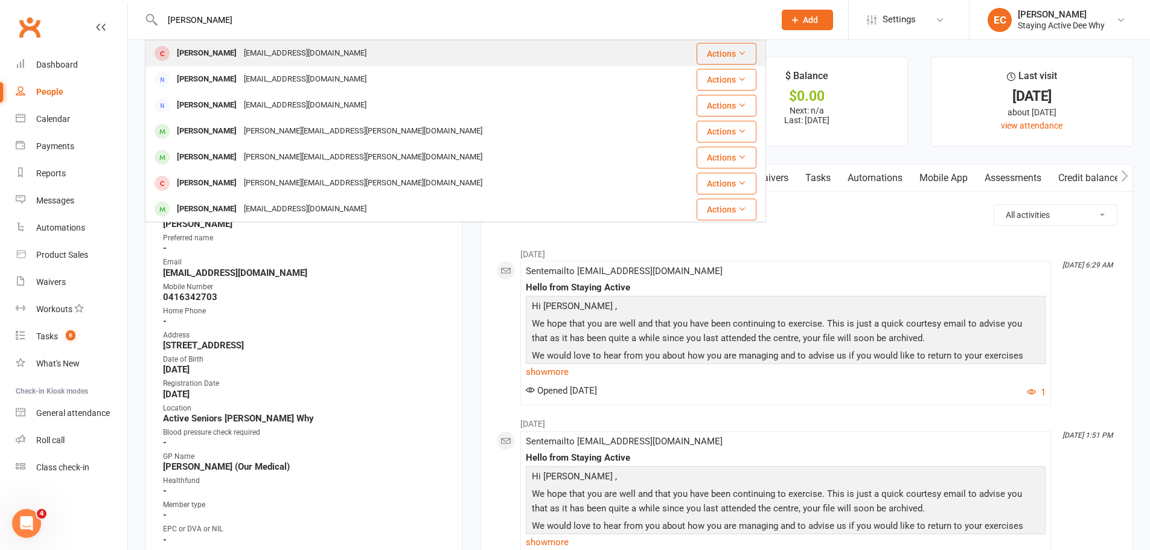
type input "Robyn Alexander"
click at [231, 65] on div "Robyn Alexander robalex@tpg.com.au" at bounding box center [403, 53] width 515 height 25
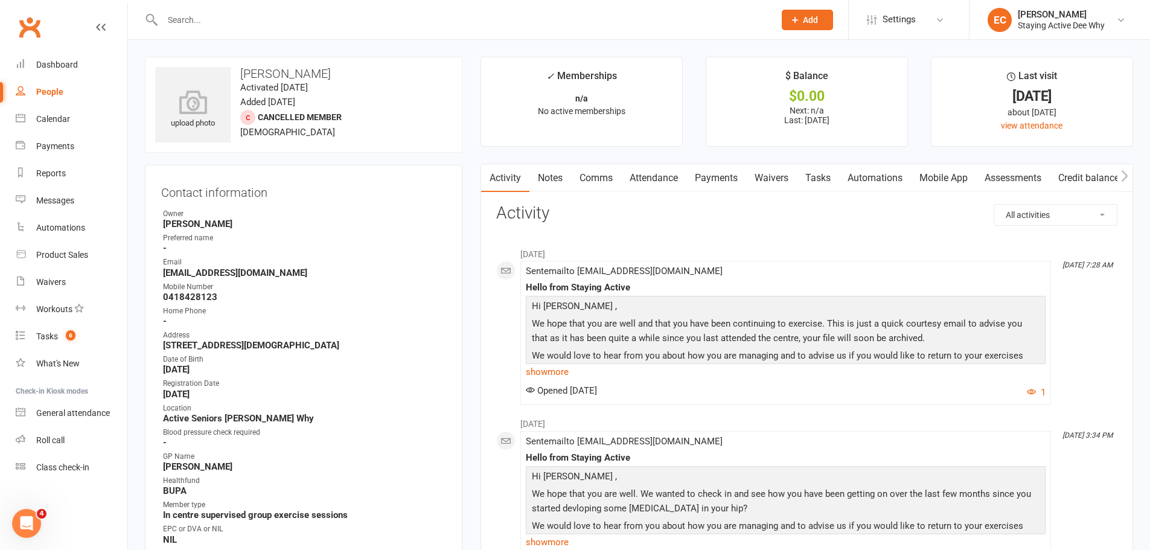
click at [238, 16] on input "text" at bounding box center [462, 19] width 607 height 17
paste input "Carolyn Curgenven"
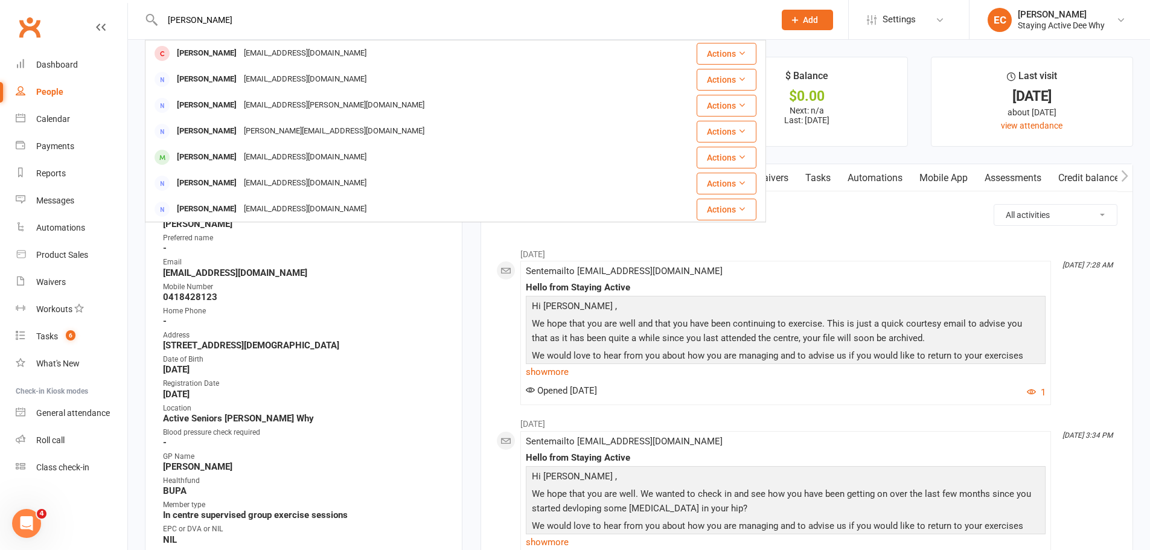
type input "Carolyn Curgenven"
click at [206, 59] on div "Carolyn Curgenven" at bounding box center [206, 54] width 67 height 18
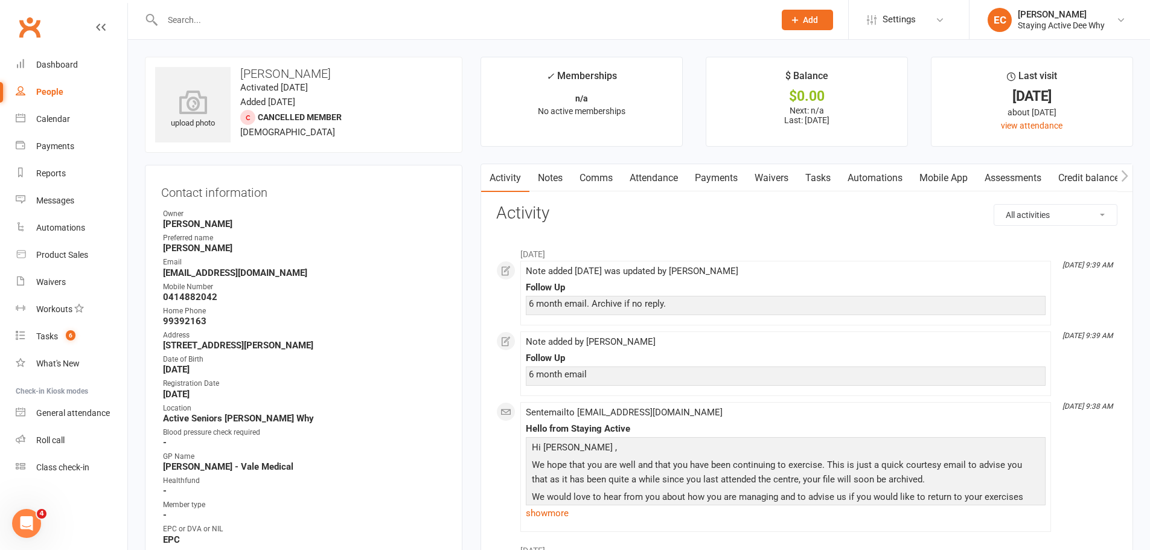
click at [241, 24] on input "text" at bounding box center [462, 19] width 607 height 17
paste input "Anne Beaton"
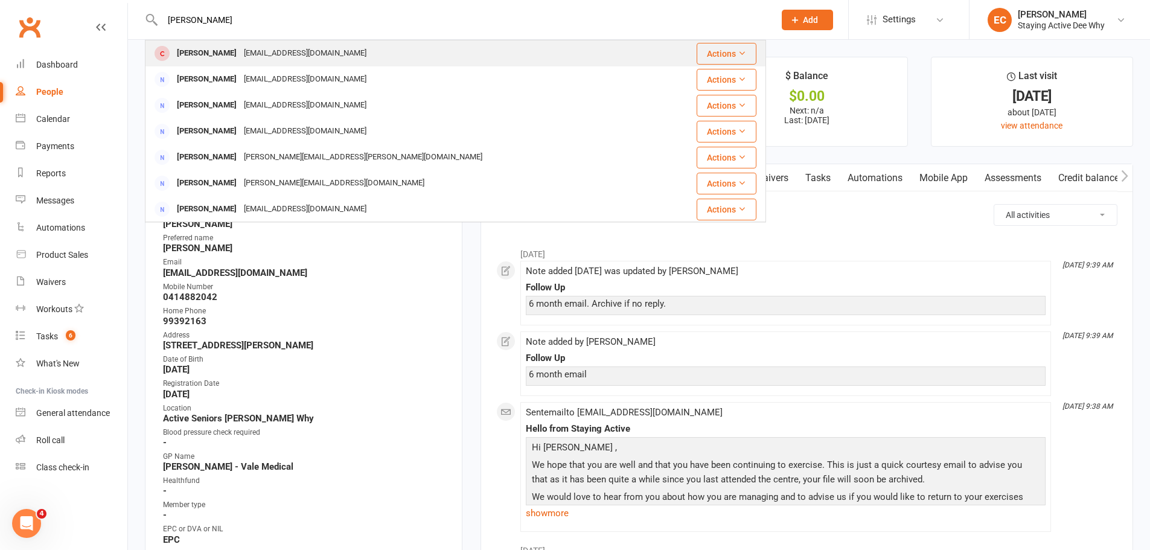
type input "Anne Beaton"
click at [194, 64] on div "Anne Beaton nancybeaton99@hotmail.com" at bounding box center [403, 53] width 515 height 25
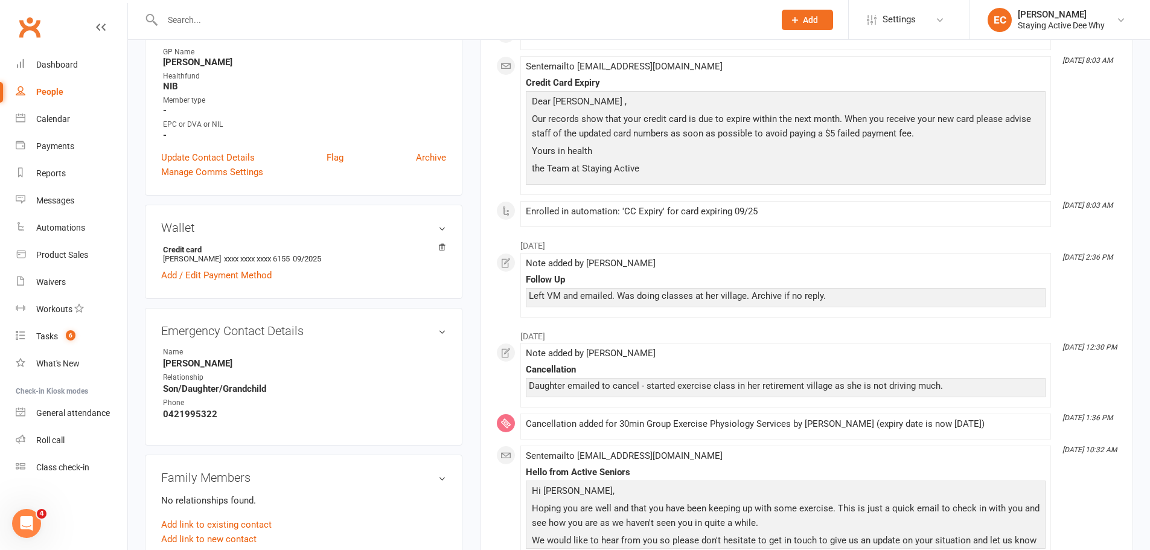
scroll to position [423, 0]
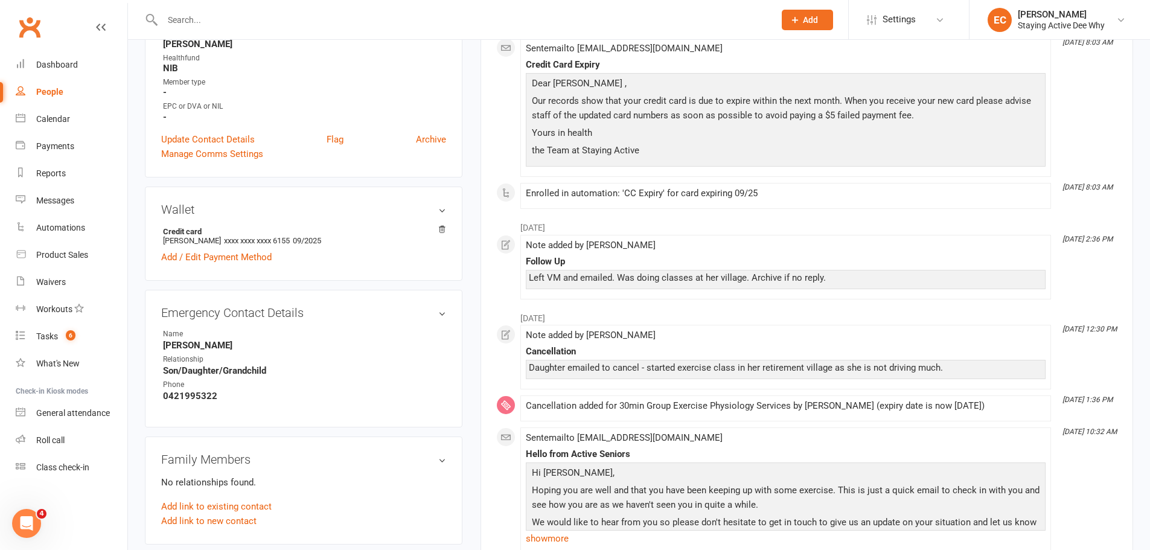
click at [223, 27] on input "text" at bounding box center [462, 19] width 607 height 17
paste input "Rosaria Parisi"
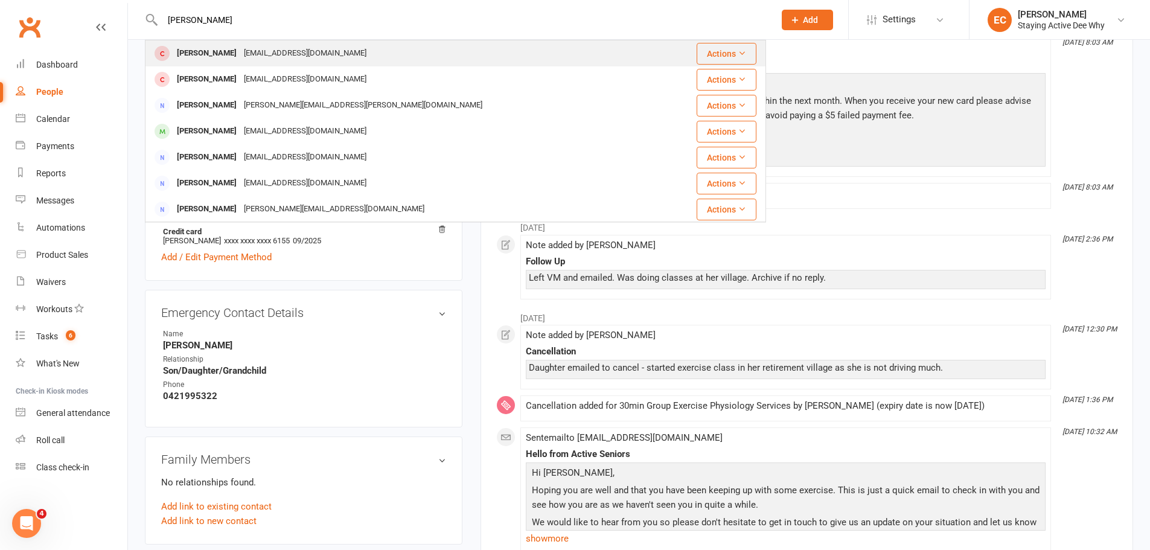
type input "Rosaria Parisi"
click at [202, 54] on div "Rosaria Parisi" at bounding box center [206, 54] width 67 height 18
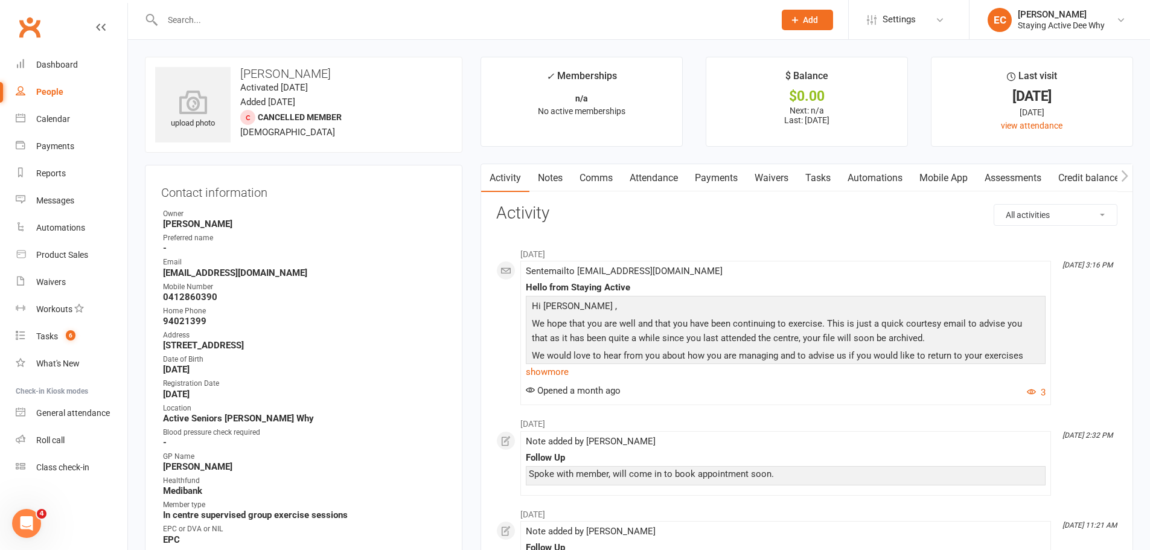
click at [665, 180] on link "Attendance" at bounding box center [653, 178] width 65 height 28
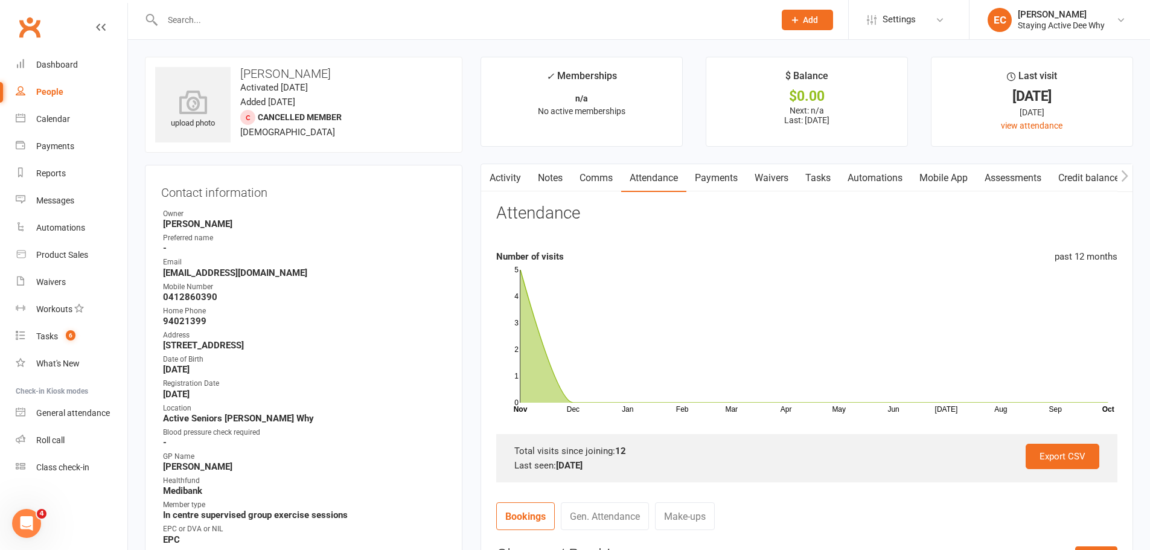
click at [525, 179] on link "Activity" at bounding box center [505, 178] width 48 height 28
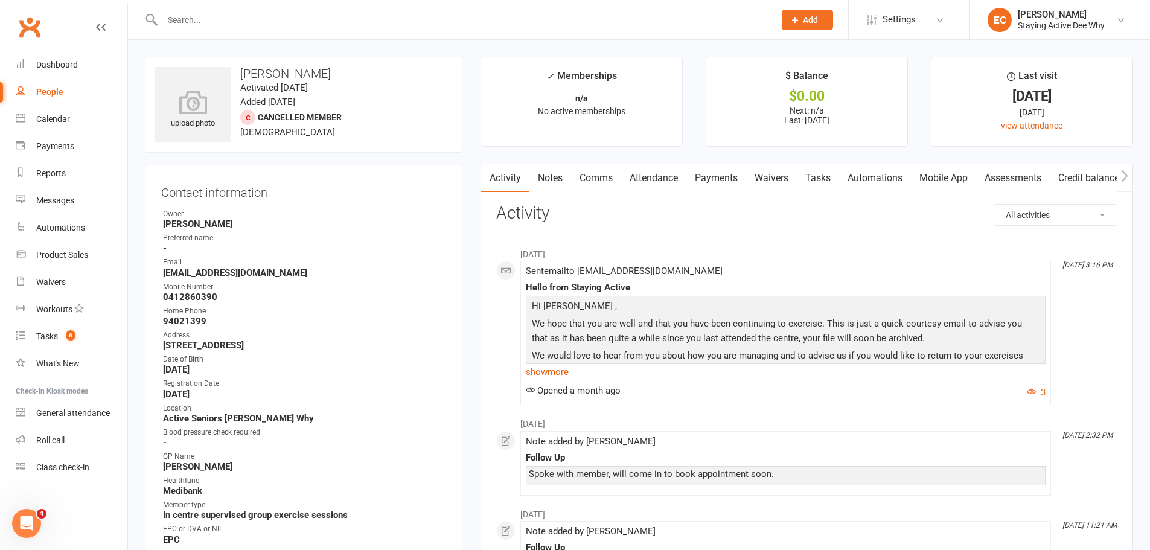
click at [263, 13] on input "text" at bounding box center [462, 19] width 607 height 17
paste input "Peter Mair"
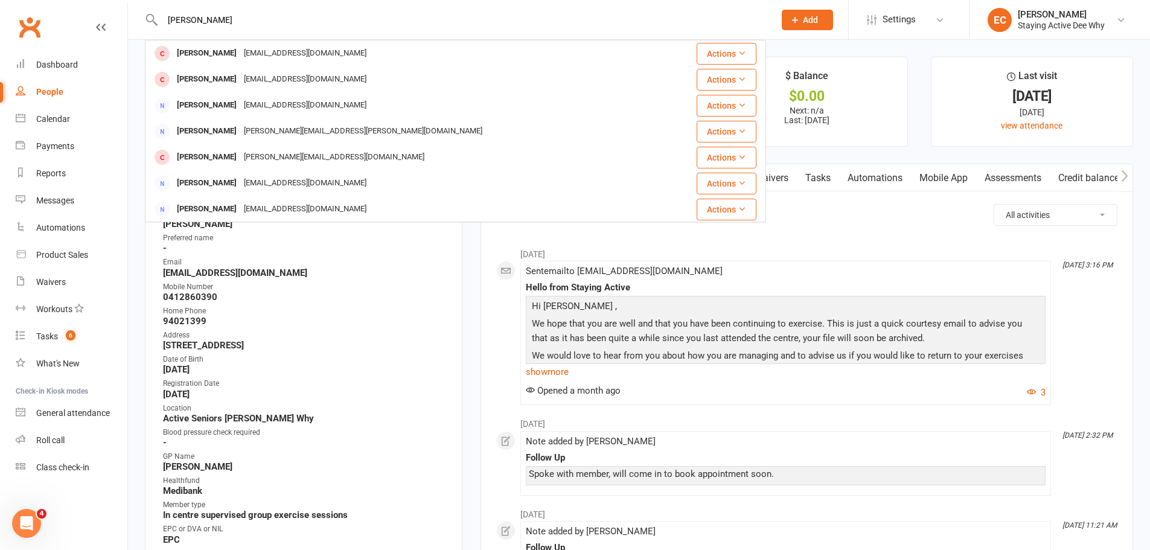
type input "Peter Mair"
click at [204, 46] on div "Peter Mair" at bounding box center [206, 54] width 67 height 18
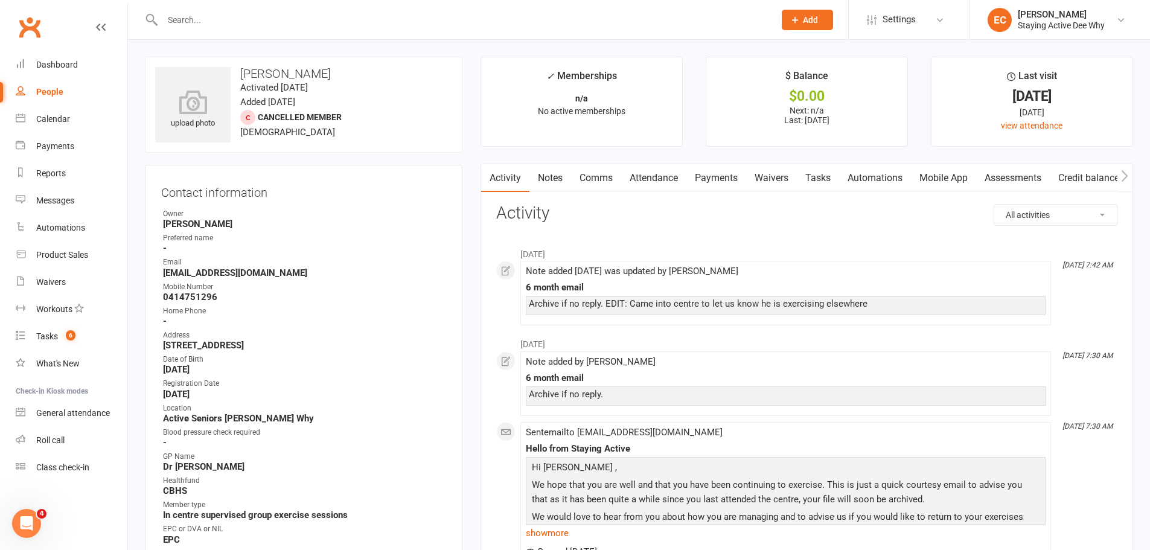
click at [193, 19] on input "text" at bounding box center [462, 19] width 607 height 17
paste input "Suzanne Allan"
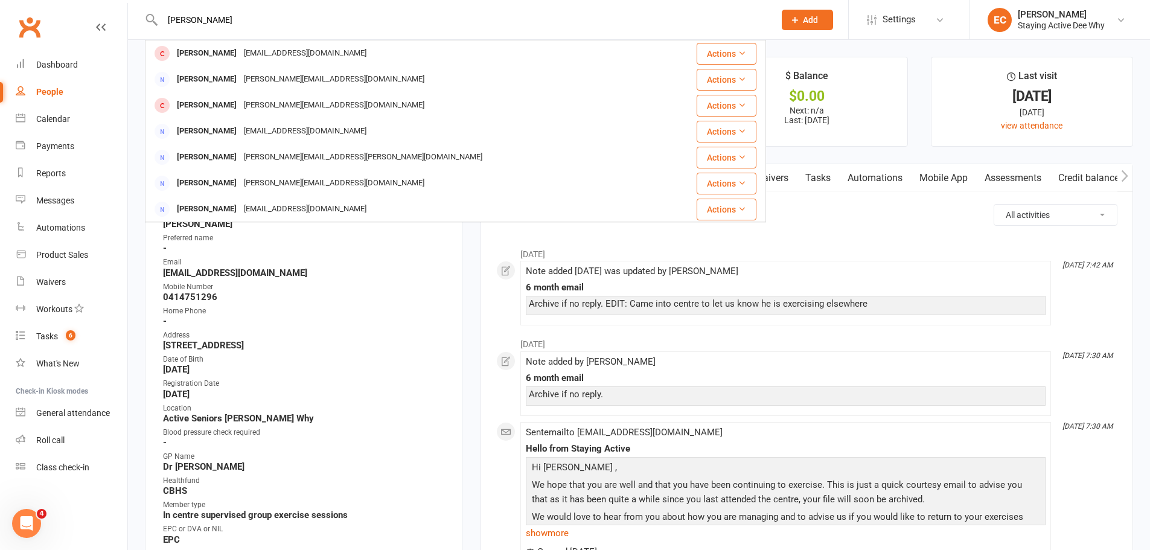
type input "Suzanne Allan"
click at [202, 54] on div "Suzanne Allan" at bounding box center [206, 54] width 67 height 18
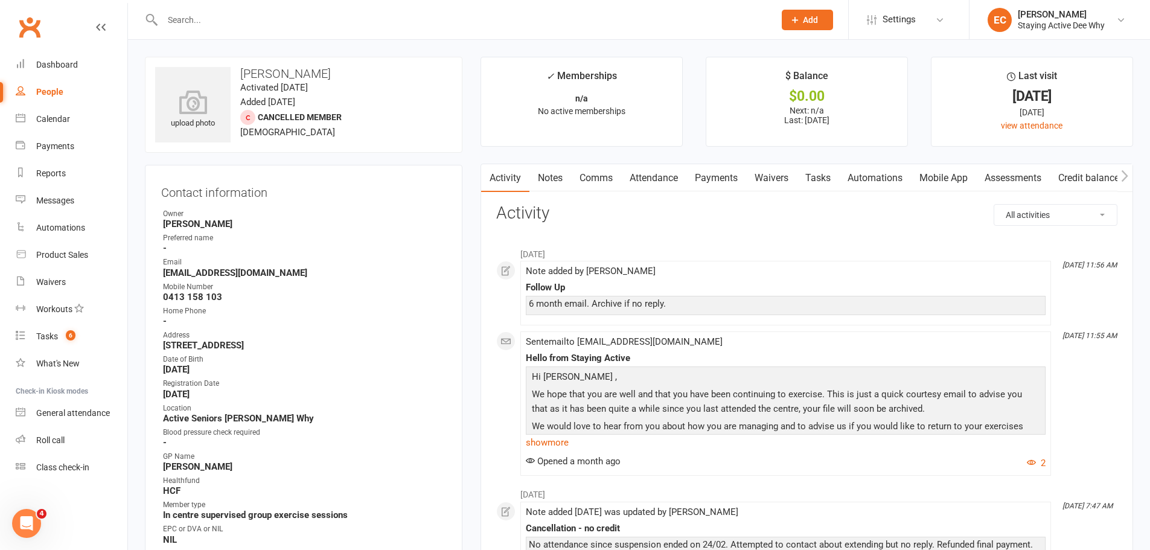
click at [212, 21] on input "text" at bounding box center [462, 19] width 607 height 17
paste input "Jennifer Burnell"
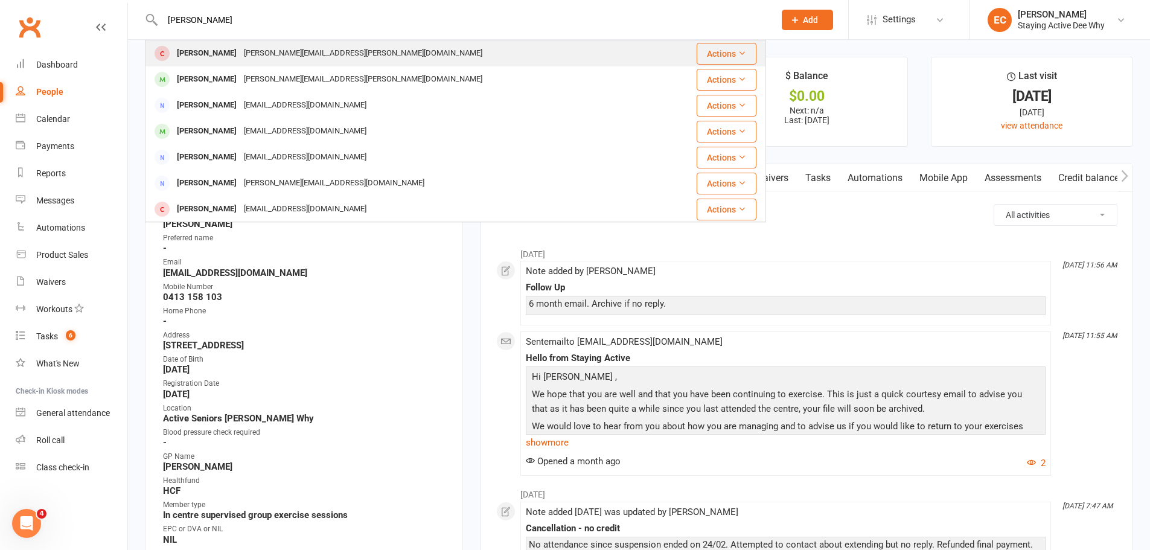
type input "Jennifer Burnell"
click at [214, 46] on div "Jennifer Burnell" at bounding box center [206, 54] width 67 height 18
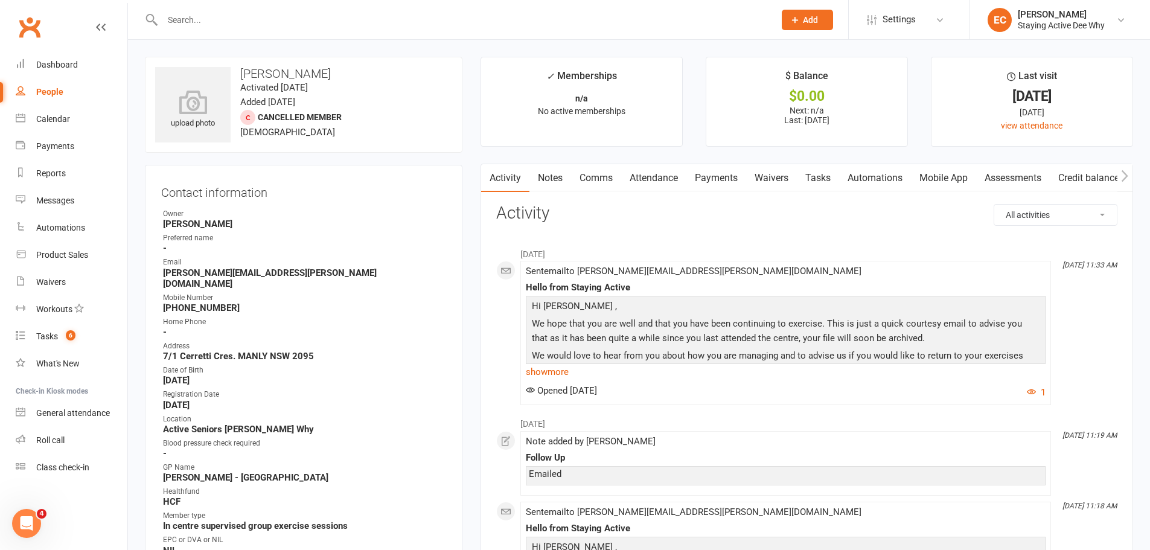
click at [241, 8] on div at bounding box center [455, 19] width 621 height 39
click at [241, 25] on input "text" at bounding box center [462, 19] width 607 height 17
paste input "Glenda Montgomery"
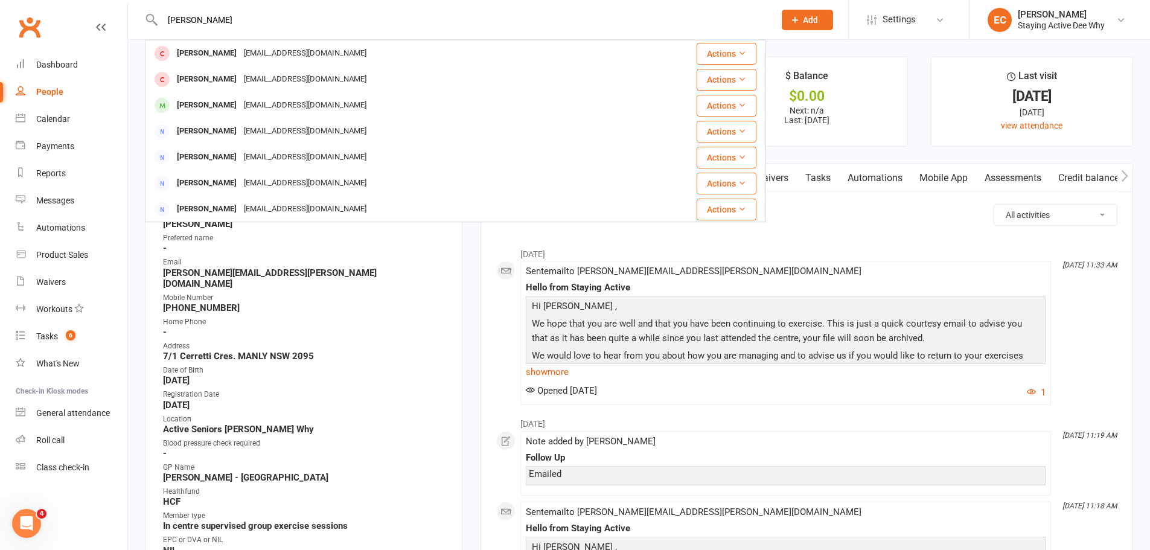
type input "Glenda Montgomery"
click at [190, 56] on div "[PERSON_NAME]" at bounding box center [206, 54] width 67 height 18
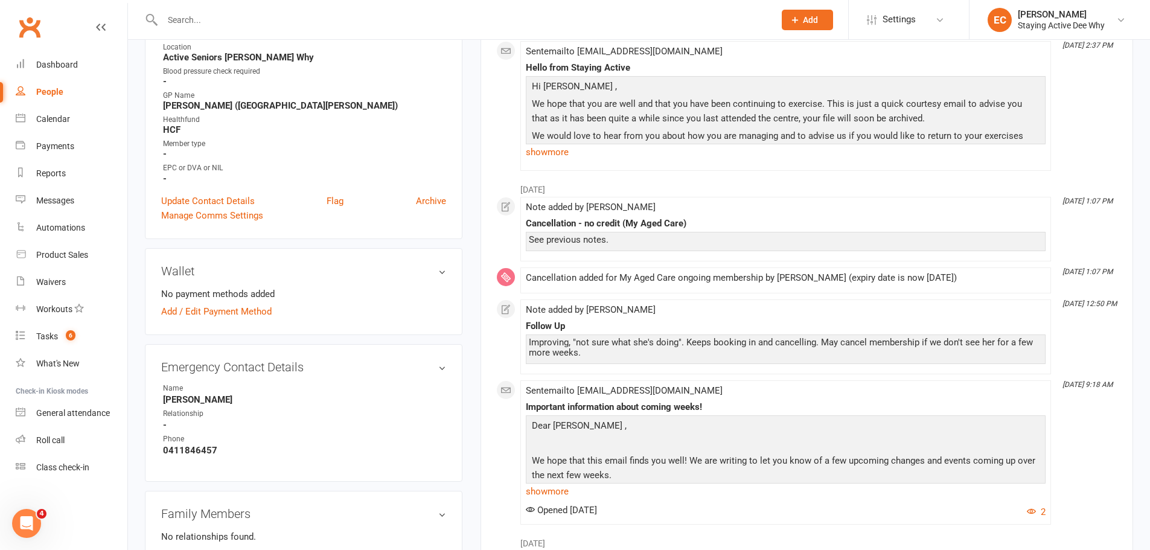
scroll to position [423, 0]
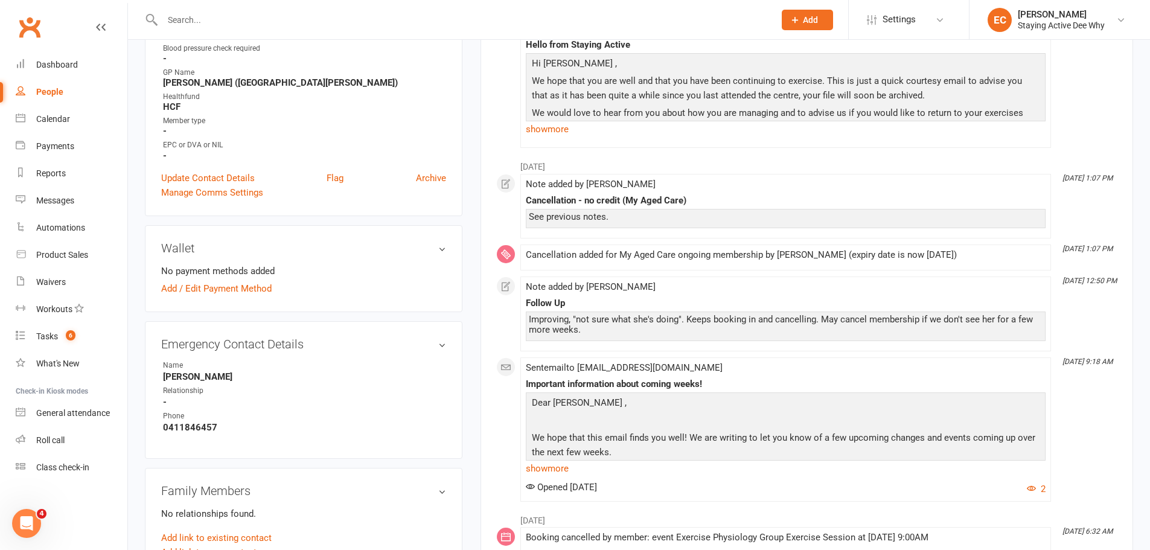
click at [182, 15] on input "text" at bounding box center [462, 19] width 607 height 17
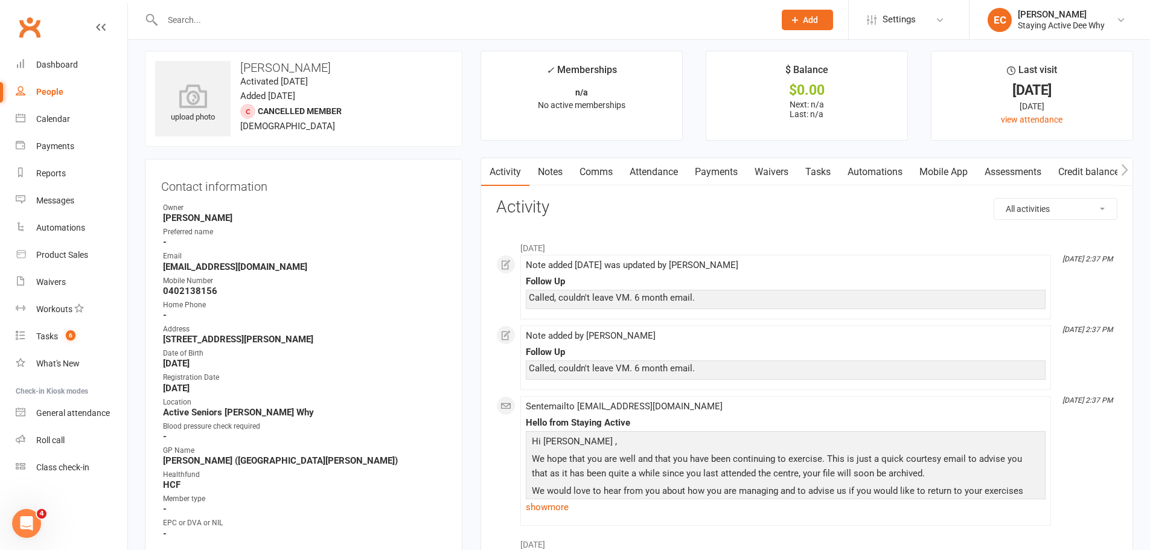
scroll to position [0, 0]
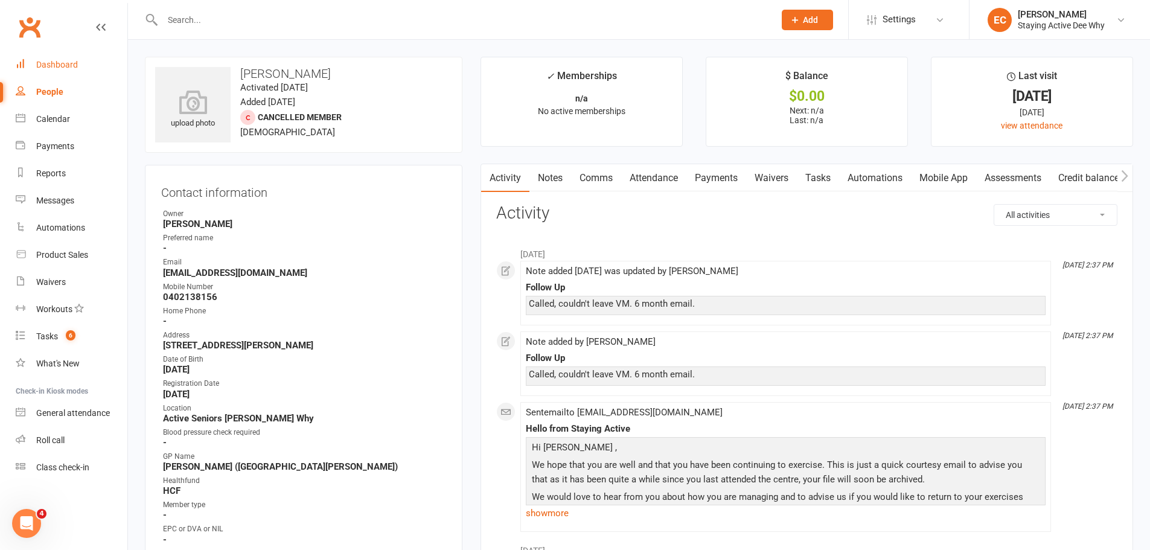
click at [48, 61] on div "Dashboard" at bounding box center [57, 65] width 42 height 10
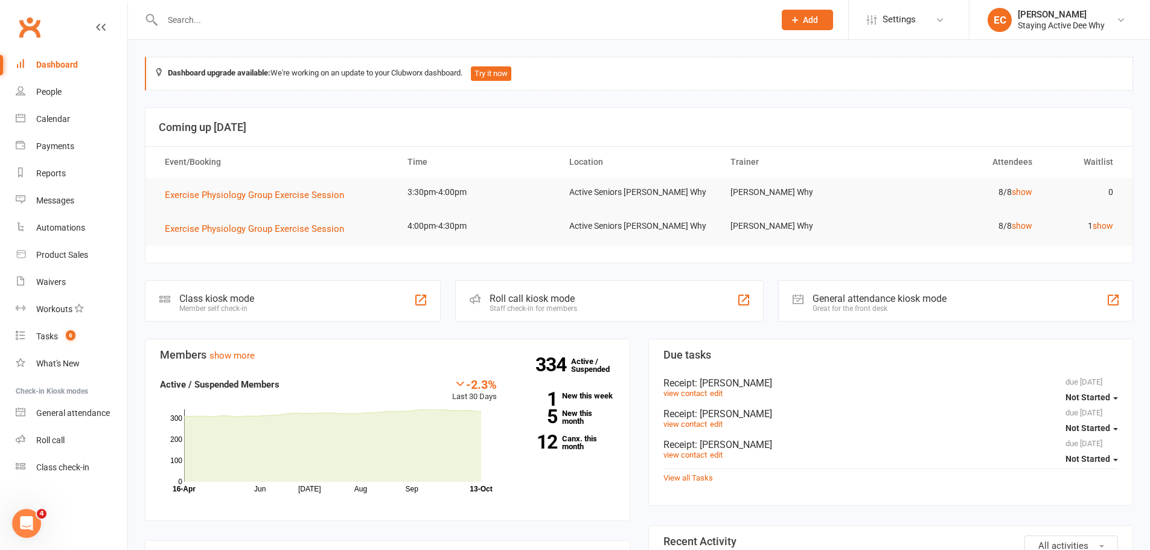
click at [580, 460] on div "334 Active / Suspended 1 New this week 5 New this month 12 Canx. this month" at bounding box center [565, 418] width 118 height 83
click at [579, 453] on div "334 Active / Suspended 1 New this week 5 New this month 12 Canx. this month" at bounding box center [565, 418] width 118 height 83
click at [578, 451] on div "334 Active / Suspended 1 New this week 5 New this month 12 Canx. this month" at bounding box center [565, 418] width 118 height 83
click at [569, 438] on link "12 Canx. this month" at bounding box center [565, 443] width 100 height 16
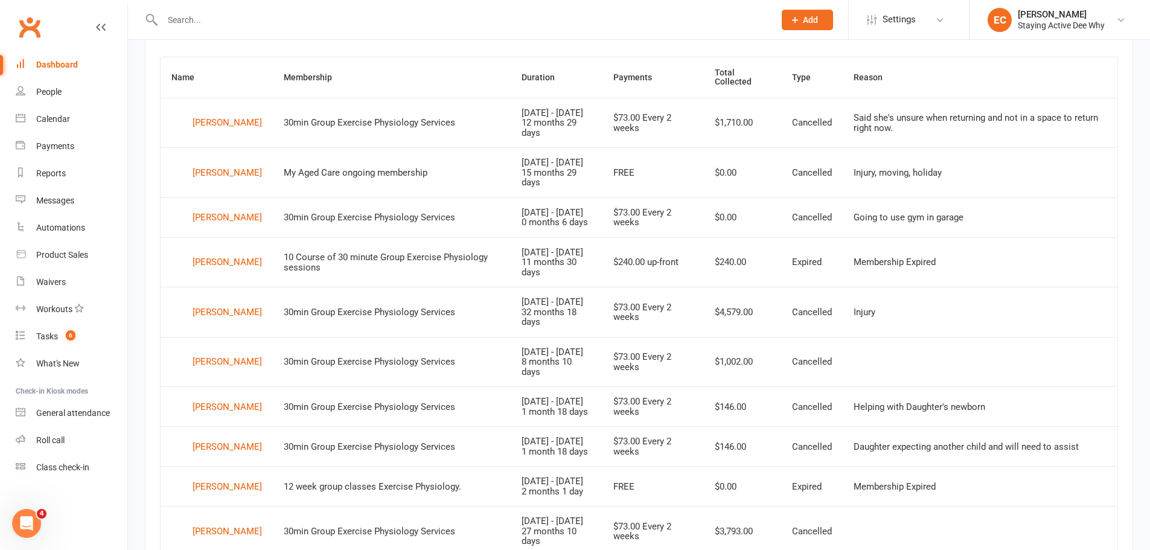
scroll to position [511, 0]
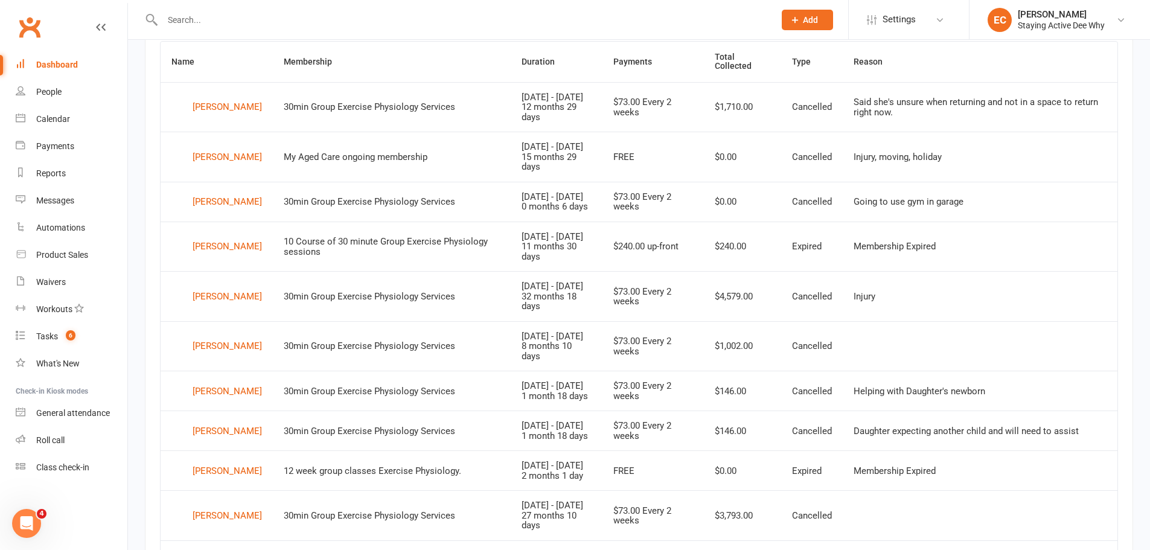
click at [87, 61] on link "Dashboard" at bounding box center [72, 64] width 112 height 27
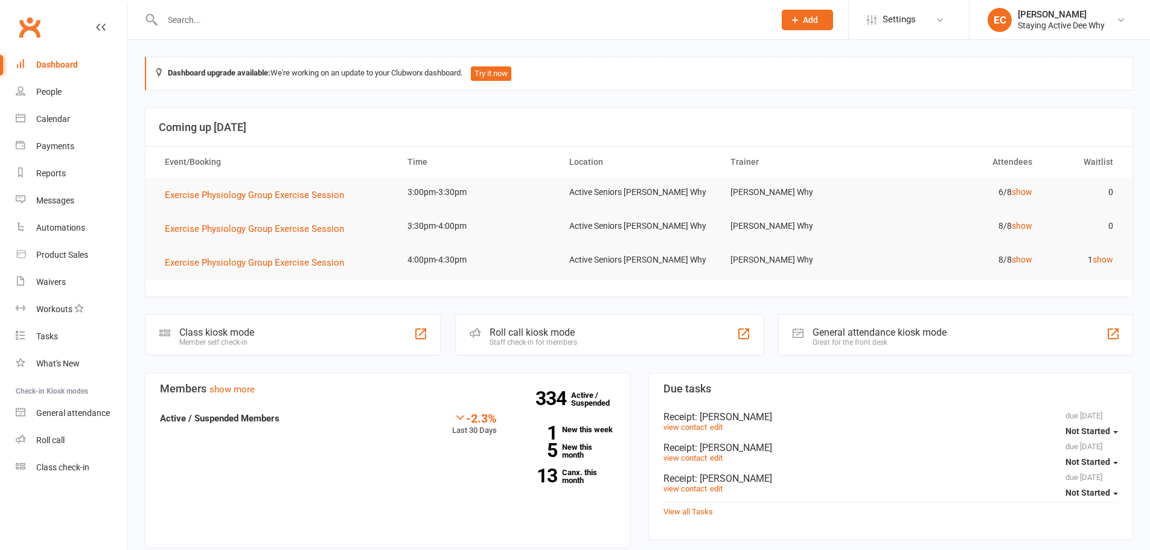
click at [269, 25] on input "text" at bounding box center [462, 19] width 607 height 17
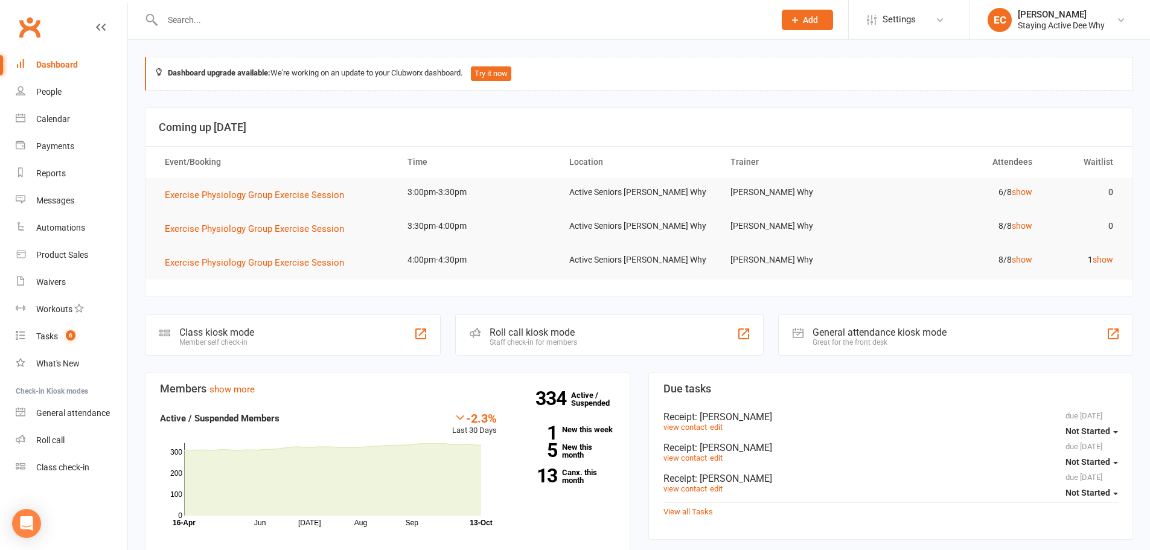
paste input "[PERSON_NAME]"
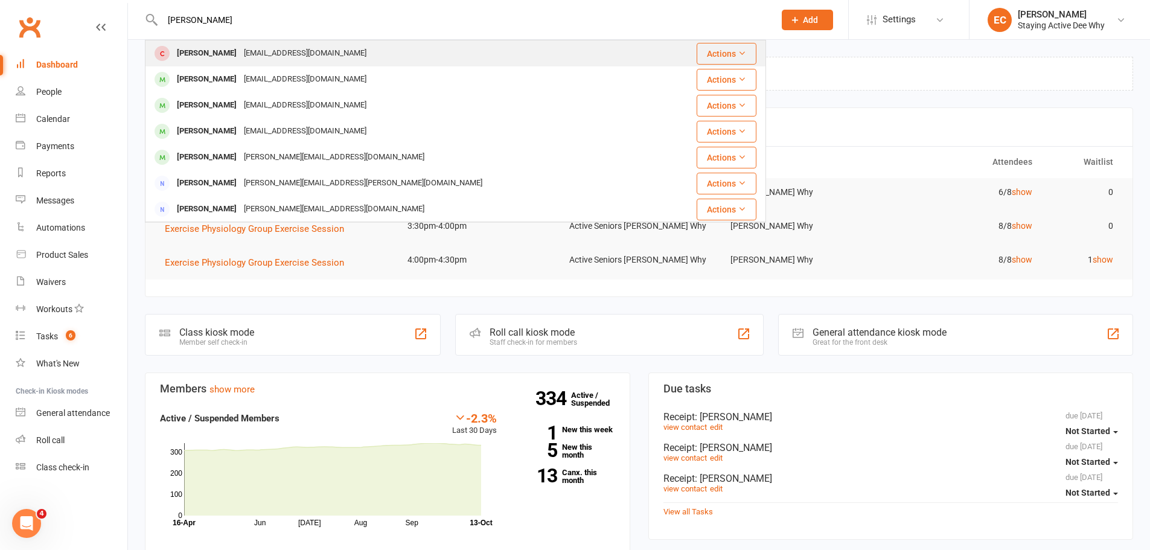
type input "[PERSON_NAME]"
click at [179, 54] on div "[PERSON_NAME]" at bounding box center [206, 54] width 67 height 18
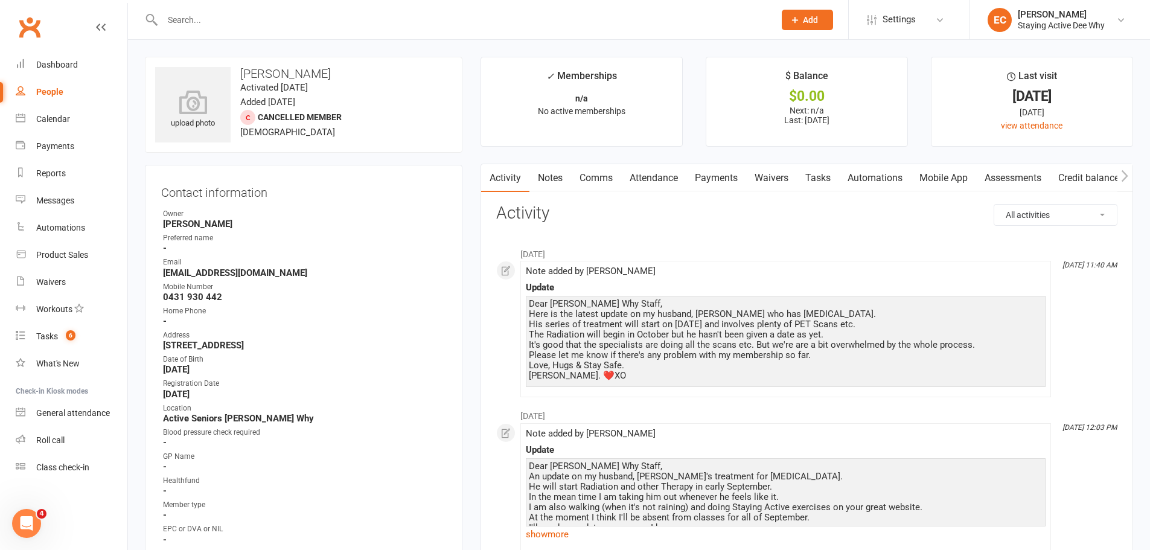
click at [317, 13] on input "text" at bounding box center [462, 19] width 607 height 17
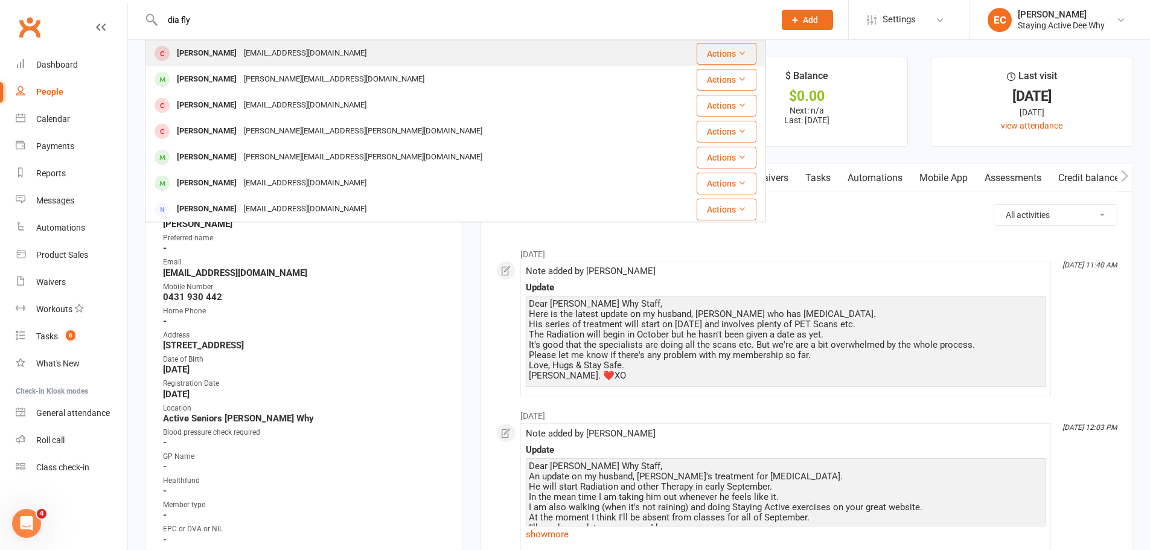
type input "dia fly"
click at [188, 57] on div "[PERSON_NAME]" at bounding box center [206, 54] width 67 height 18
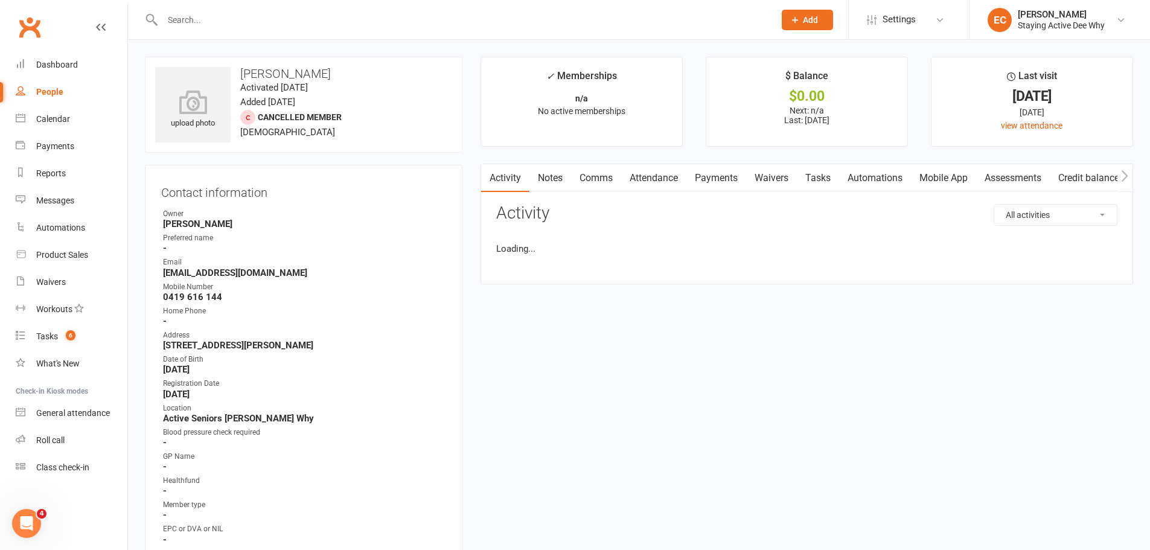
click at [265, 13] on input "text" at bounding box center [462, 19] width 607 height 17
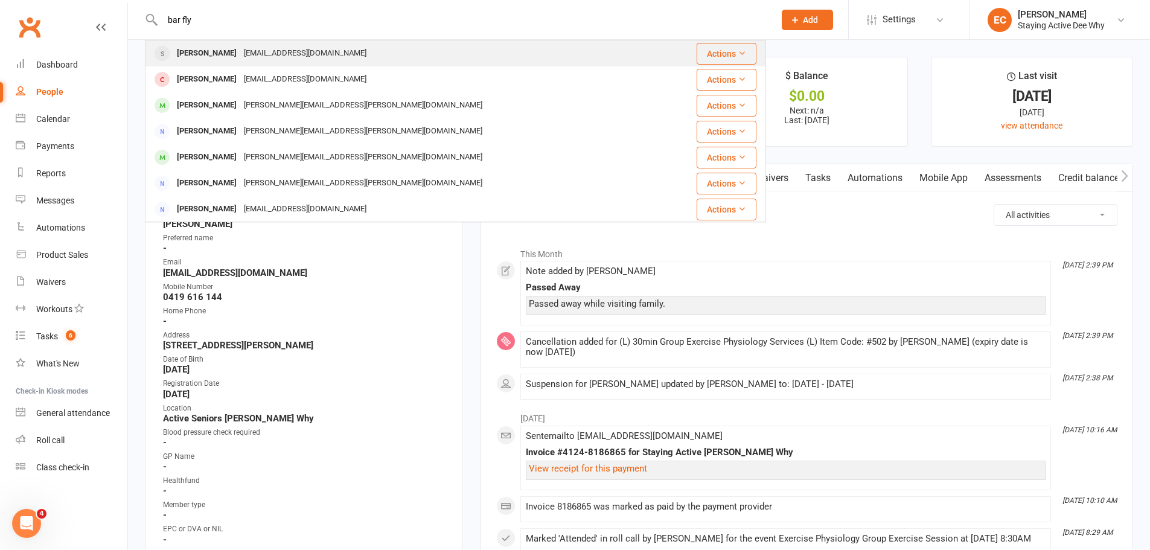
type input "bar fly"
click at [198, 59] on div "[PERSON_NAME]" at bounding box center [206, 54] width 67 height 18
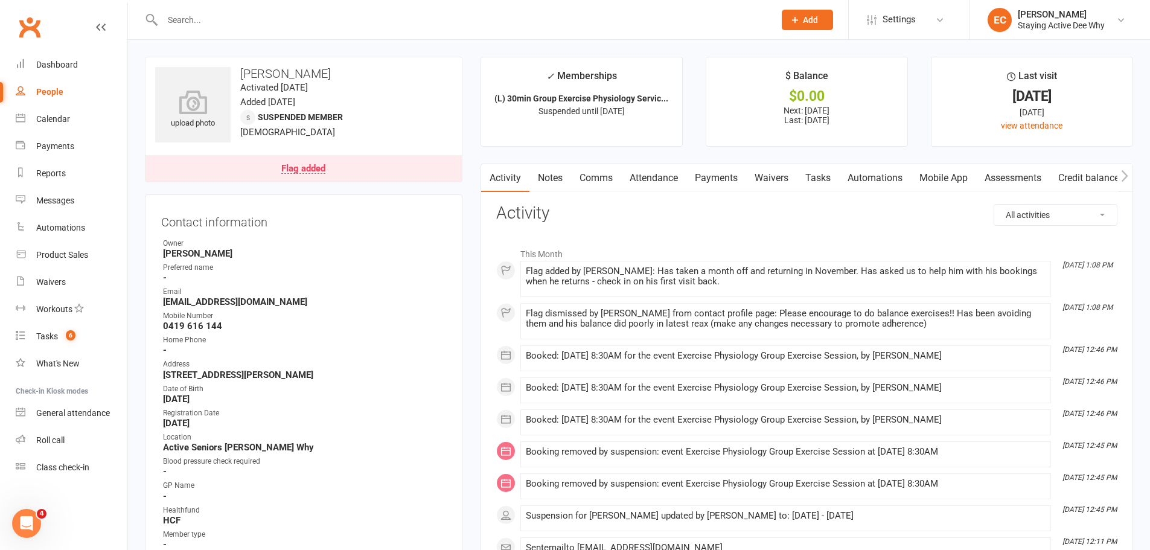
click at [554, 180] on link "Notes" at bounding box center [550, 178] width 42 height 28
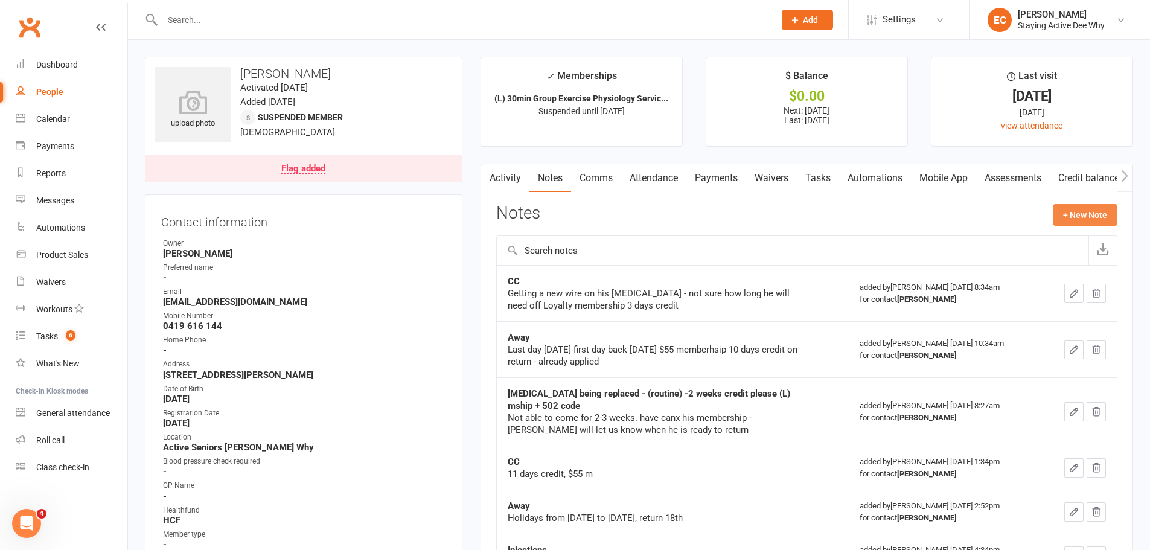
click at [1035, 227] on div "Notes + New Note" at bounding box center [806, 219] width 621 height 31
click at [1069, 213] on button "+ New Note" at bounding box center [1085, 215] width 65 height 22
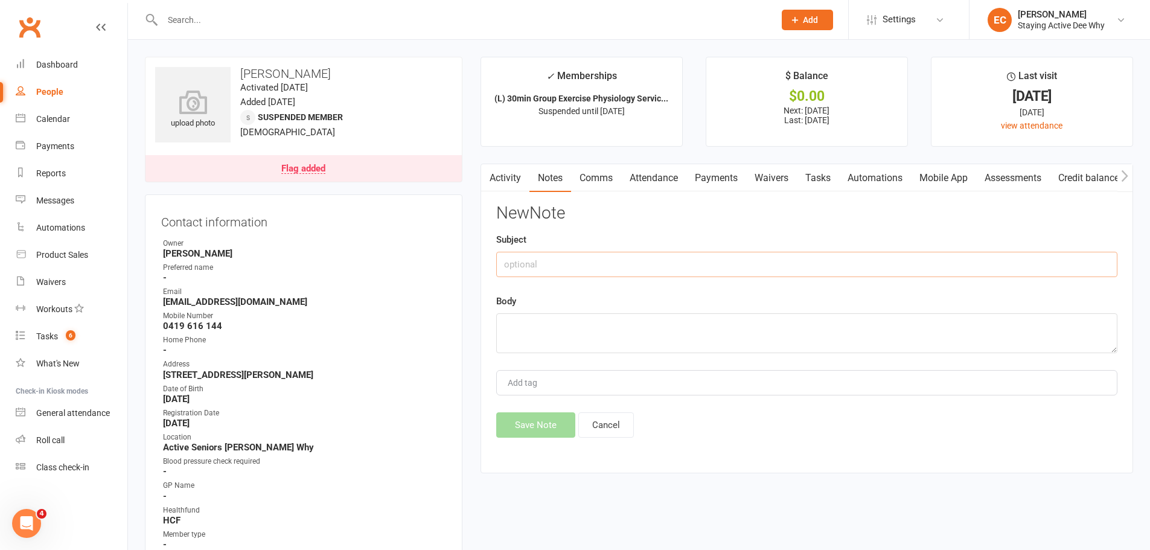
click at [645, 260] on input "text" at bounding box center [806, 264] width 621 height 25
type input "2 week bulk reschedule"
click at [596, 332] on textarea "[PERSON_NAME] had a payment come" at bounding box center [806, 333] width 621 height 40
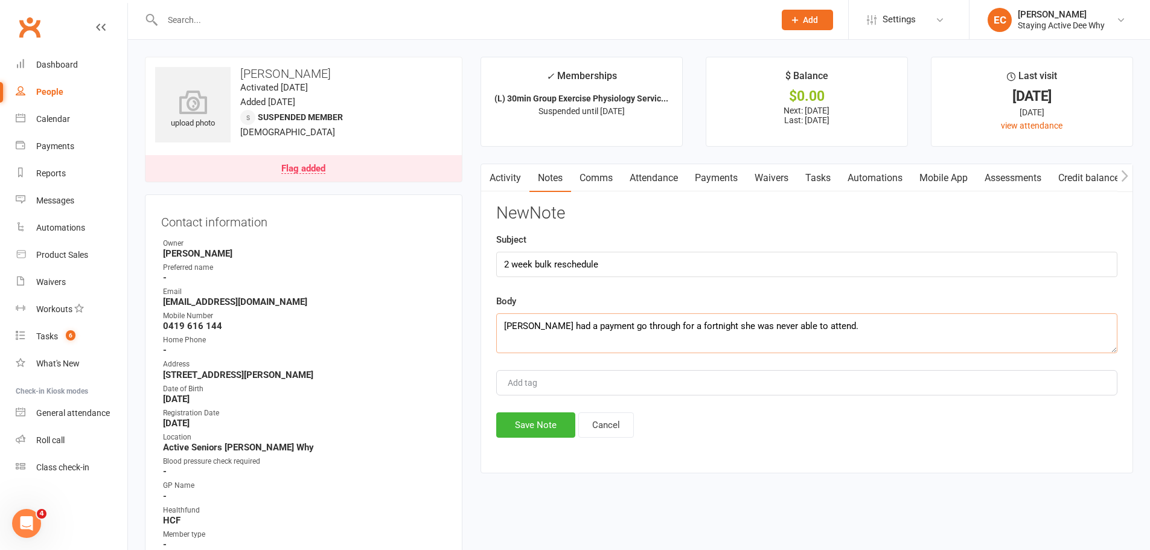
type textarea "[PERSON_NAME] had a payment go through for a fortnight she was never able to at…"
click at [637, 257] on input "2 week bulk reschedule" at bounding box center [806, 264] width 621 height 25
type input "2 week bulk reschedule (TB)"
click at [869, 333] on textarea "[PERSON_NAME] had a payment go through for a fortnight she was never able to at…" at bounding box center [806, 333] width 621 height 40
type textarea "[PERSON_NAME] had a payment go through for a fortnight she was never able to at…"
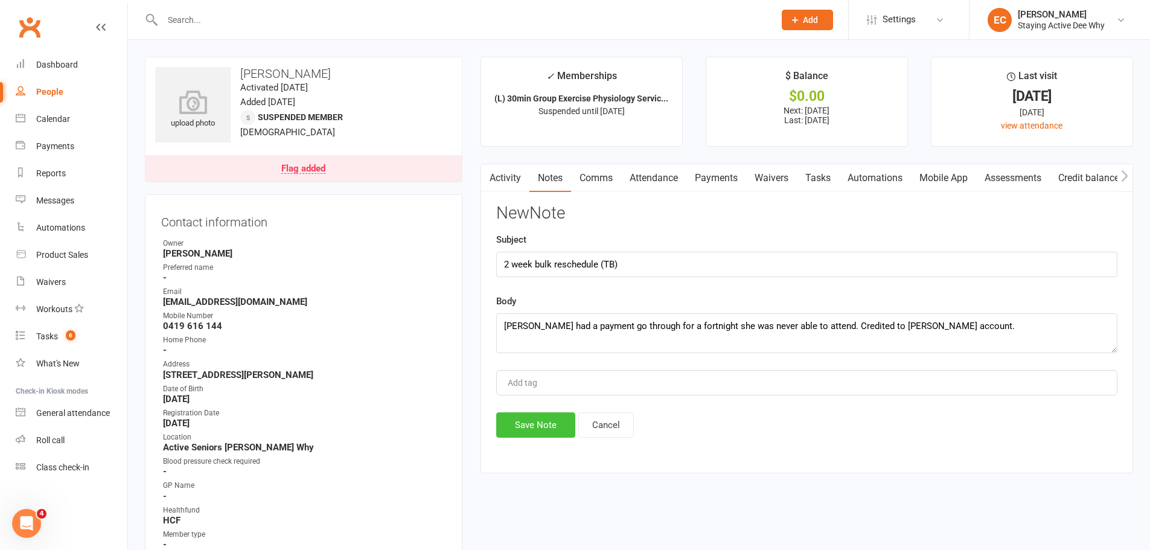
click at [535, 427] on button "Save Note" at bounding box center [535, 424] width 79 height 25
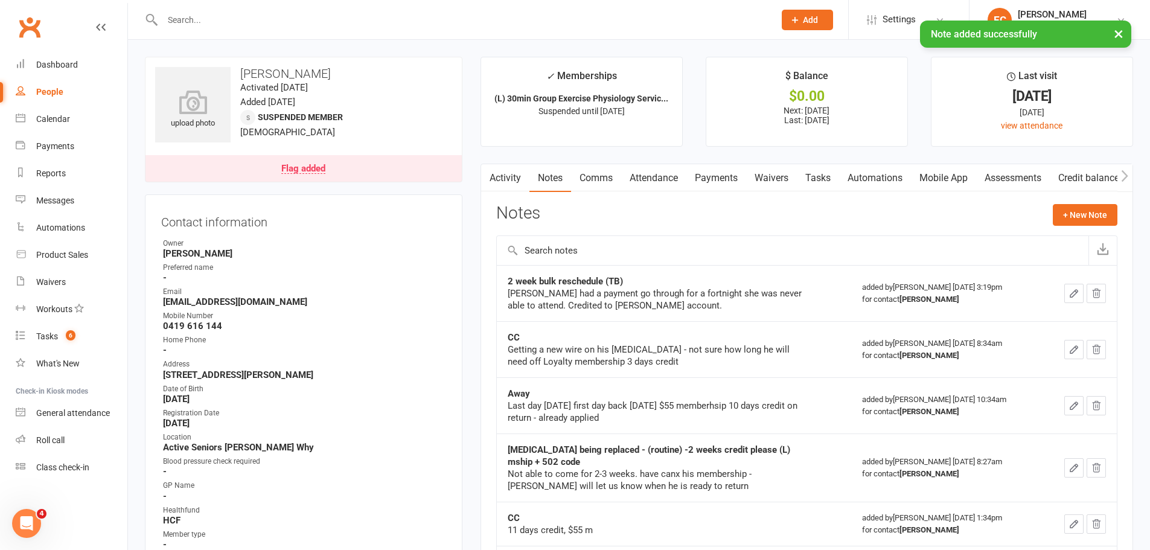
click at [733, 182] on link "Payments" at bounding box center [716, 178] width 60 height 28
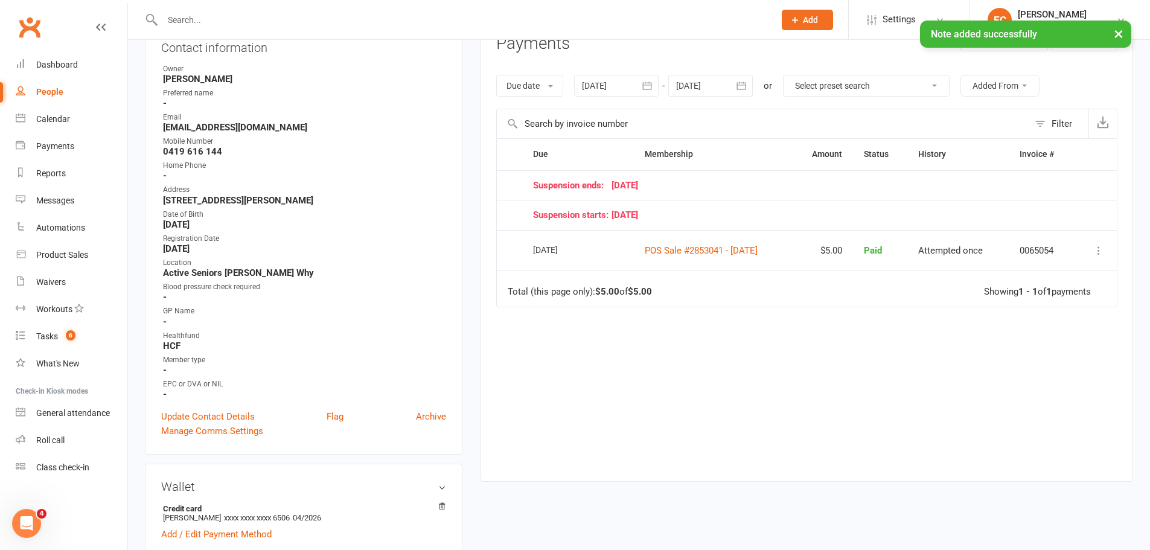
scroll to position [181, 0]
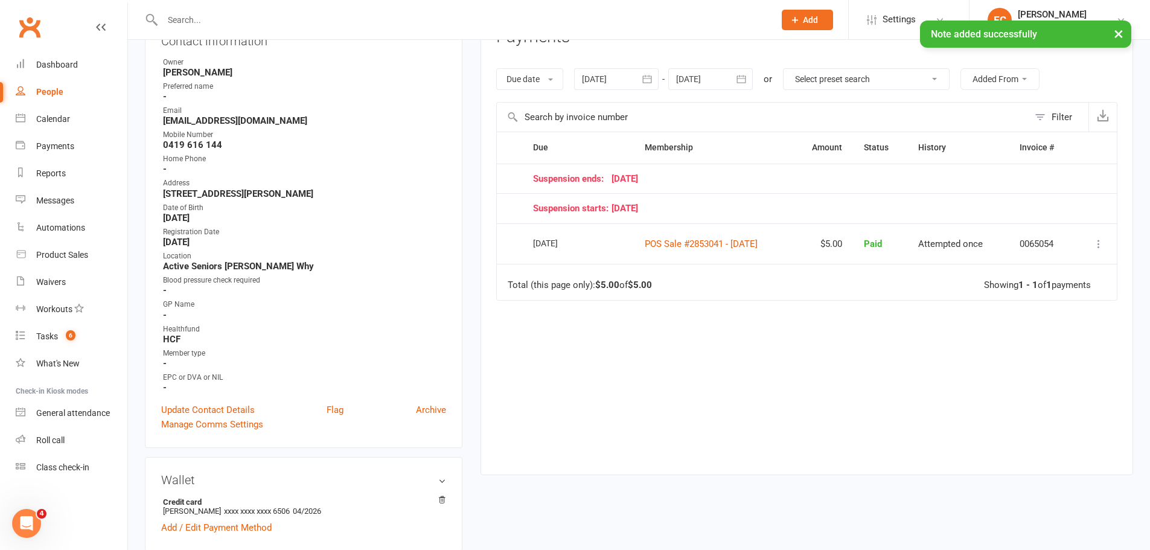
click at [695, 83] on div at bounding box center [710, 79] width 85 height 22
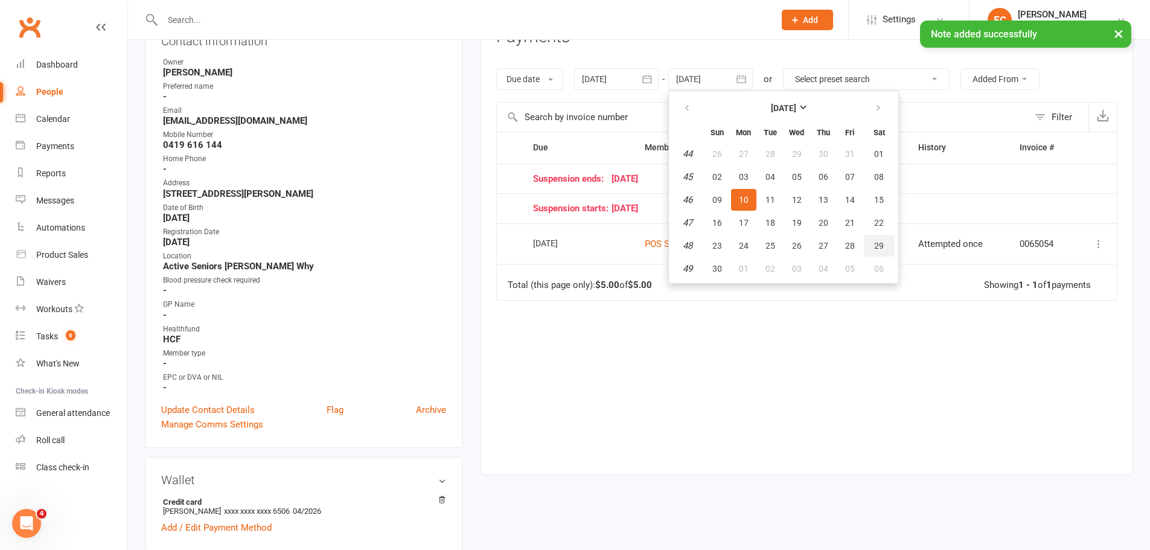
click at [870, 255] on button "29" at bounding box center [879, 246] width 31 height 22
type input "[DATE]"
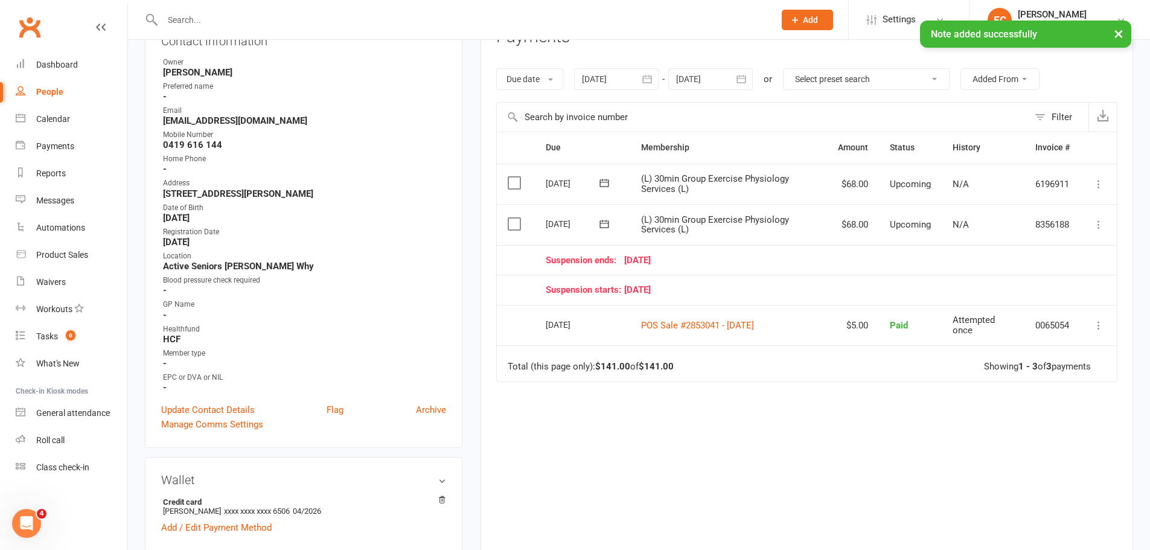
click at [1094, 222] on icon at bounding box center [1099, 225] width 12 height 12
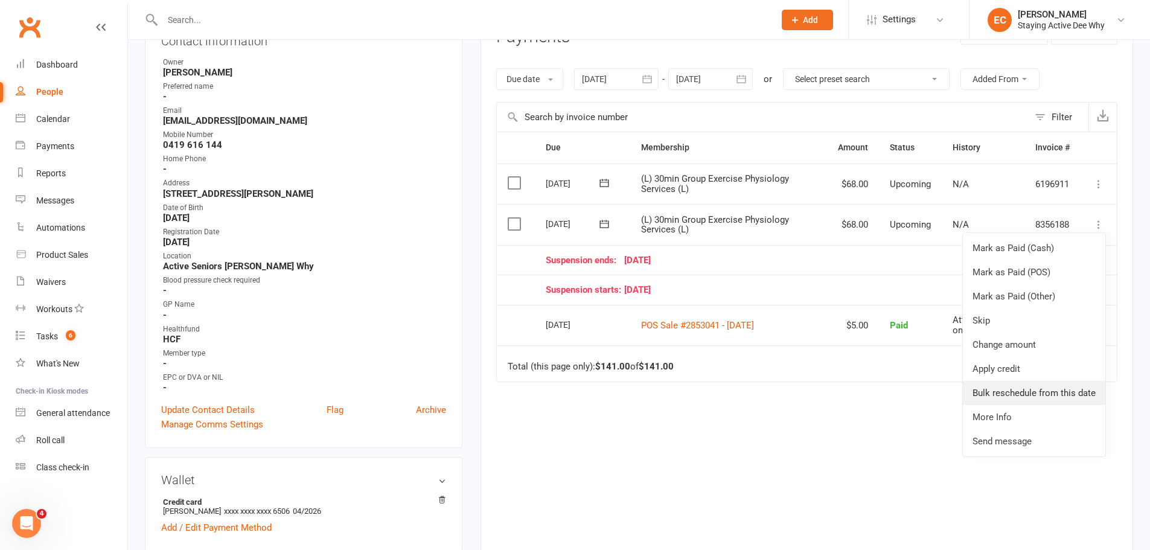
click at [1003, 396] on link "Bulk reschedule from this date" at bounding box center [1034, 393] width 142 height 24
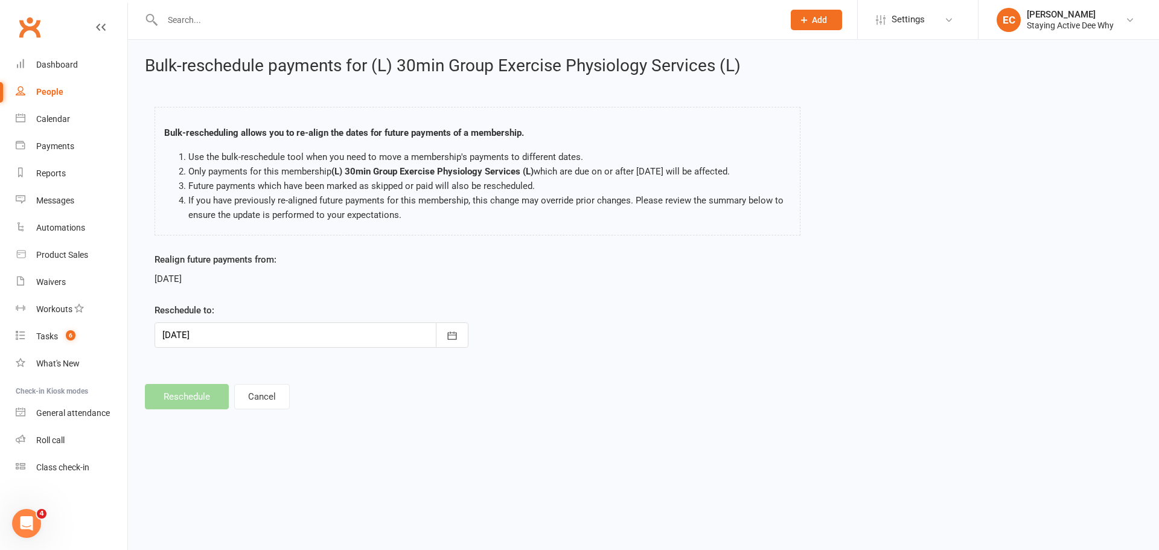
click at [192, 334] on div at bounding box center [312, 334] width 314 height 25
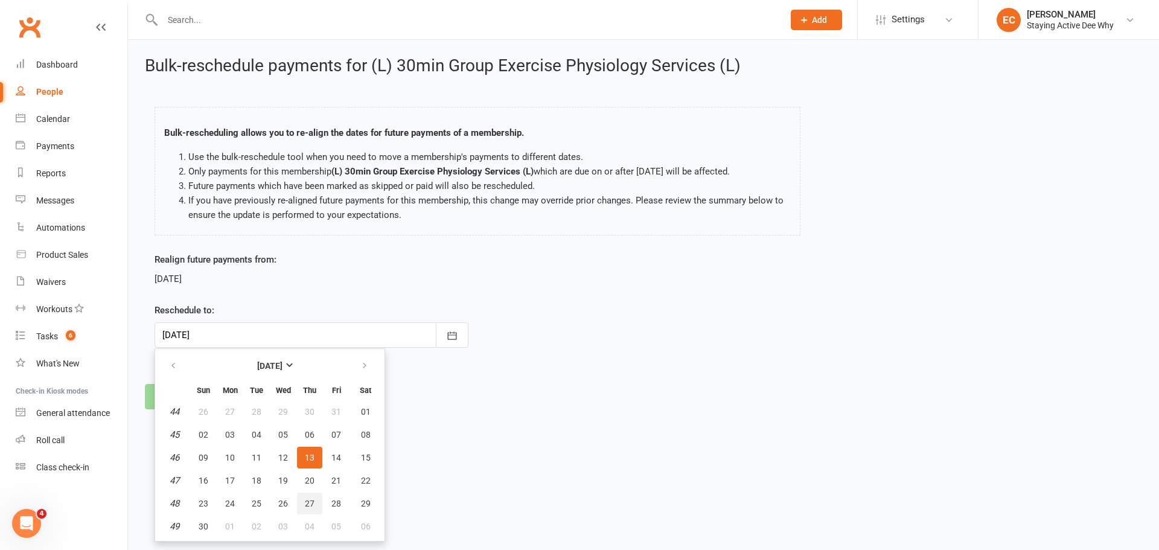
click at [306, 501] on span "27" at bounding box center [310, 504] width 10 height 10
type input "[DATE]"
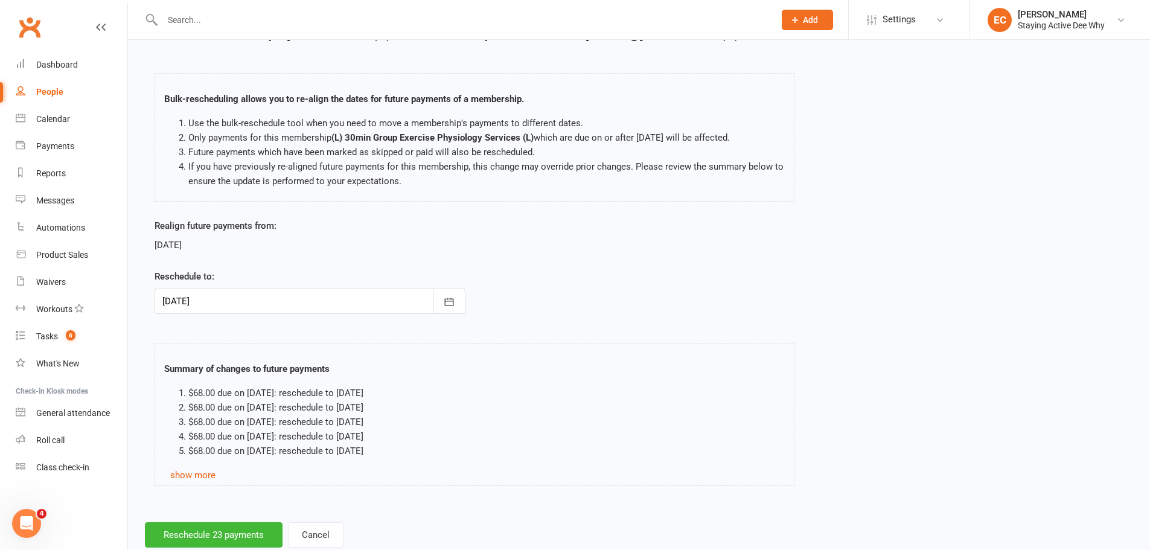
scroll to position [66, 0]
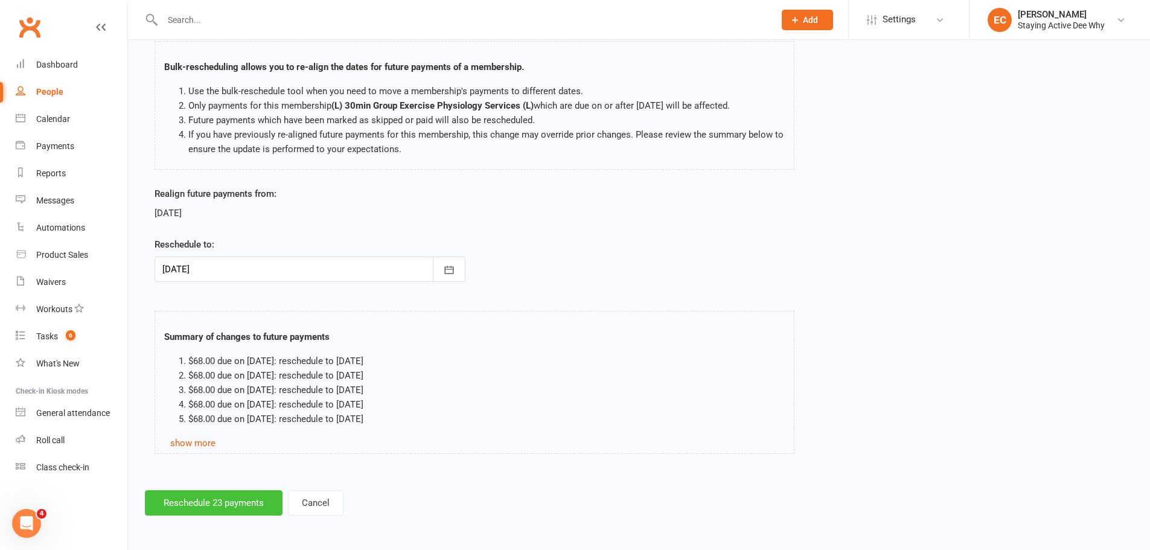
click at [195, 513] on button "Reschedule 23 payments" at bounding box center [214, 502] width 138 height 25
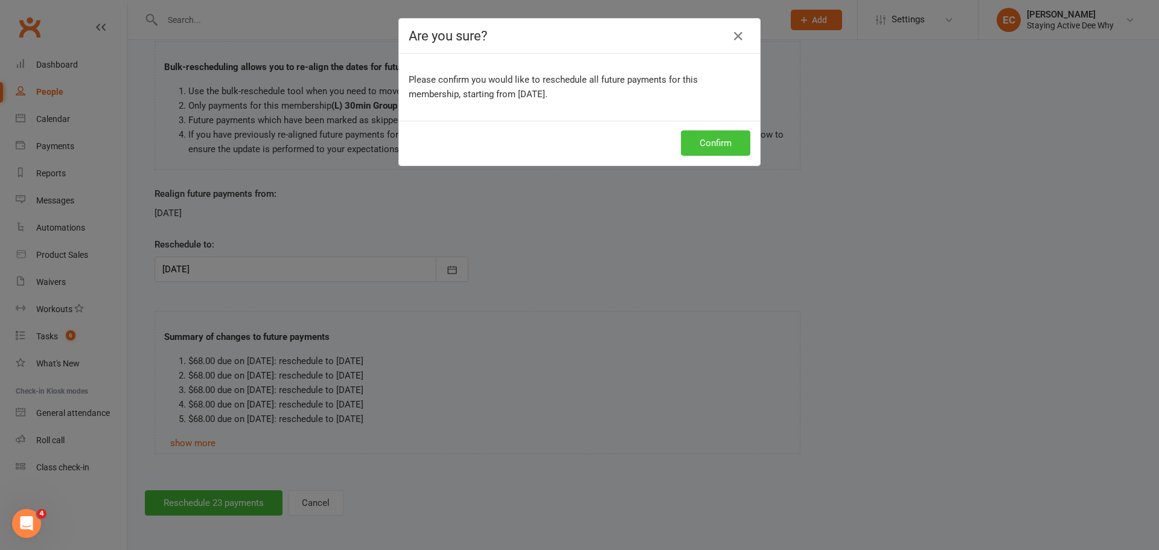
click at [715, 149] on button "Confirm" at bounding box center [715, 142] width 69 height 25
